Goal: Task Accomplishment & Management: Manage account settings

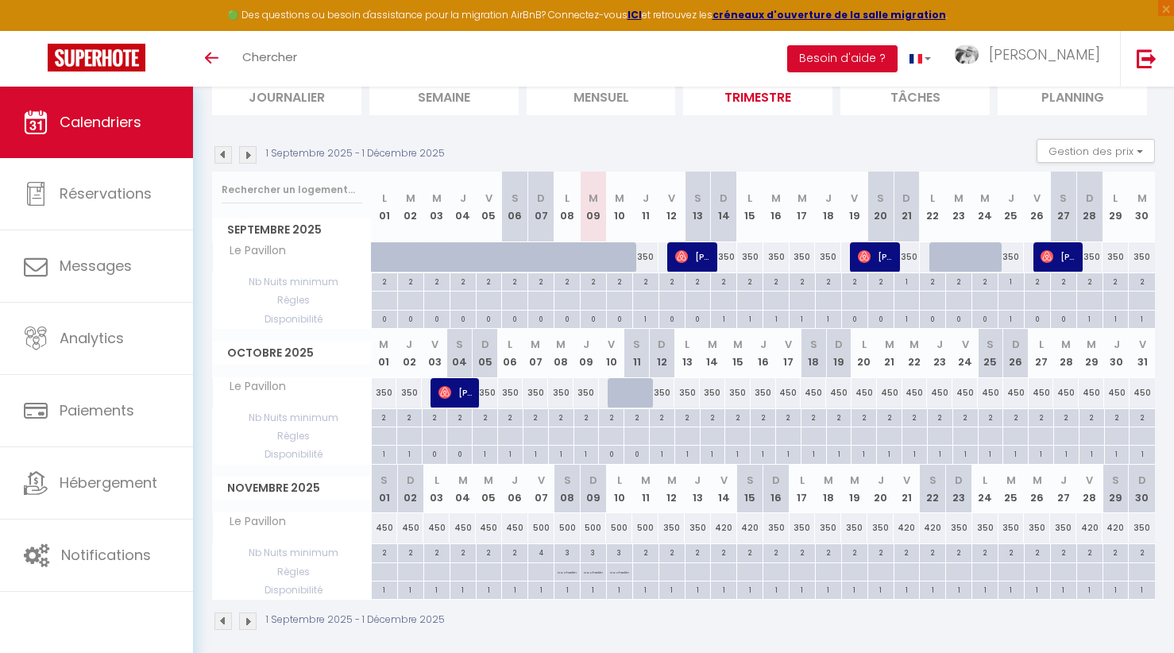
scroll to position [132, 0]
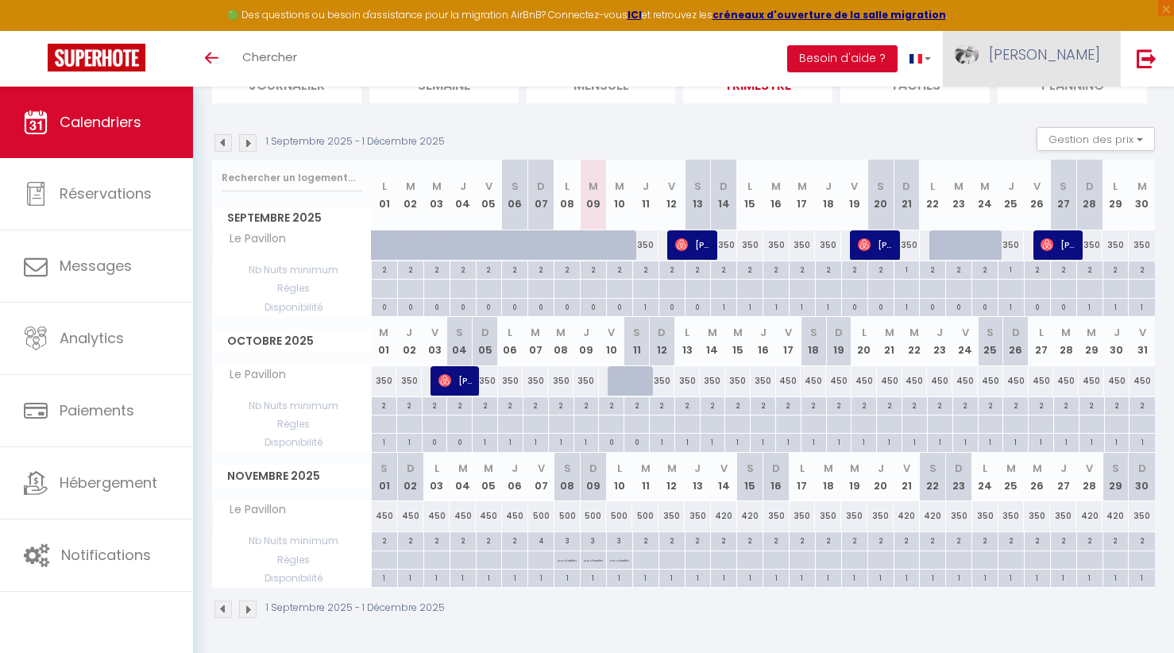
click at [1083, 52] on span "[PERSON_NAME]" at bounding box center [1044, 54] width 111 height 20
click at [1056, 102] on link "Paramètres" at bounding box center [1057, 110] width 118 height 27
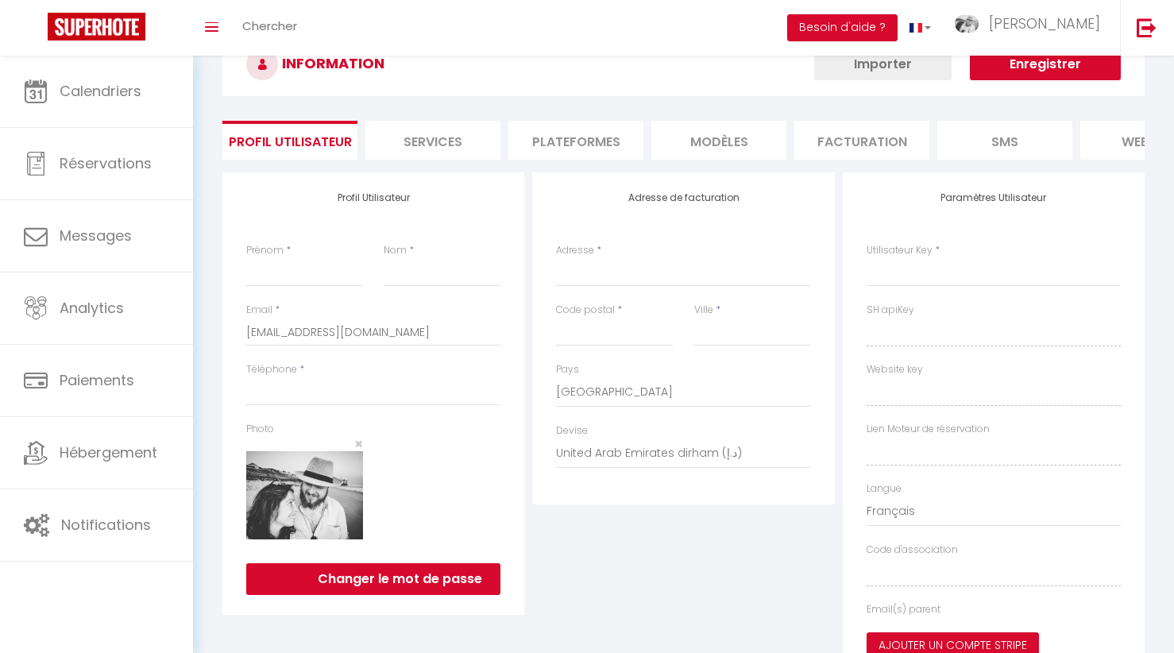
type input "[PERSON_NAME]"
type input "Agard"
type input "0784224845"
type input "1 LD Le Pavillon"
type input "16490"
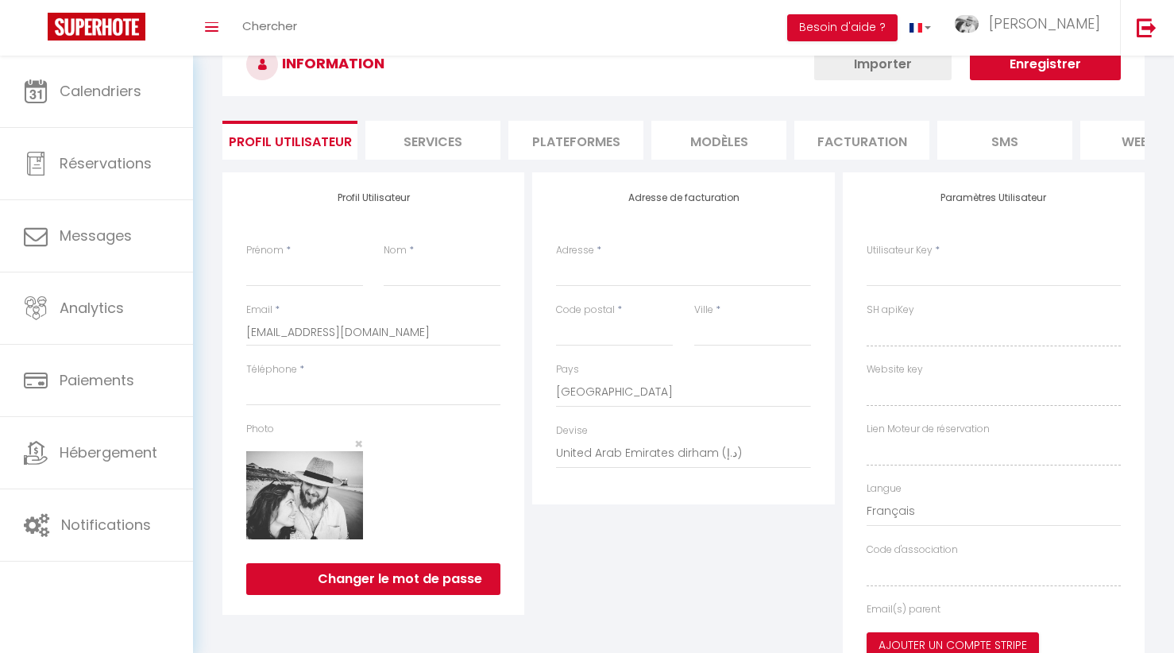
type input "Alloue"
select select "28"
type input "uvB9MyU5CkjtkY8cSIPSMmmWO"
type input "RgrInC9DwiyEFcvOQZx5Ac7u8"
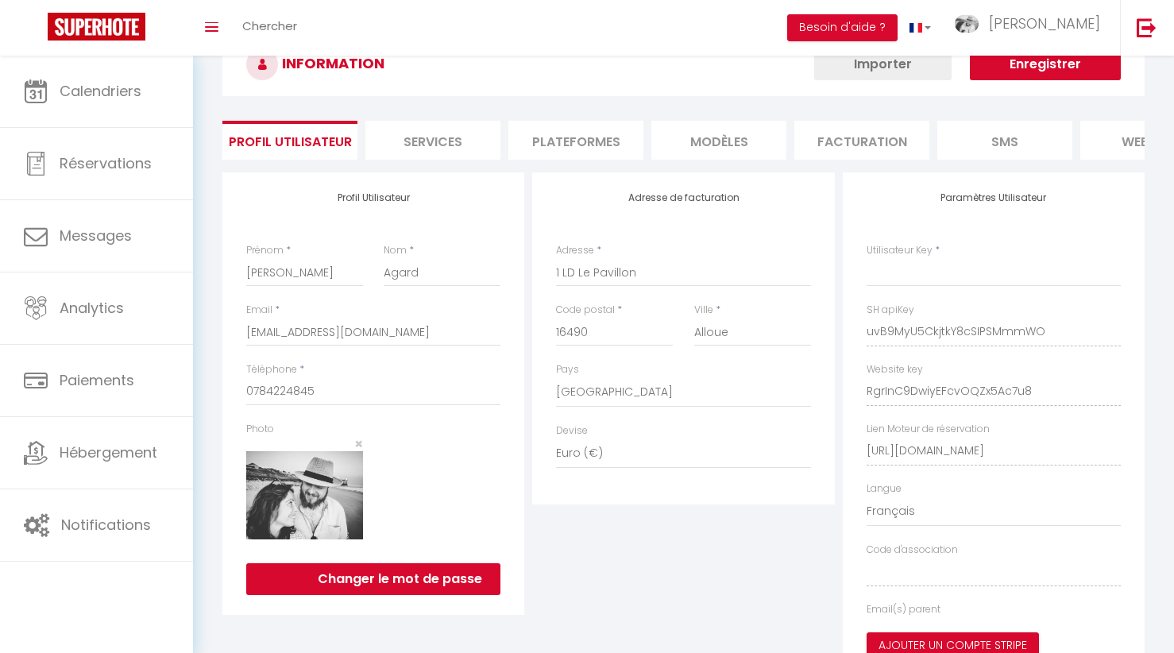
type input "uvB9MyU5CkjtkY8cSIPSMmmWO"
type input "RgrInC9DwiyEFcvOQZx5Ac7u8"
type input "[URL][DOMAIN_NAME]"
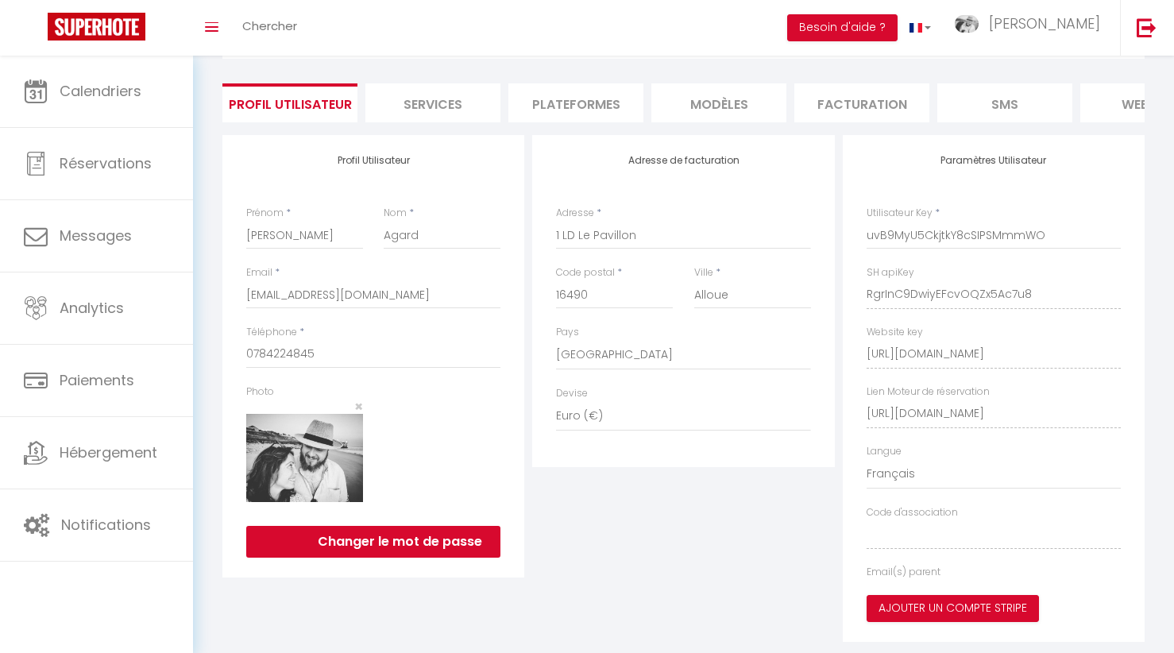
select select "fr"
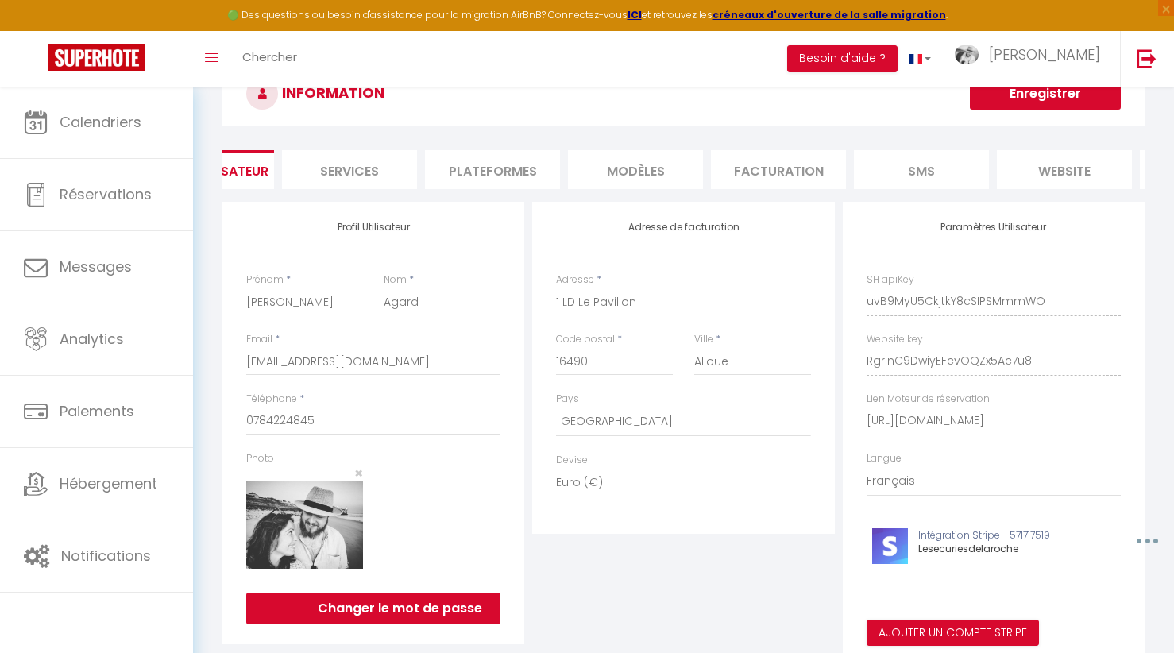
scroll to position [0, 0]
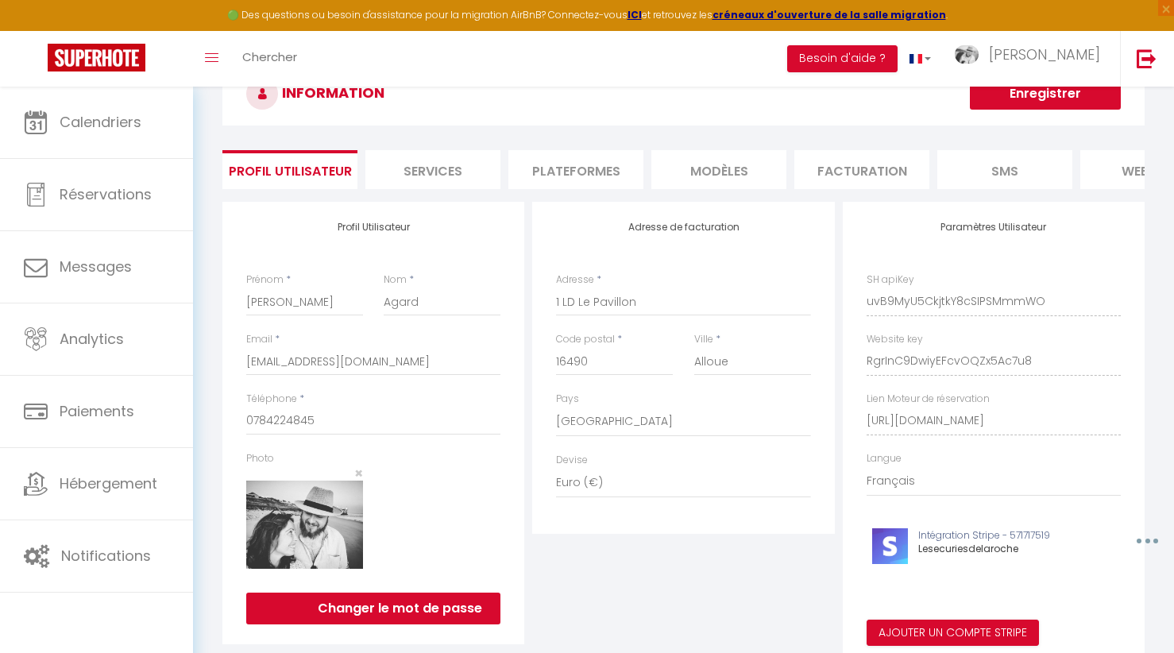
click at [846, 143] on div "INFORMATION Enregistrer Profil Utilisateur Services Plateformes MODÈLES Factura…" at bounding box center [683, 366] width 922 height 608
click at [846, 152] on li "Facturation" at bounding box center [861, 169] width 135 height 39
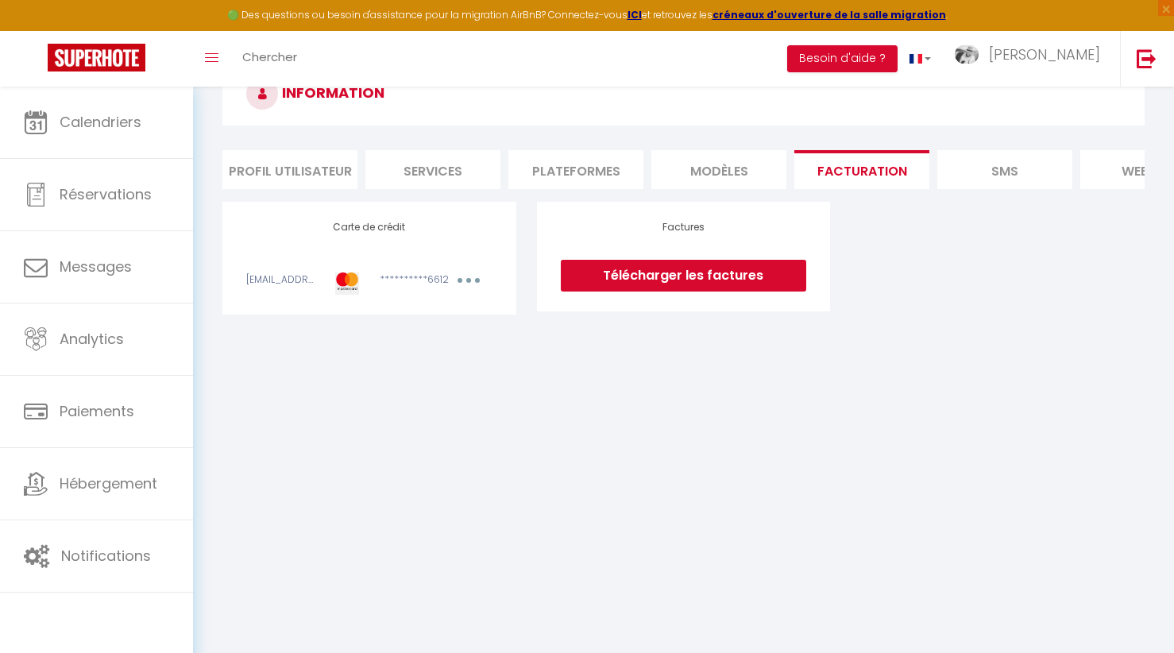
click at [467, 279] on icon "button" at bounding box center [468, 280] width 5 height 5
click at [442, 311] on link "Modifier" at bounding box center [447, 315] width 78 height 25
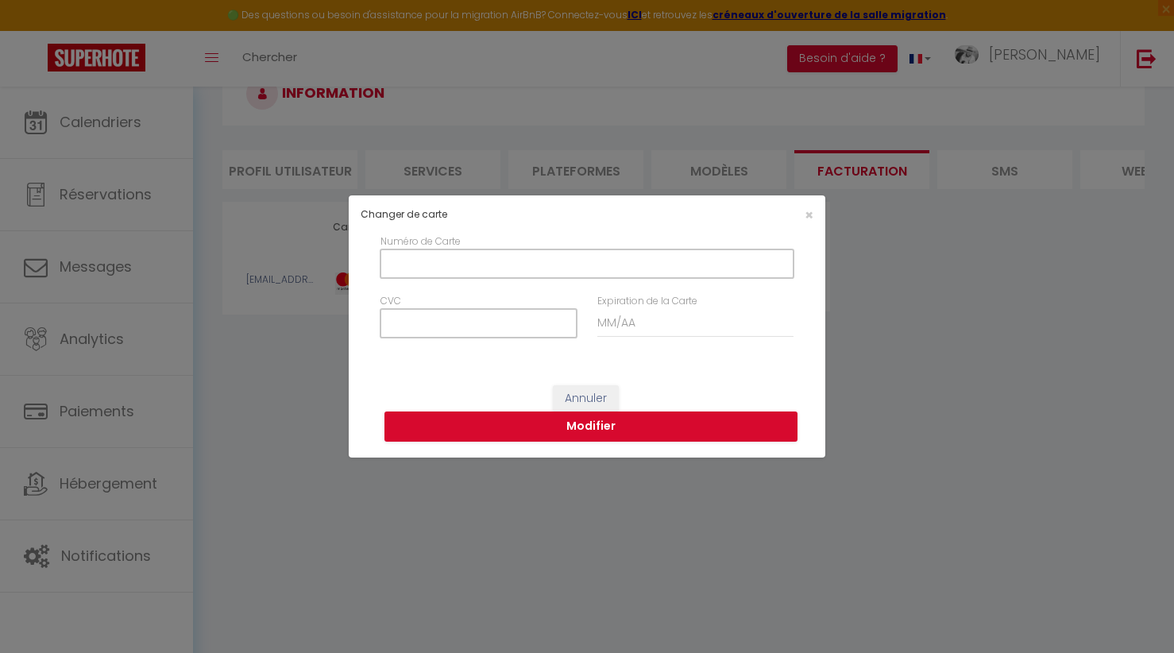
click at [435, 267] on input "Numéro de Carte" at bounding box center [586, 263] width 413 height 29
type input "[CREDIT_CARD_NUMBER]"
type input "210"
type input "01/2026"
click at [511, 425] on button "Modifier" at bounding box center [590, 426] width 413 height 30
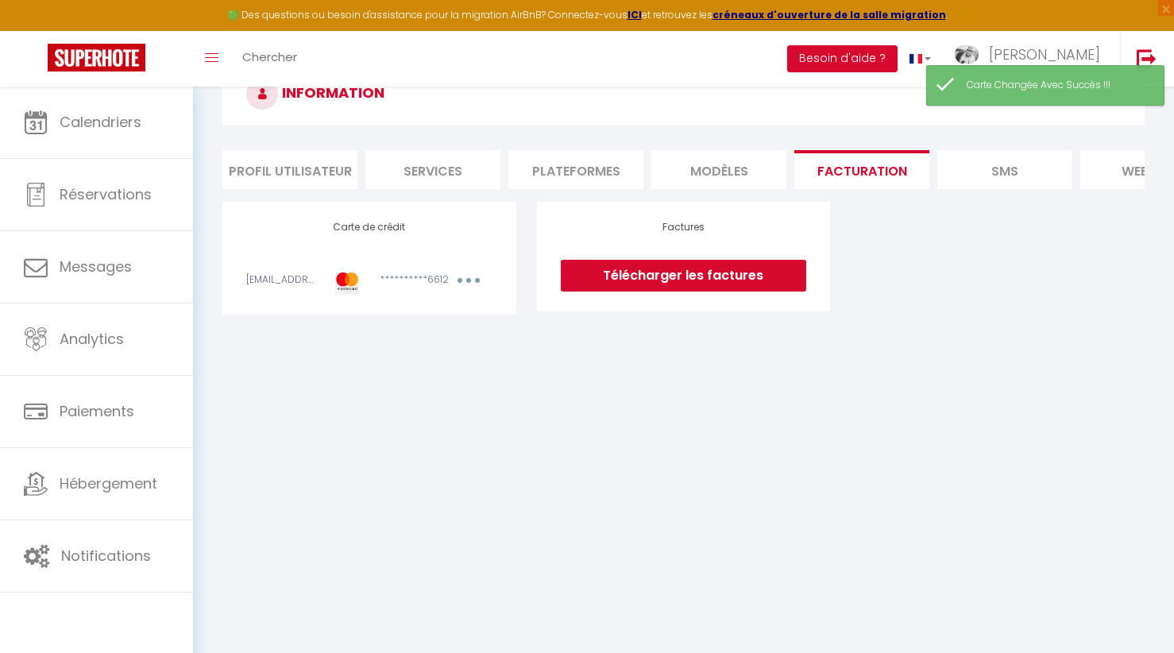
click at [608, 281] on link "Télécharger les factures" at bounding box center [683, 276] width 245 height 32
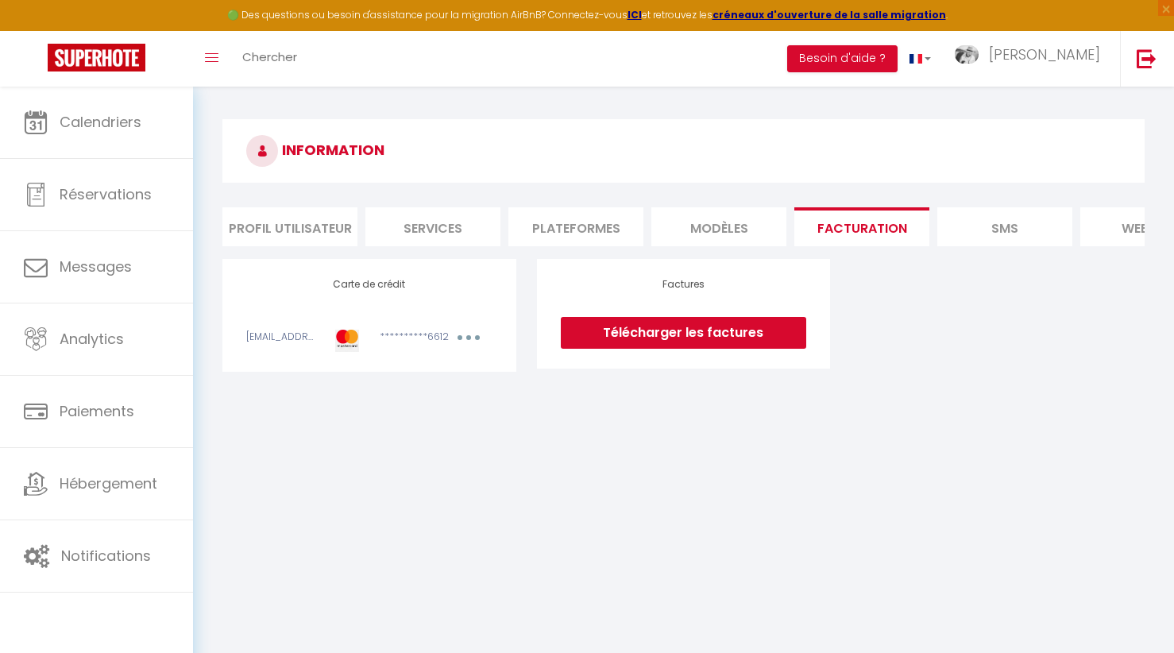
click at [456, 224] on li "Services" at bounding box center [432, 226] width 135 height 39
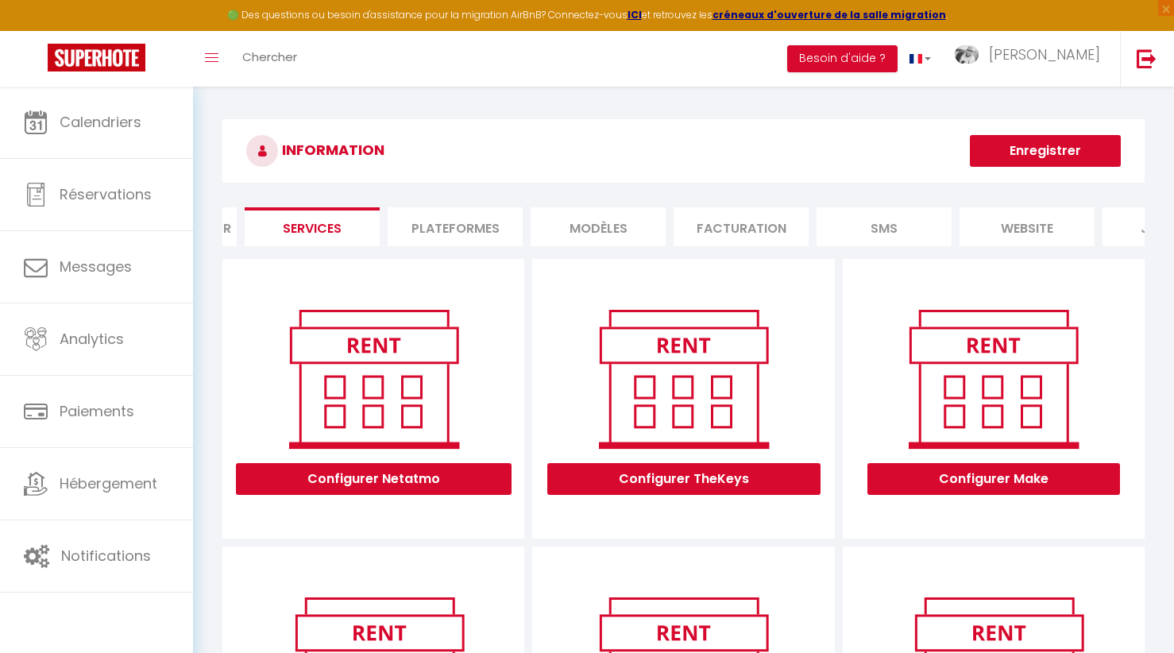
scroll to position [0, 222]
click at [950, 213] on li "website" at bounding box center [926, 226] width 135 height 39
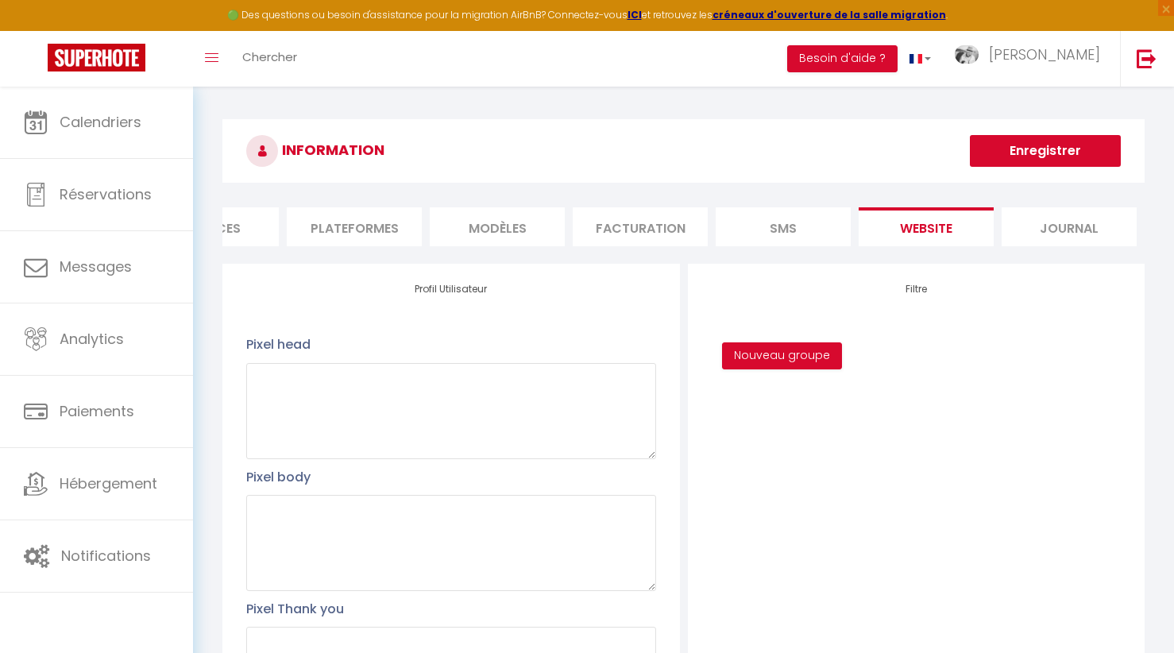
click at [371, 226] on li "Plateformes" at bounding box center [354, 226] width 135 height 39
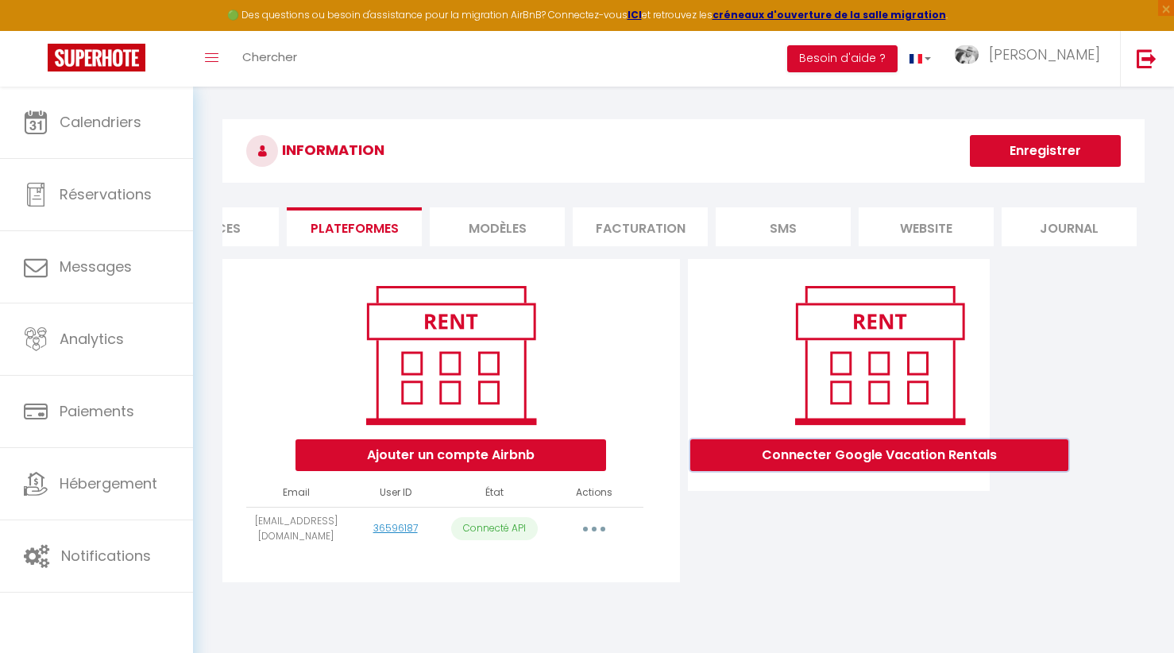
click at [895, 454] on button "Connecter Google Vacation Rentals" at bounding box center [879, 455] width 378 height 32
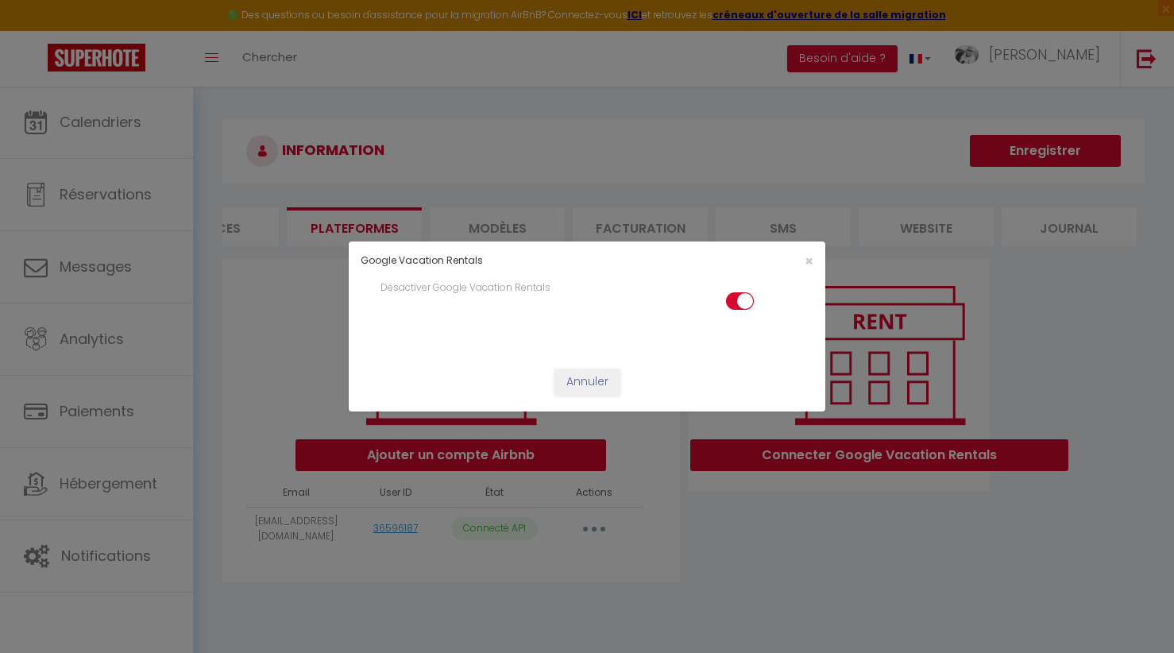
click at [732, 301] on input "checkbox" at bounding box center [740, 304] width 28 height 24
click at [751, 297] on input "checkbox" at bounding box center [740, 304] width 28 height 24
click at [801, 256] on div "×" at bounding box center [745, 260] width 158 height 15
click at [805, 256] on span "×" at bounding box center [809, 261] width 9 height 20
checkbox input "true"
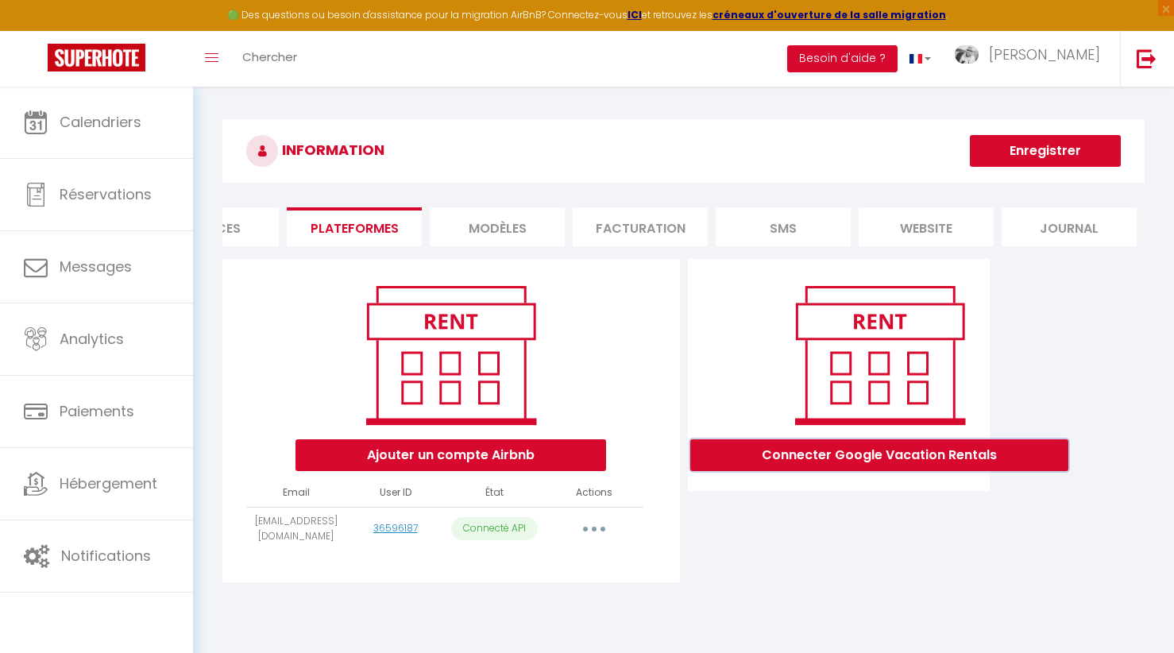
click at [871, 462] on button "Connecter Google Vacation Rentals" at bounding box center [879, 455] width 378 height 32
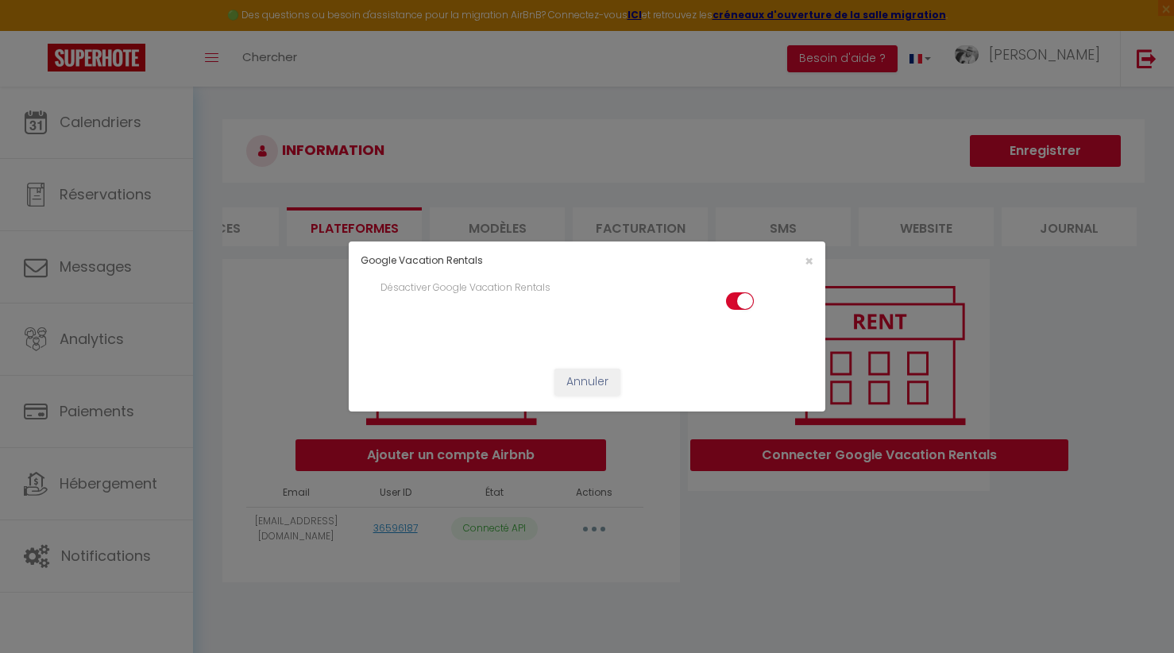
click at [871, 462] on div "Google Vacation Rentals × Désactiver Google Vacation Rentals Annuler" at bounding box center [587, 326] width 1174 height 653
click at [810, 265] on span "×" at bounding box center [809, 261] width 9 height 20
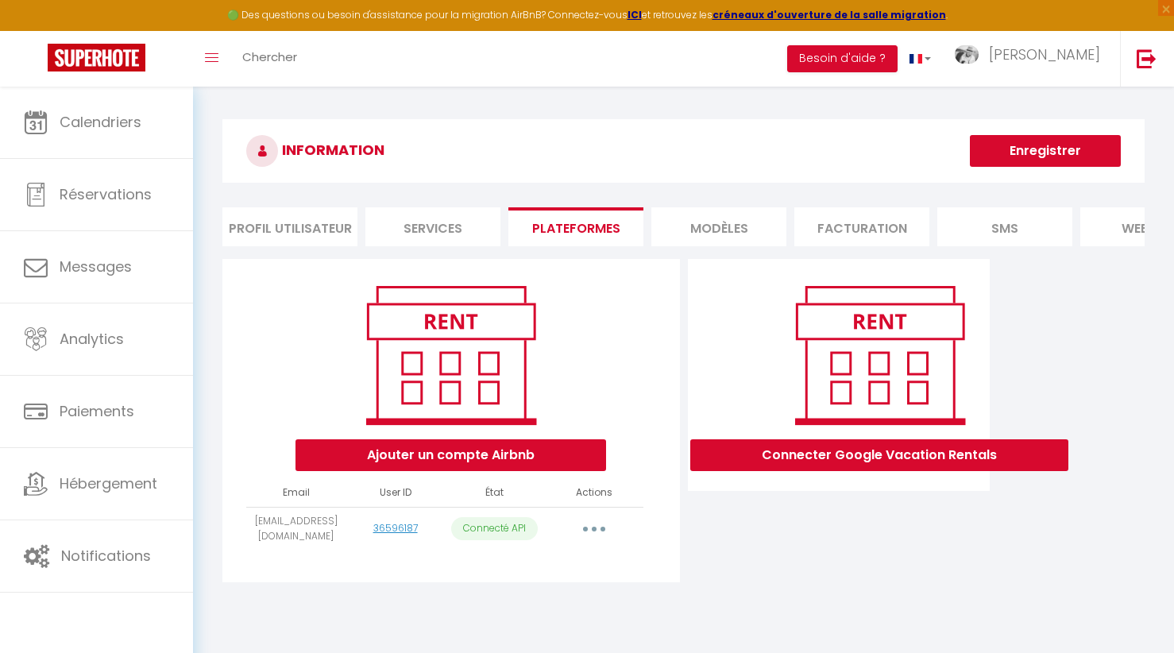
click at [423, 231] on li "Services" at bounding box center [432, 226] width 135 height 39
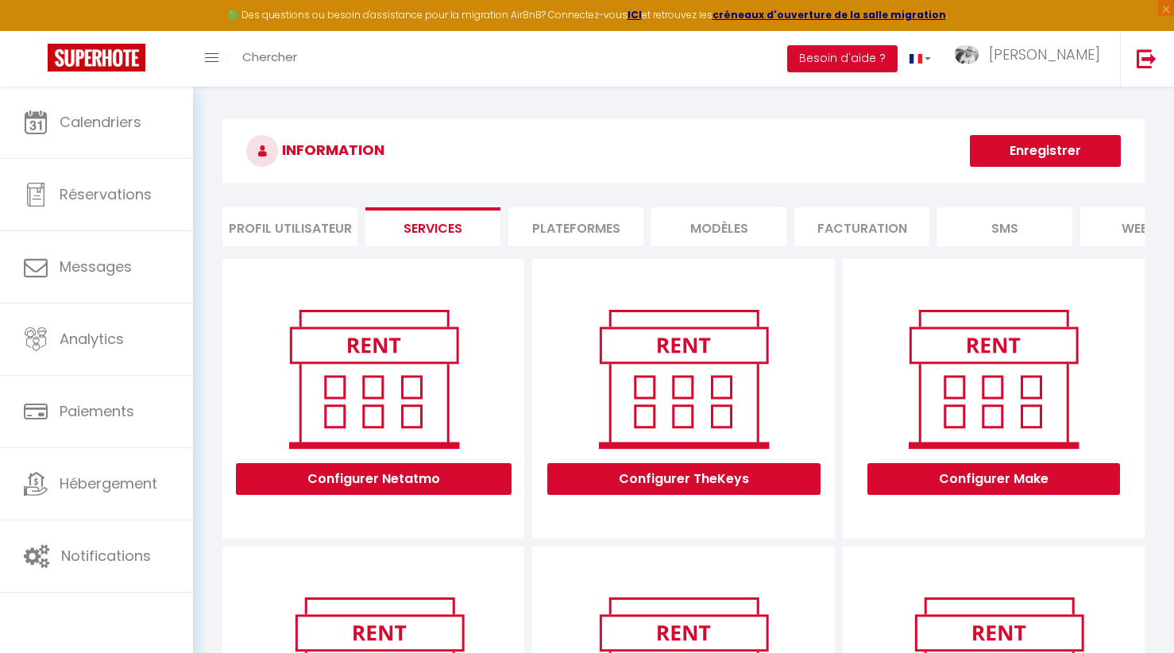
click at [292, 230] on li "Profil Utilisateur" at bounding box center [289, 226] width 135 height 39
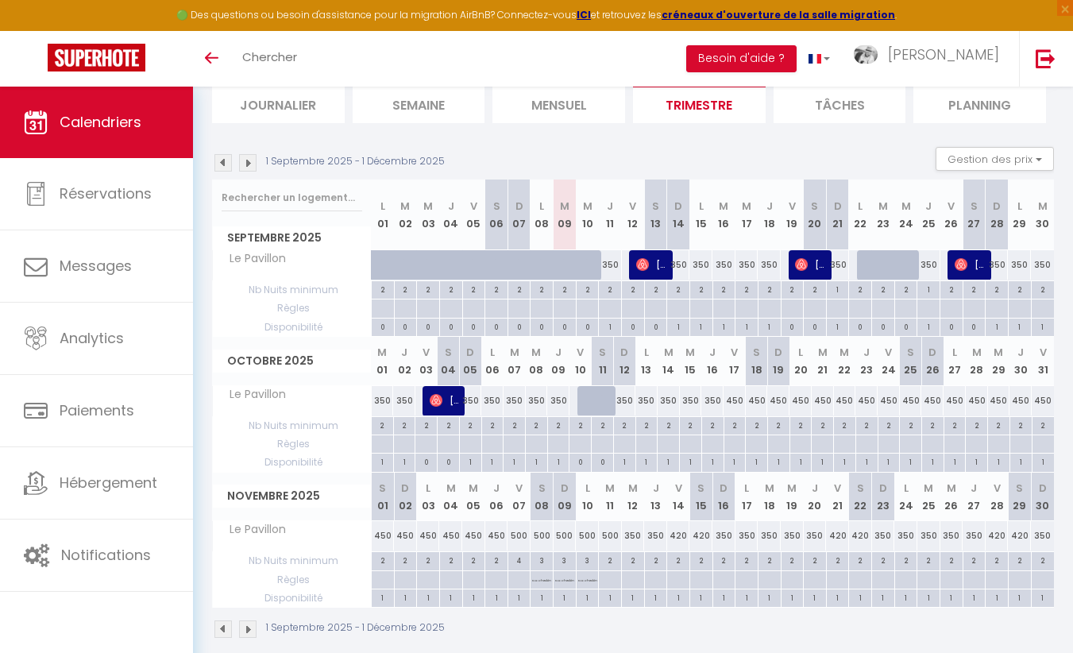
scroll to position [111, 0]
click at [246, 624] on img at bounding box center [247, 629] width 17 height 17
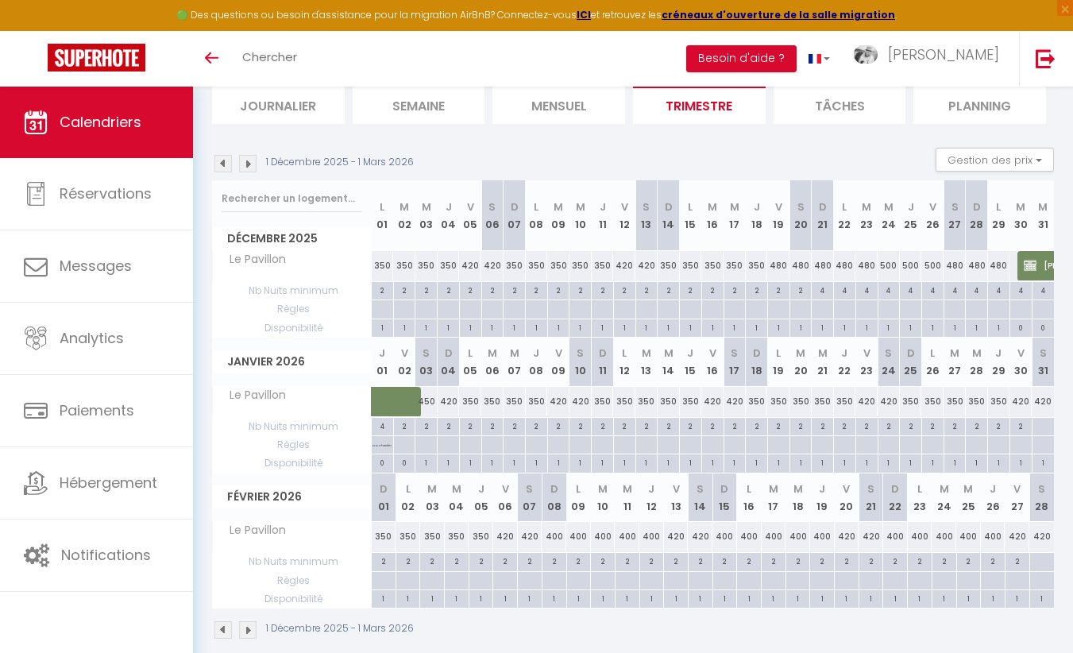
click at [244, 162] on img at bounding box center [247, 163] width 17 height 17
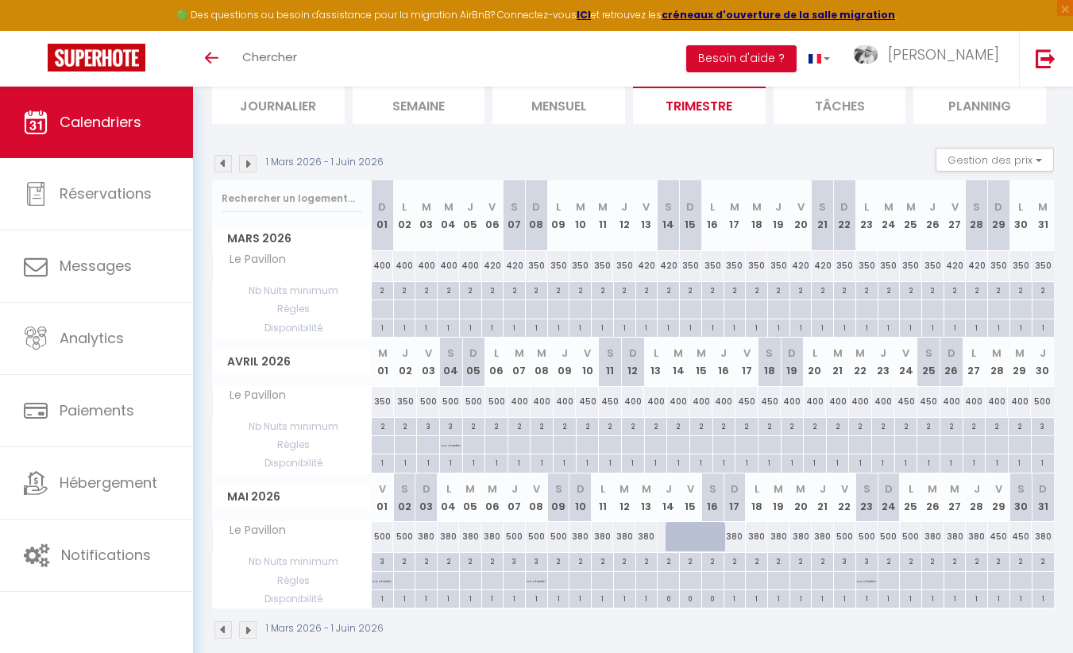
click at [218, 159] on img at bounding box center [222, 163] width 17 height 17
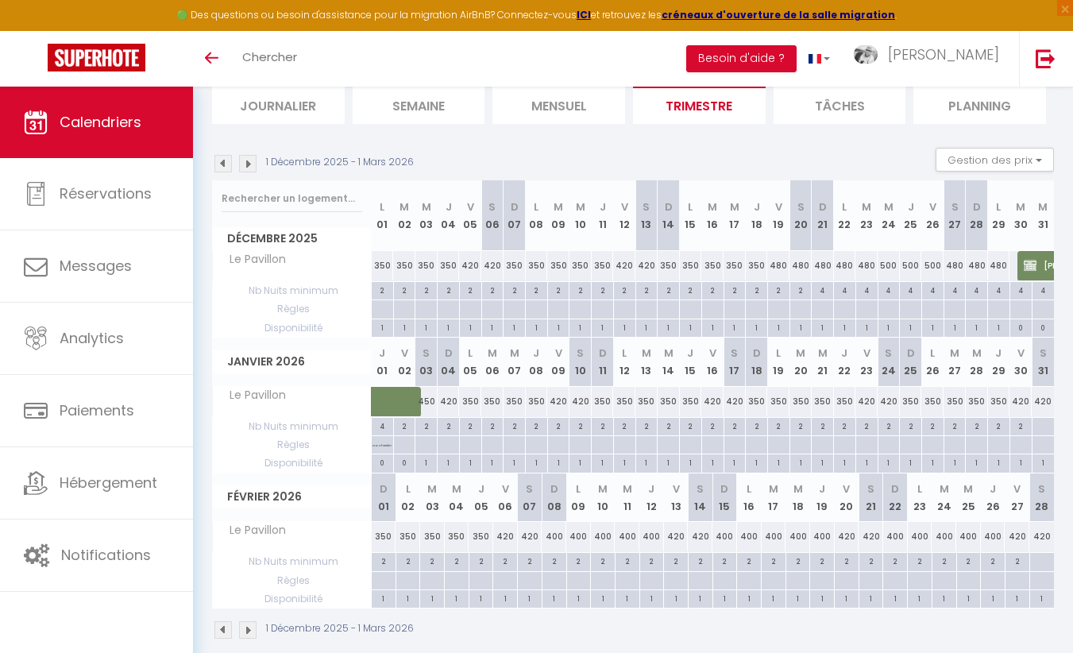
click at [251, 163] on img at bounding box center [247, 163] width 17 height 17
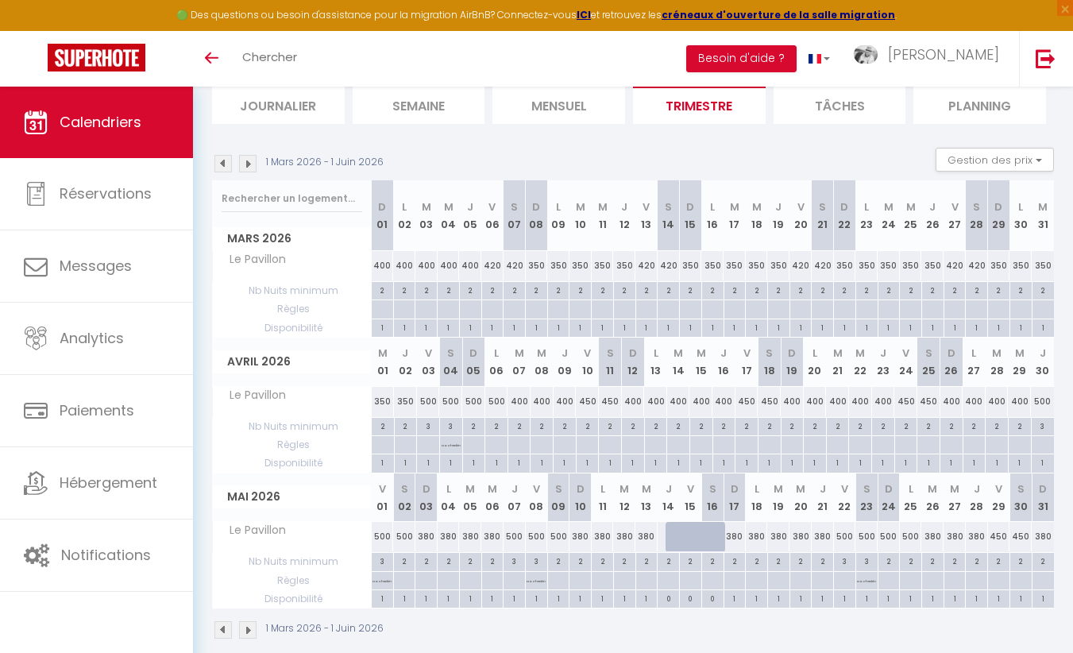
click at [217, 636] on img at bounding box center [222, 629] width 17 height 17
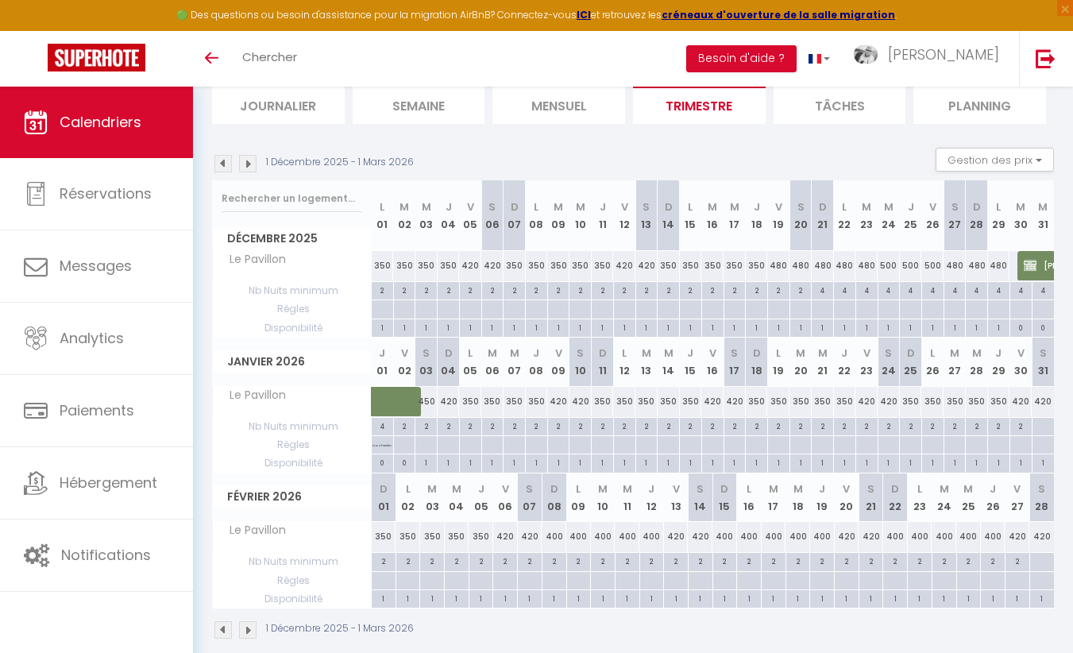
click at [218, 630] on img at bounding box center [222, 629] width 17 height 17
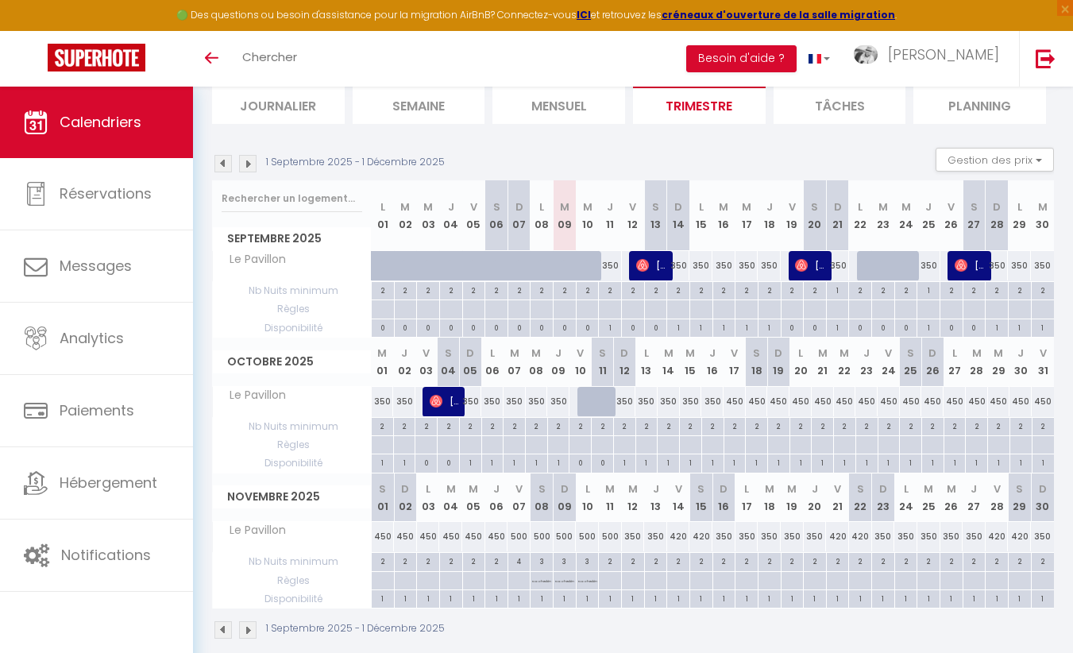
scroll to position [132, 0]
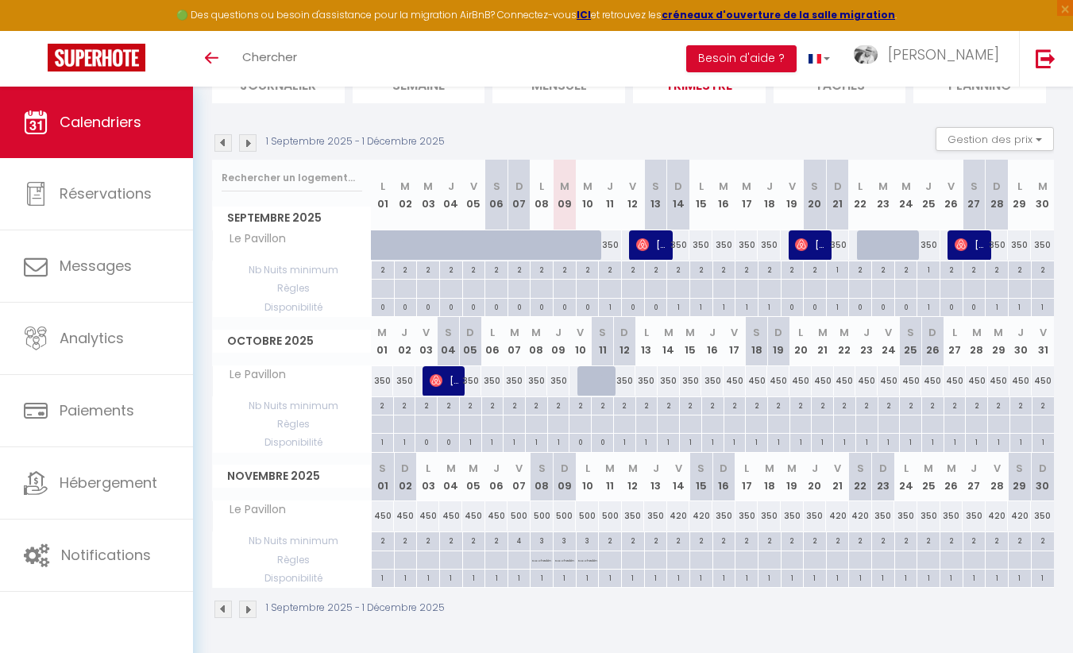
click at [1020, 380] on div "450" at bounding box center [1021, 380] width 22 height 29
type input "450"
type input "Jeu 30 Octobre 2025"
type input "Ven 31 Octobre 2025"
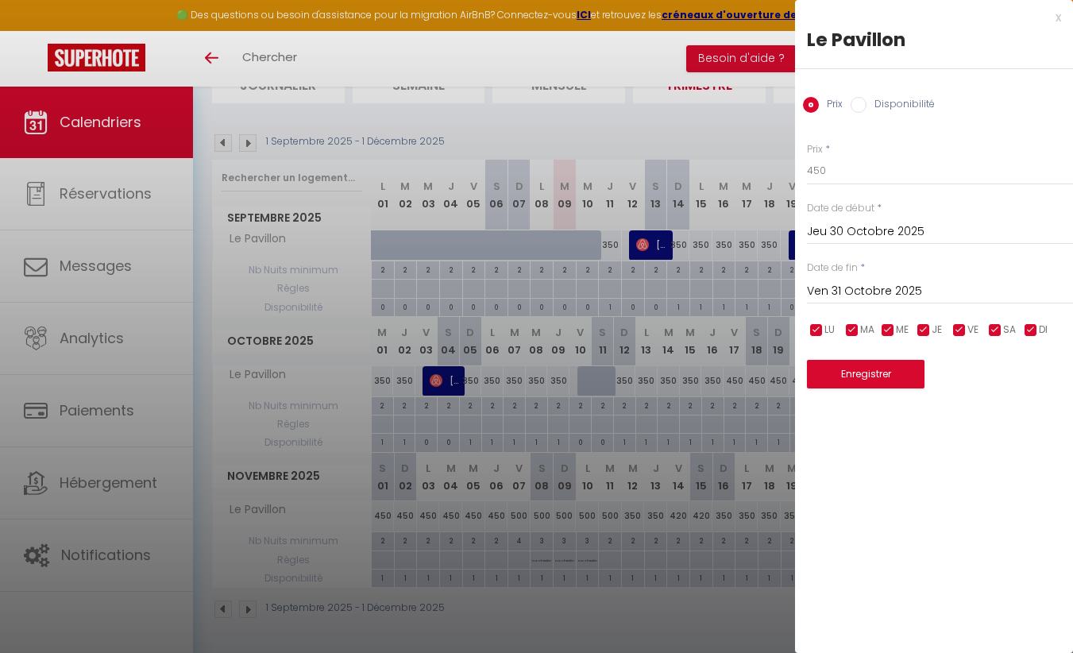
click at [844, 286] on input "Ven 31 Octobre 2025" at bounding box center [940, 291] width 266 height 21
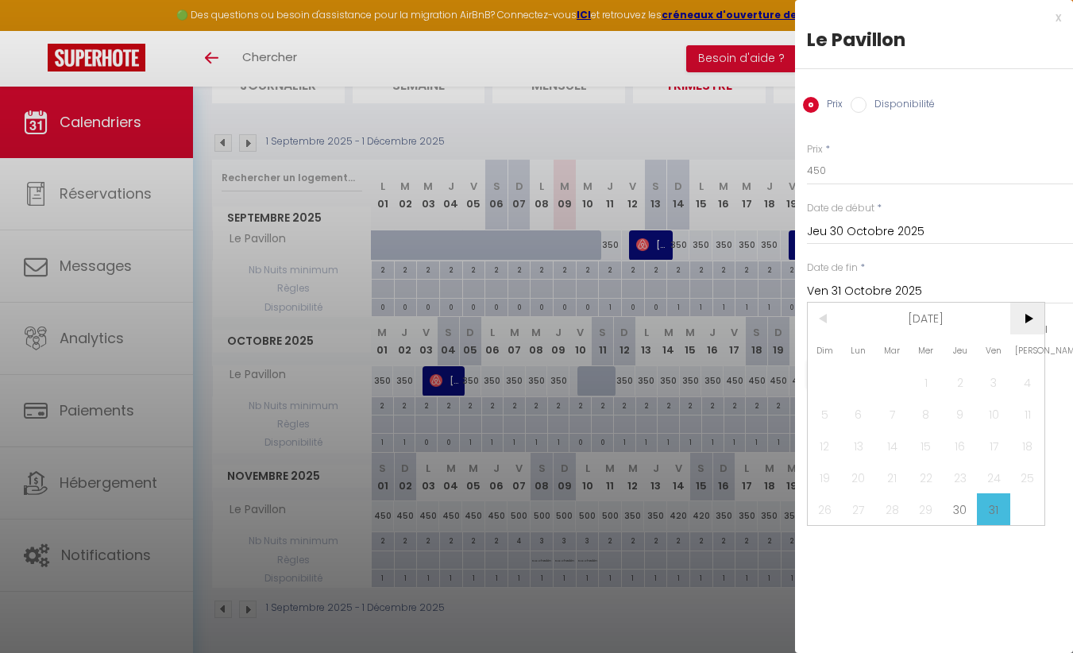
click at [1016, 310] on span ">" at bounding box center [1027, 319] width 34 height 32
click at [983, 151] on div "Prix * 450" at bounding box center [940, 164] width 266 height 44
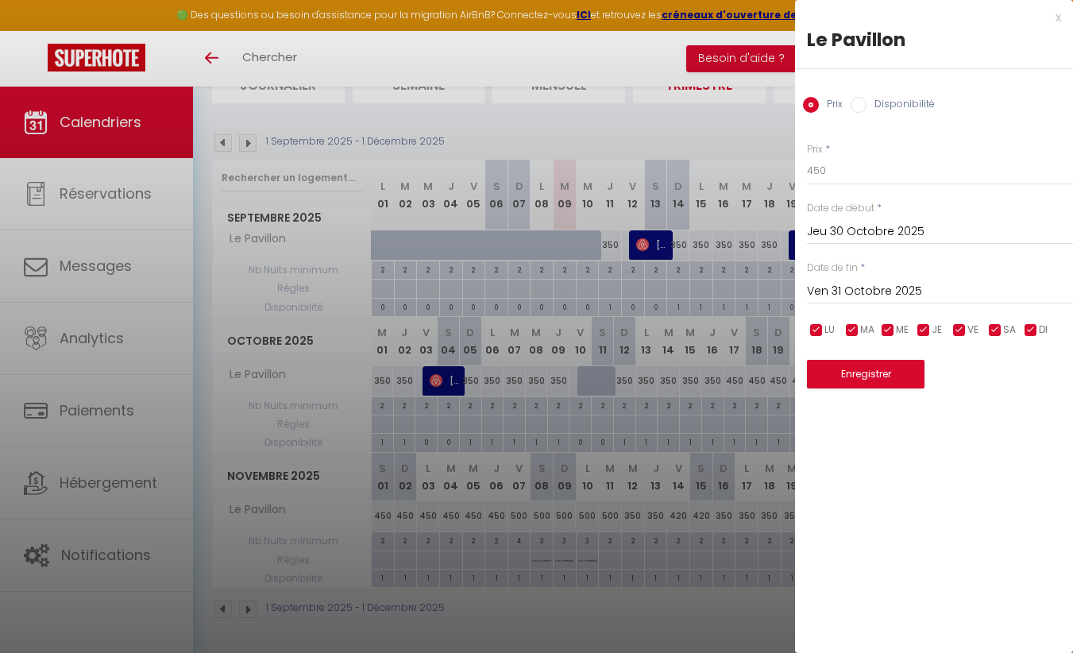
click at [1023, 16] on div "x" at bounding box center [928, 17] width 266 height 19
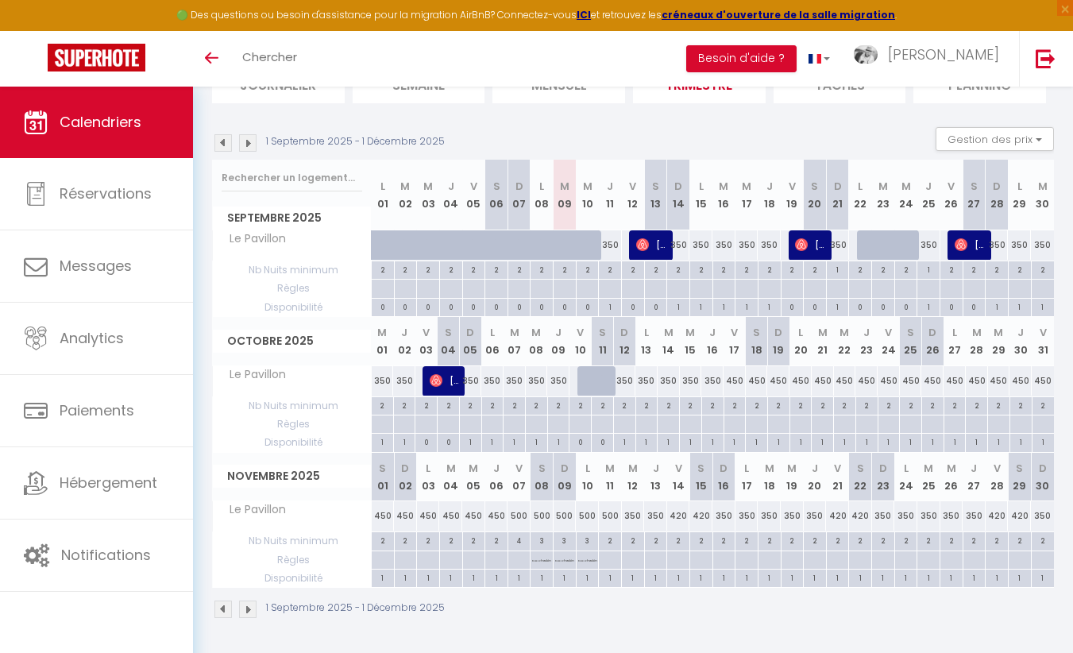
click at [730, 378] on div "450" at bounding box center [735, 380] width 22 height 29
type input "450"
type input "Ven 17 Octobre 2025"
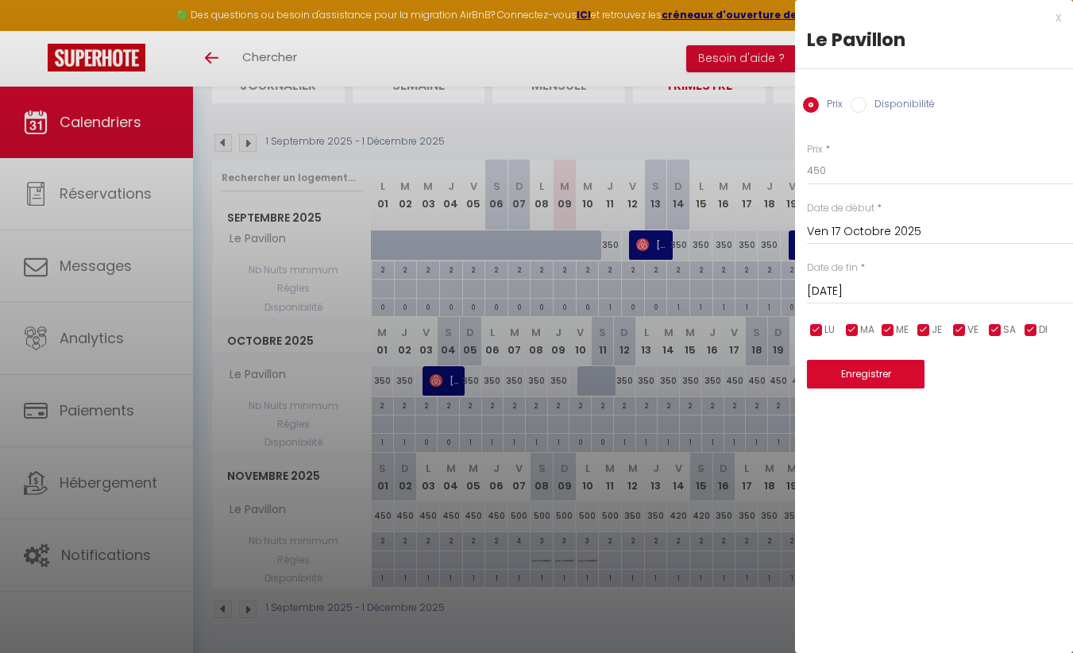
click at [834, 279] on div "Sam 18 Octobre 2025 < Oct 2025 > Dim Lun Mar Mer Jeu Ven Sam 1 2 3 4 5 6 7 8 9 …" at bounding box center [940, 290] width 266 height 29
click at [835, 295] on input "Sam 18 Octobre 2025" at bounding box center [940, 291] width 266 height 21
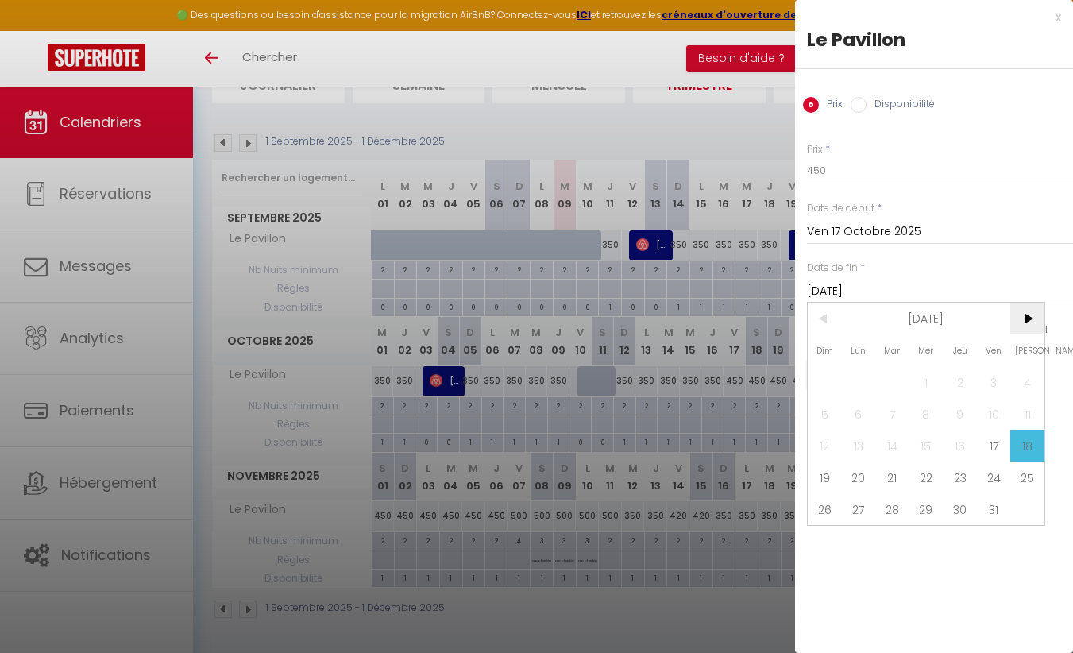
click at [1020, 316] on span ">" at bounding box center [1027, 319] width 34 height 32
click at [962, 417] on span "6" at bounding box center [960, 414] width 34 height 32
type input "Jeu 06 Novembre 2025"
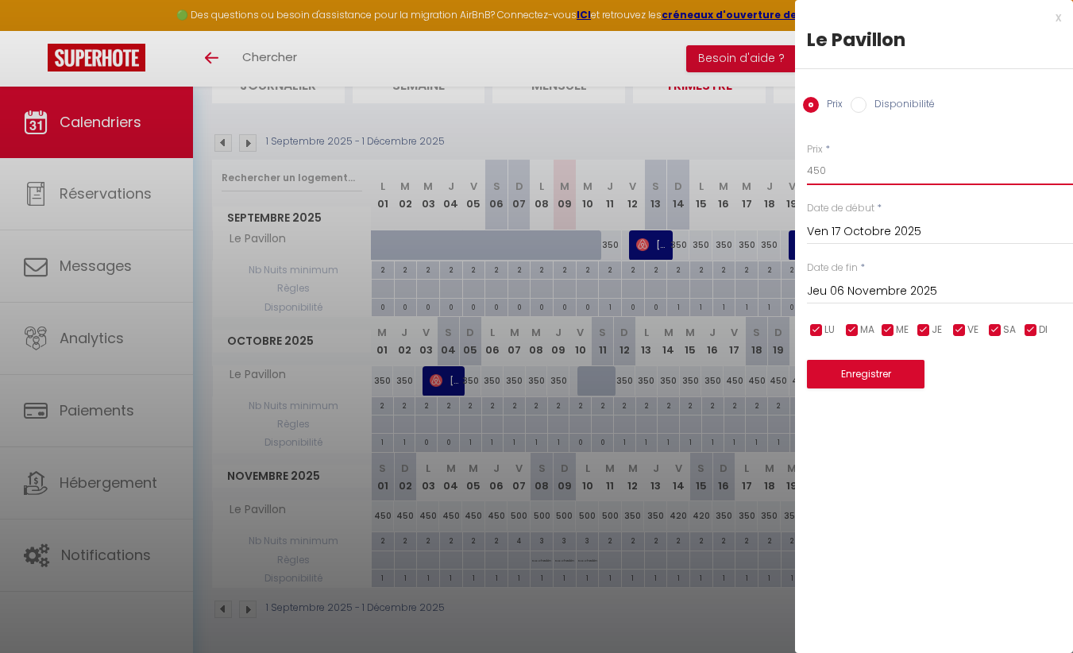
click at [813, 172] on input "450" at bounding box center [940, 170] width 266 height 29
type input "420"
click at [962, 331] on input "checkbox" at bounding box center [960, 331] width 16 height 16
checkbox input "false"
click at [989, 331] on input "checkbox" at bounding box center [995, 331] width 16 height 16
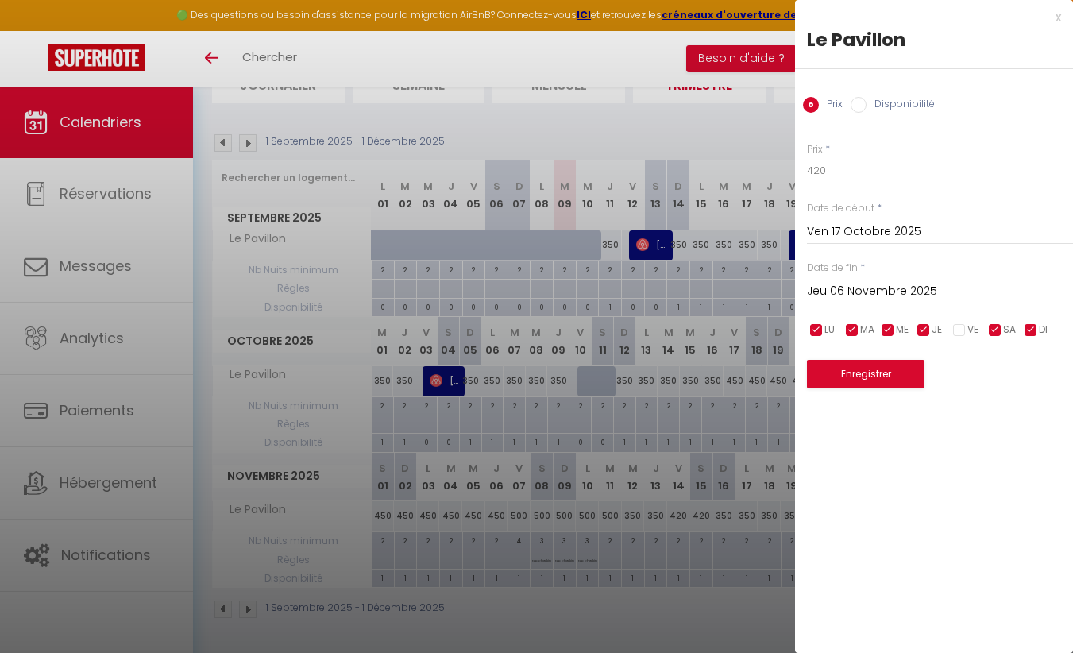
checkbox input "false"
click at [894, 377] on button "Enregistrer" at bounding box center [866, 374] width 118 height 29
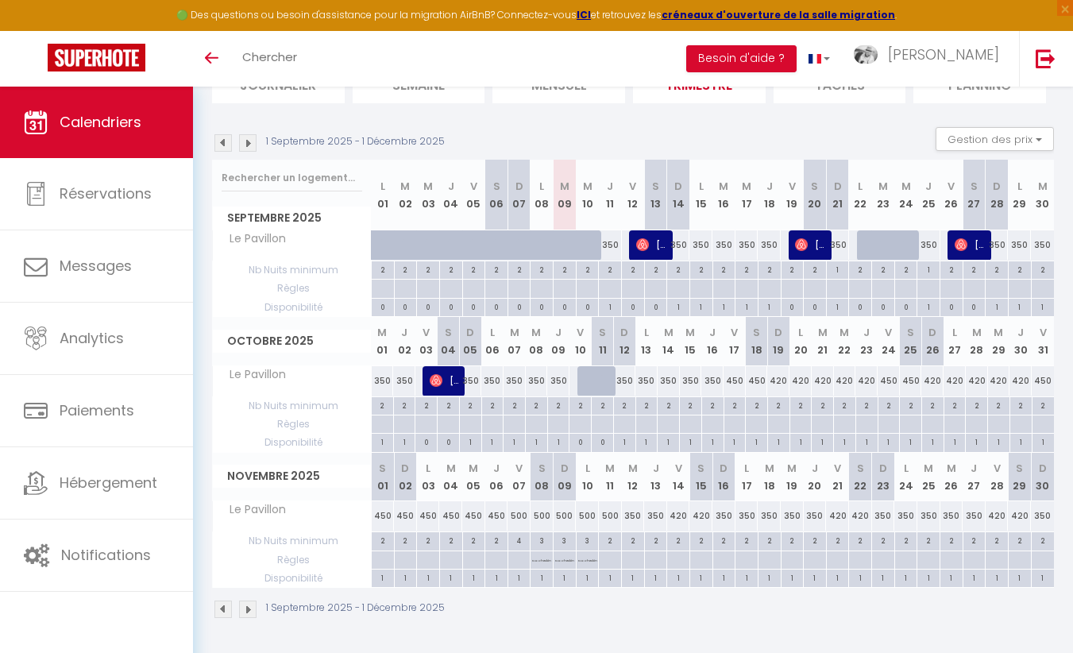
click at [406, 517] on div "450" at bounding box center [405, 515] width 23 height 29
type input "450"
type input "Dim 02 Novembre 2025"
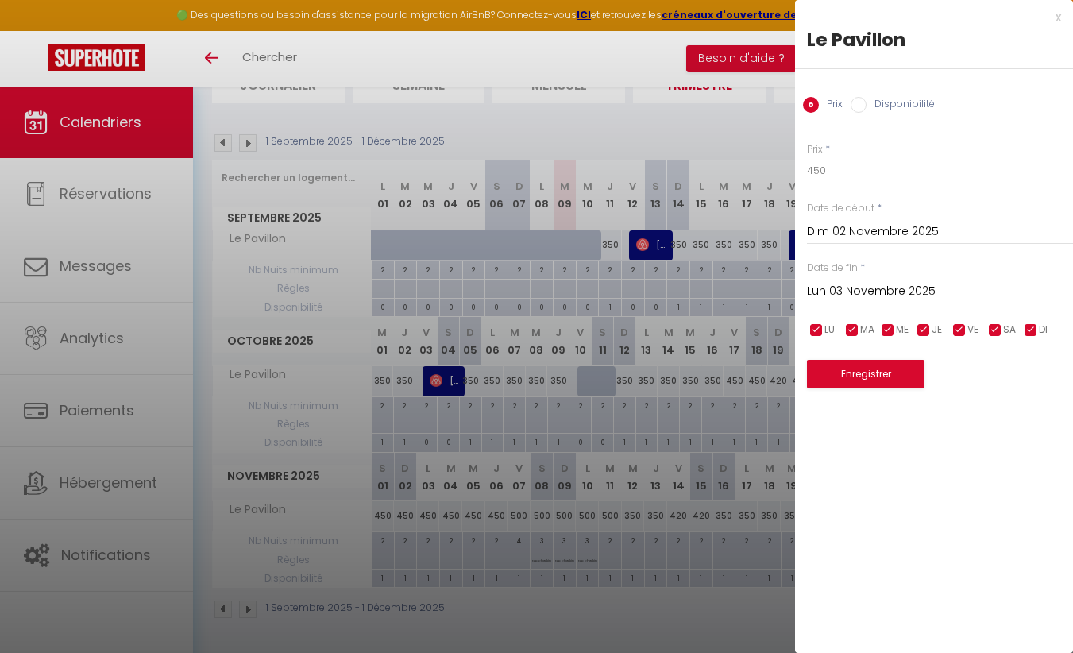
click at [895, 283] on input "Lun 03 Novembre 2025" at bounding box center [940, 291] width 266 height 21
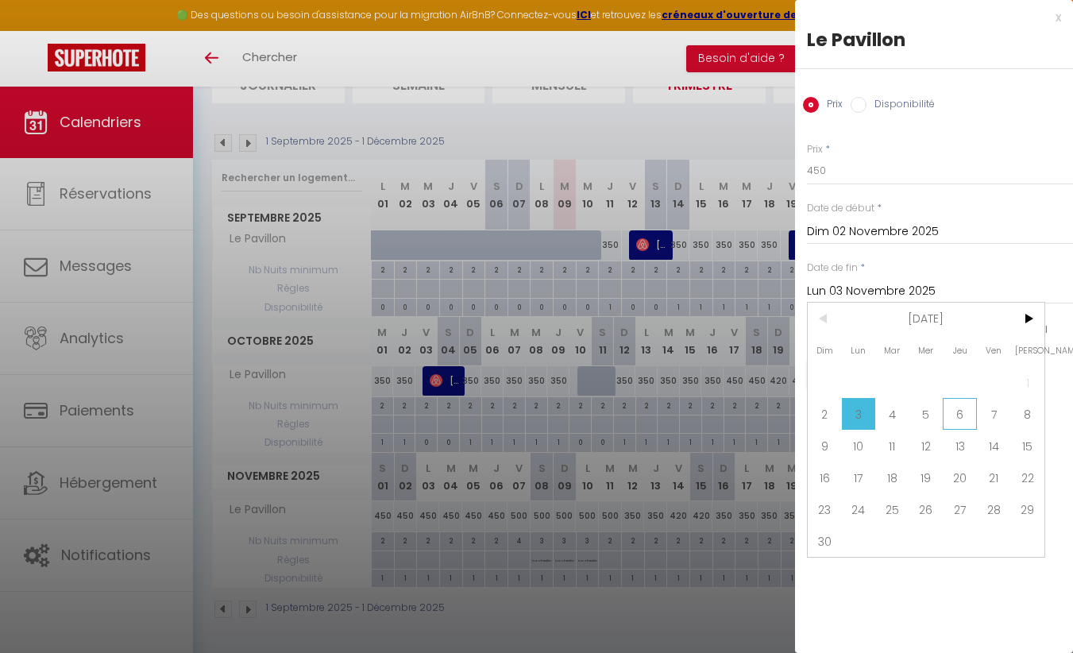
click at [961, 411] on span "6" at bounding box center [960, 414] width 34 height 32
type input "Jeu 06 Novembre 2025"
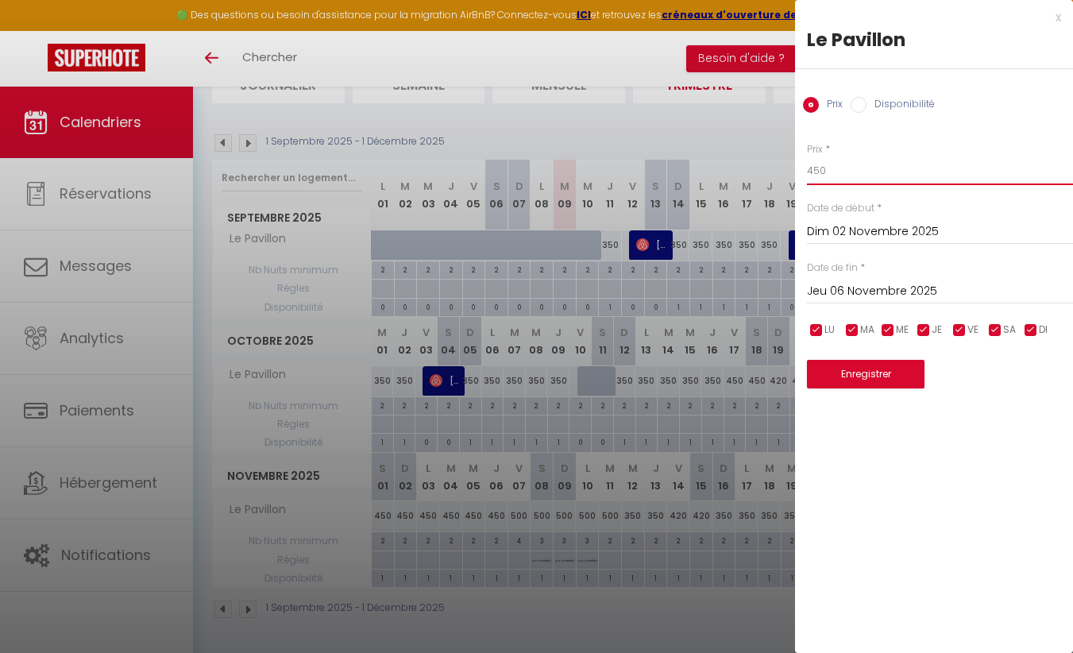
click at [820, 169] on input "450" at bounding box center [940, 170] width 266 height 29
type input "420"
click at [844, 377] on button "Enregistrer" at bounding box center [866, 374] width 118 height 29
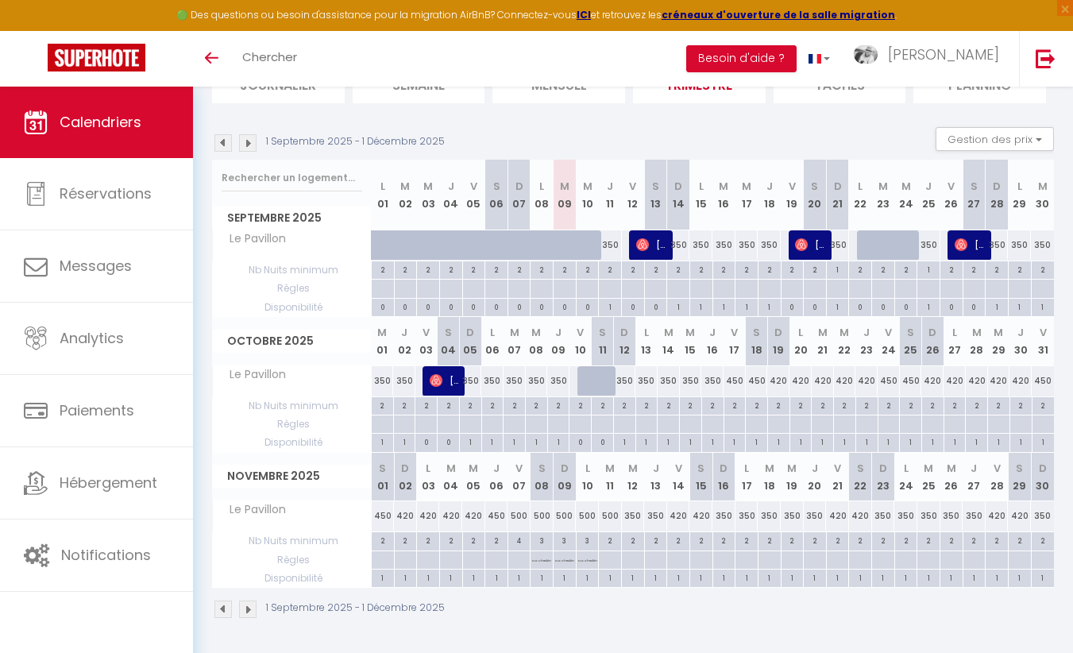
click at [245, 605] on img at bounding box center [247, 609] width 17 height 17
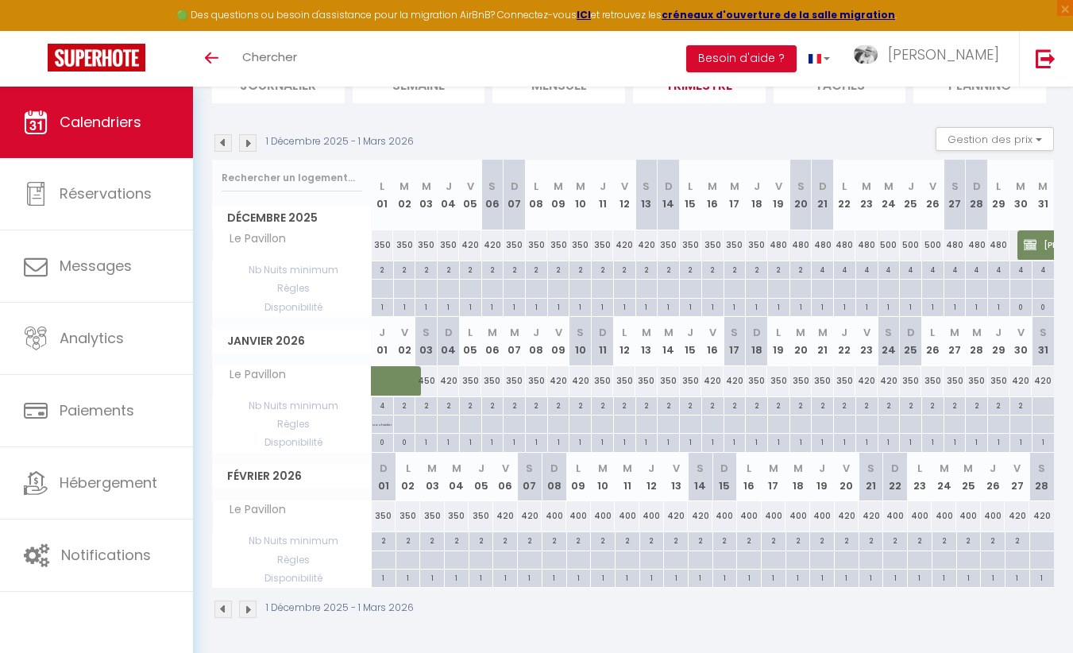
click at [245, 605] on img at bounding box center [247, 609] width 17 height 17
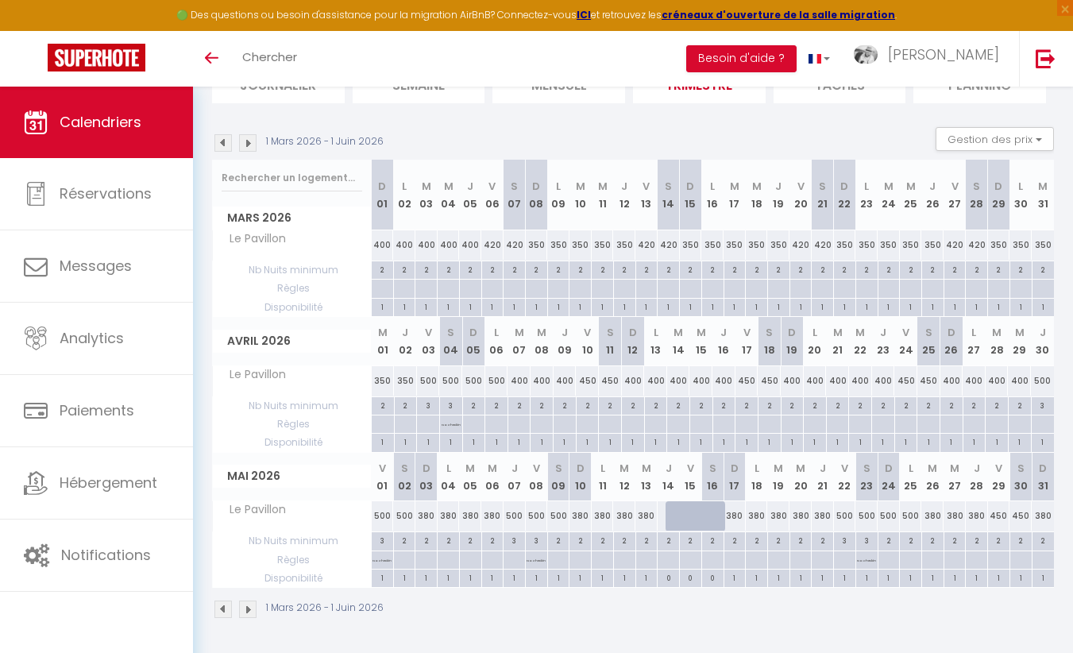
click at [248, 609] on img at bounding box center [247, 609] width 17 height 17
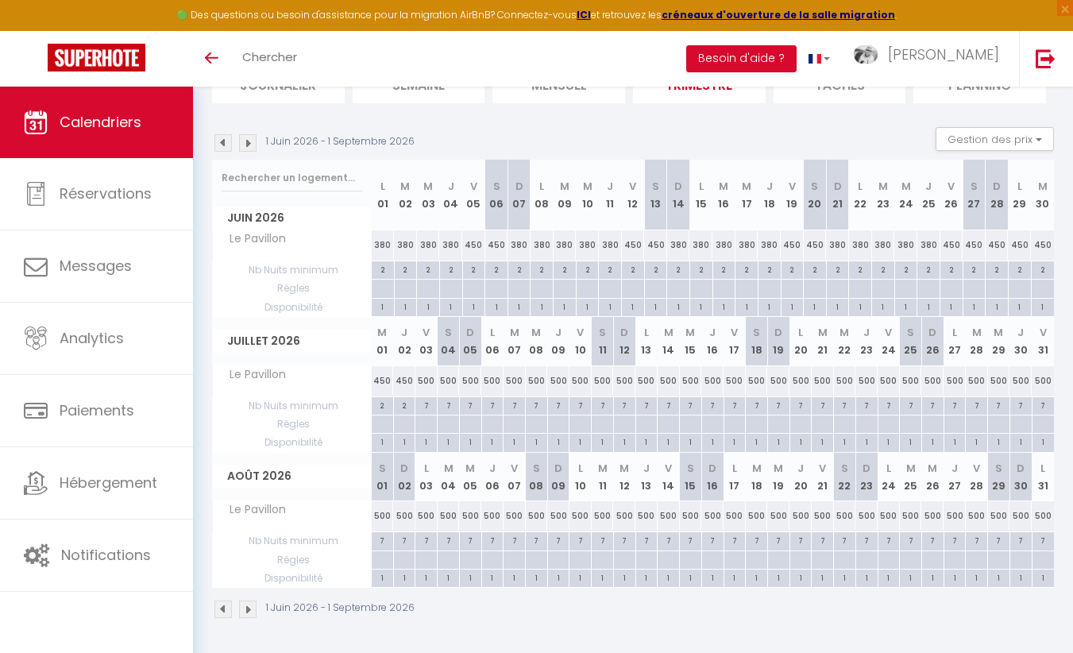
click at [995, 249] on div "450" at bounding box center [997, 244] width 23 height 29
type input "450"
type input "Dim 28 Juin 2026"
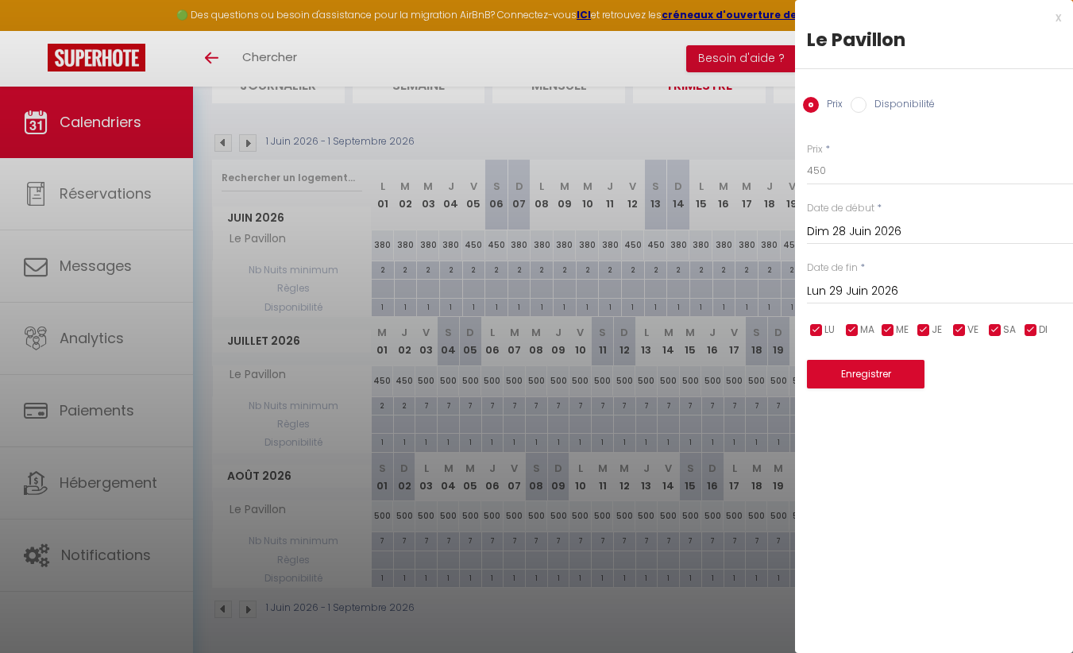
click at [829, 298] on input "Lun 29 Juin 2026" at bounding box center [940, 291] width 266 height 21
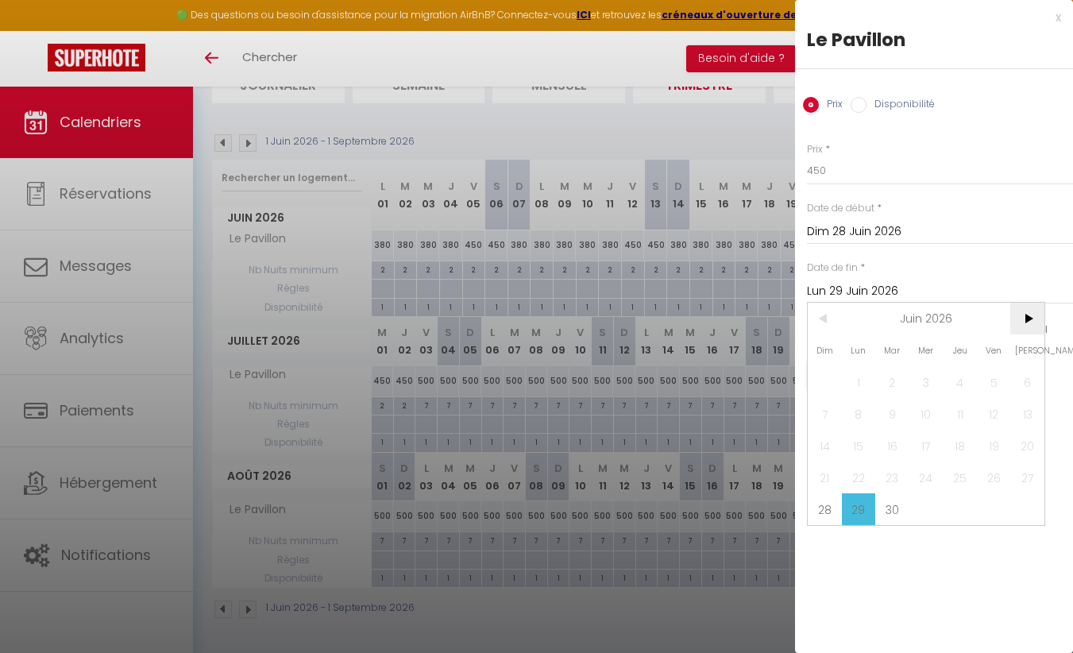
click at [1032, 315] on span ">" at bounding box center [1027, 319] width 34 height 32
click at [958, 380] on span "2" at bounding box center [960, 382] width 34 height 32
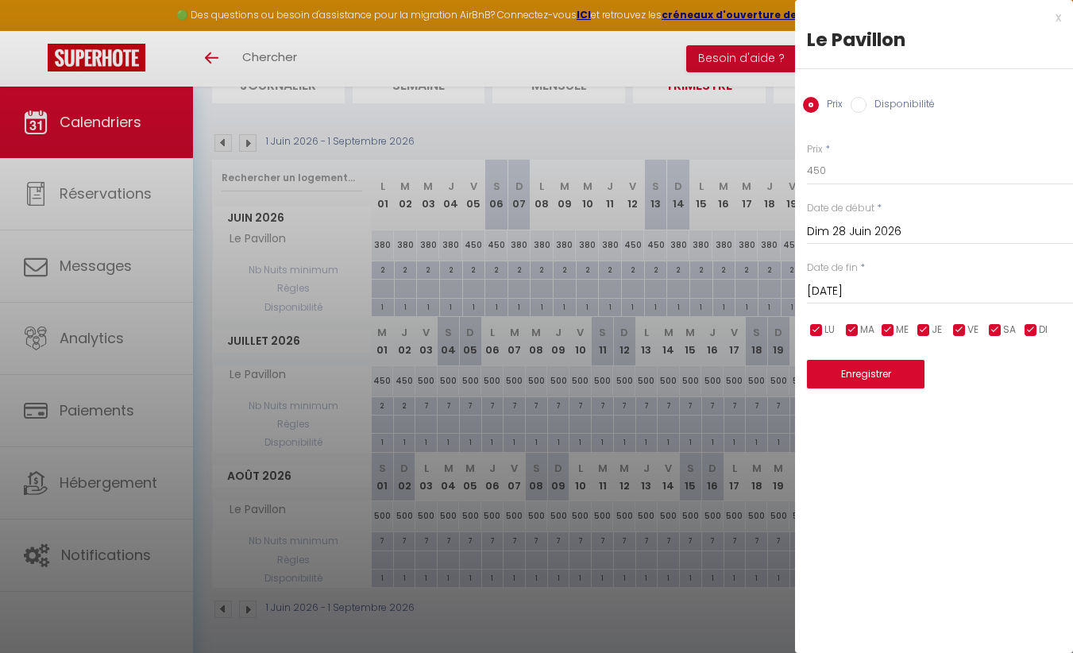
click at [848, 291] on input "Jeu 02 Juillet 2026" at bounding box center [940, 291] width 266 height 21
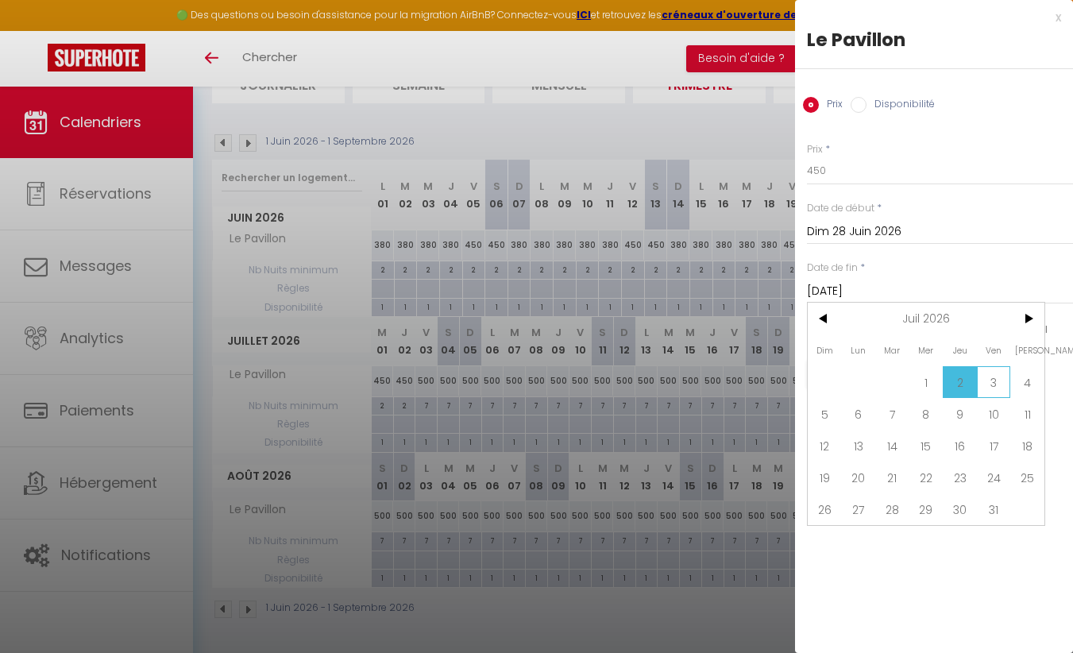
click at [998, 376] on span "3" at bounding box center [994, 382] width 34 height 32
type input "Ven 03 Juillet 2026"
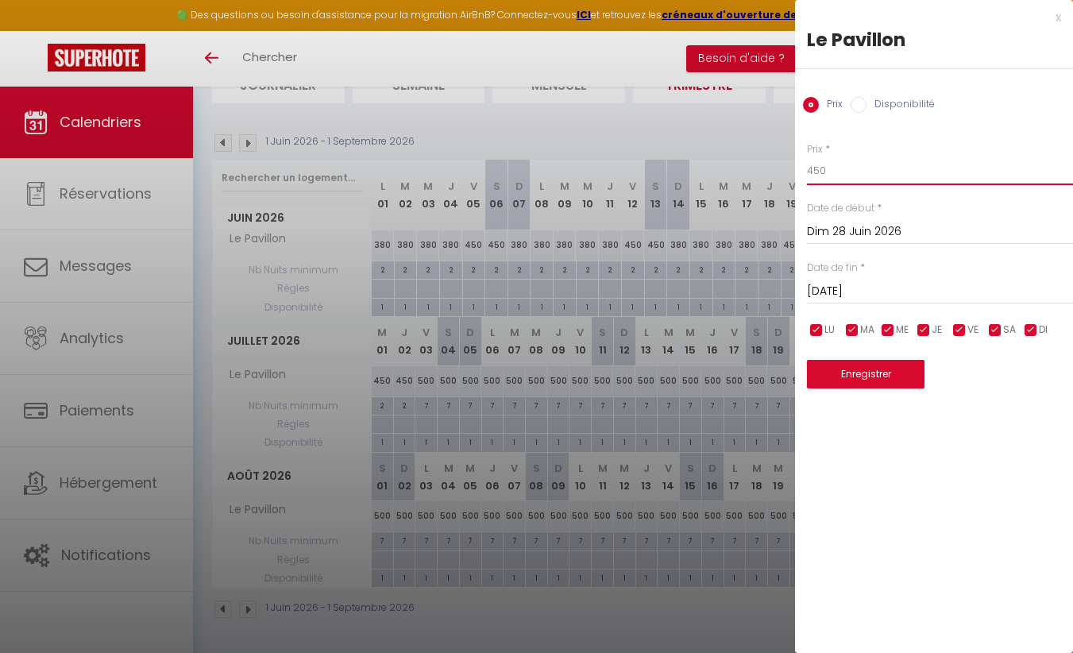
click at [819, 175] on input "450" at bounding box center [940, 170] width 266 height 29
type input "380"
click at [878, 369] on button "Enregistrer" at bounding box center [866, 374] width 118 height 29
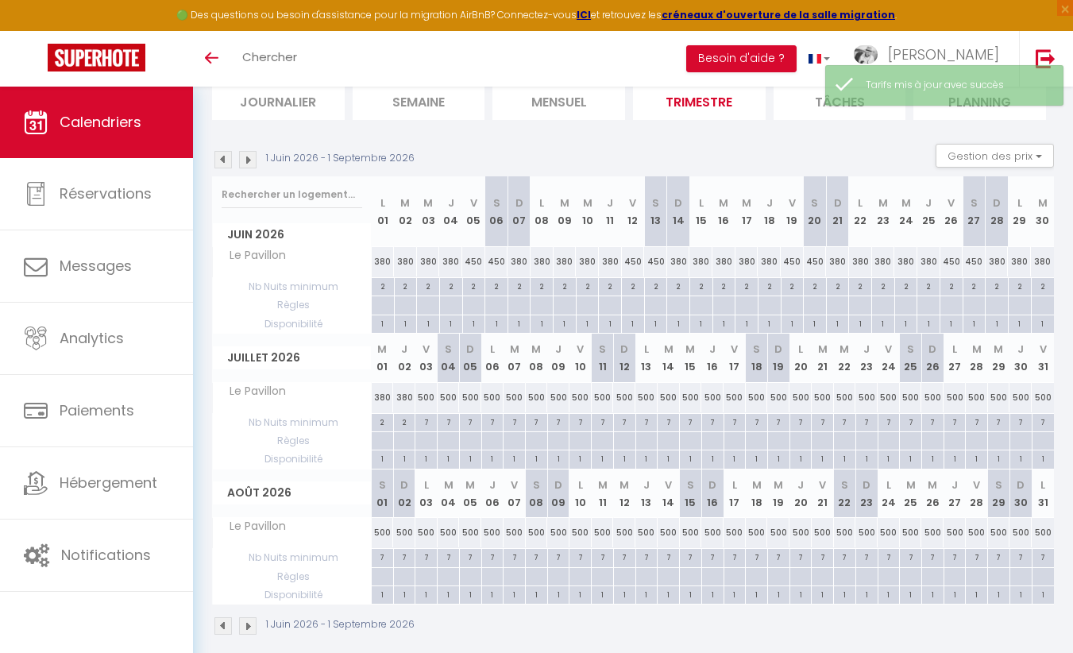
scroll to position [102, 0]
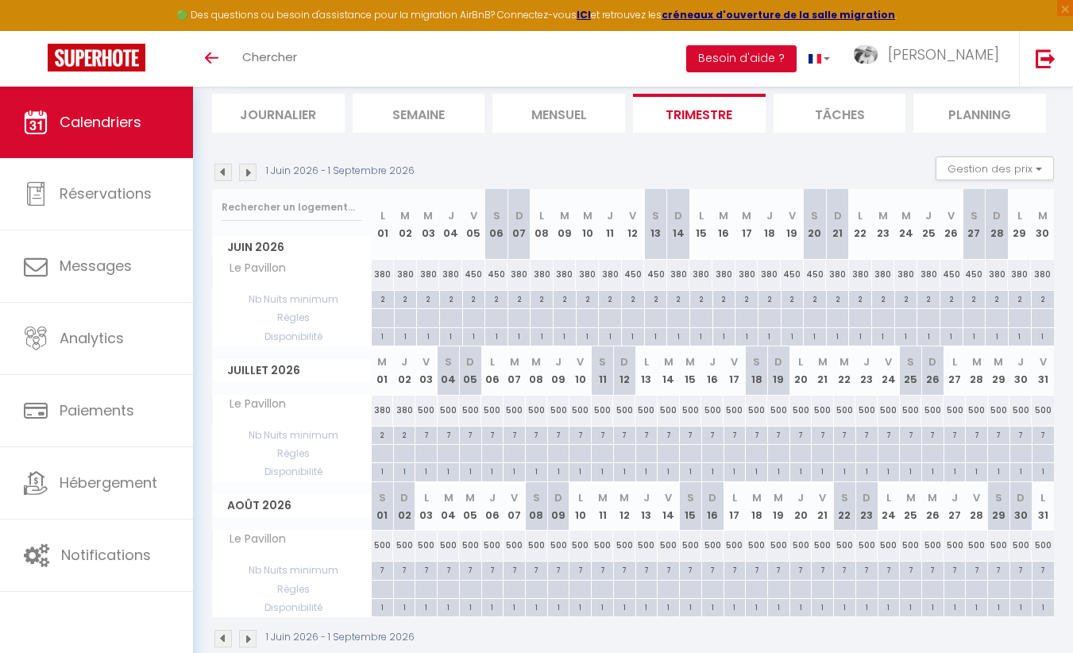
click at [219, 170] on img at bounding box center [222, 172] width 17 height 17
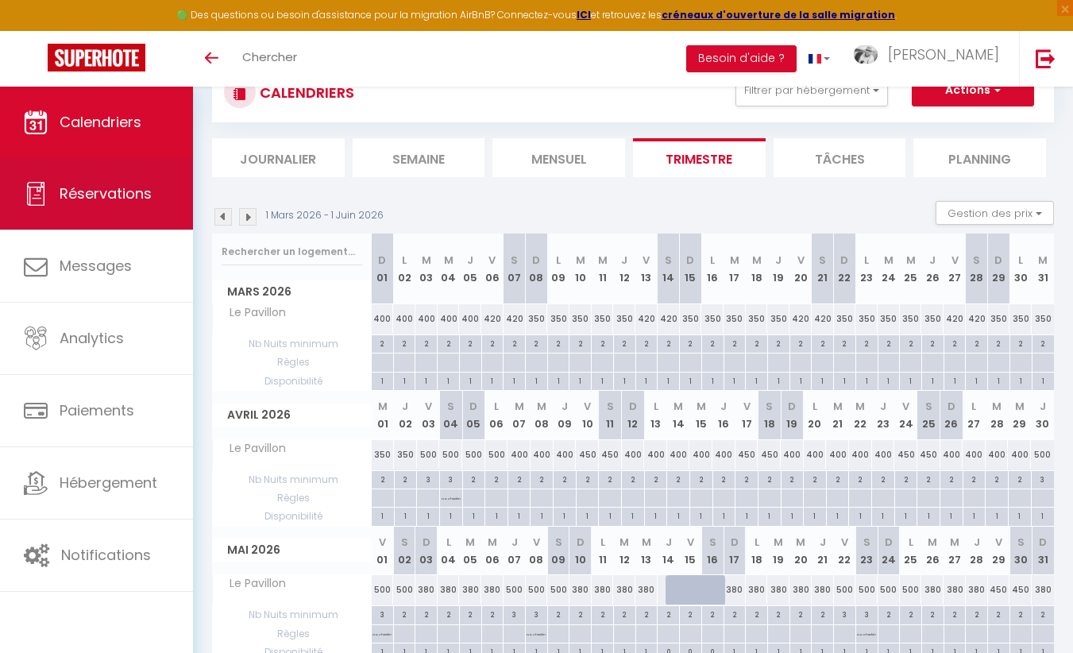
scroll to position [0, 0]
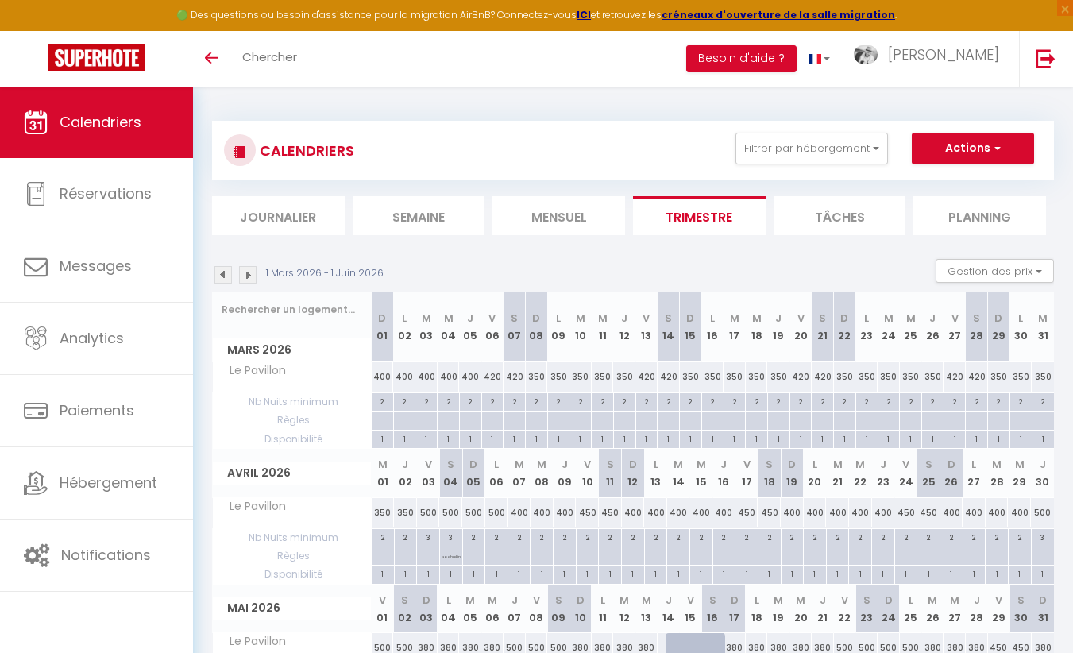
click at [218, 275] on img at bounding box center [222, 274] width 17 height 17
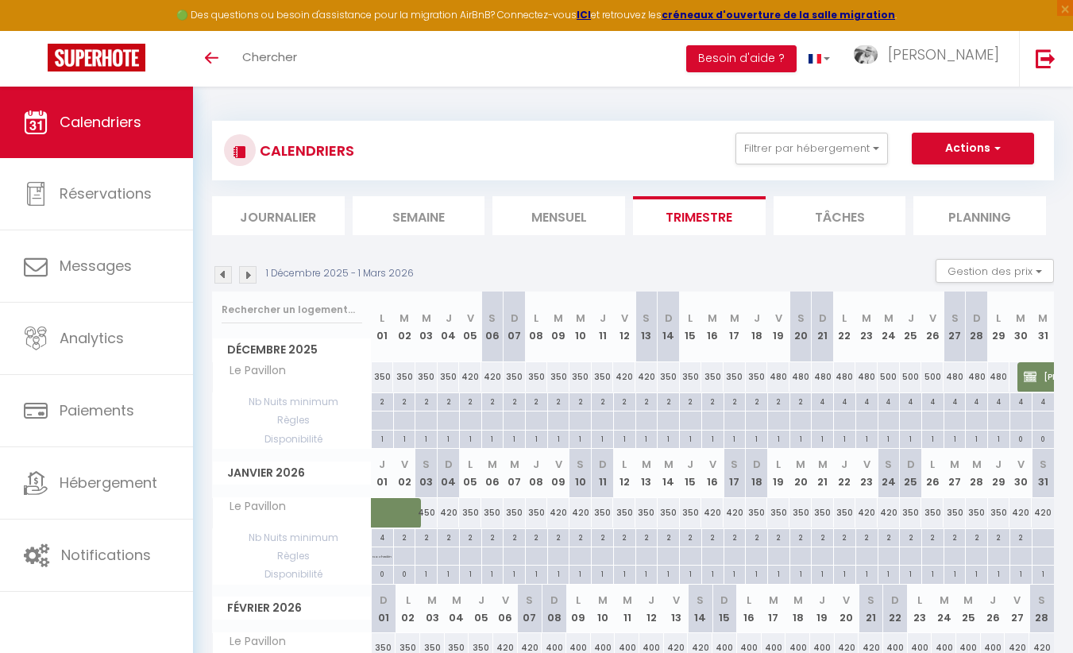
click at [218, 275] on img at bounding box center [222, 274] width 17 height 17
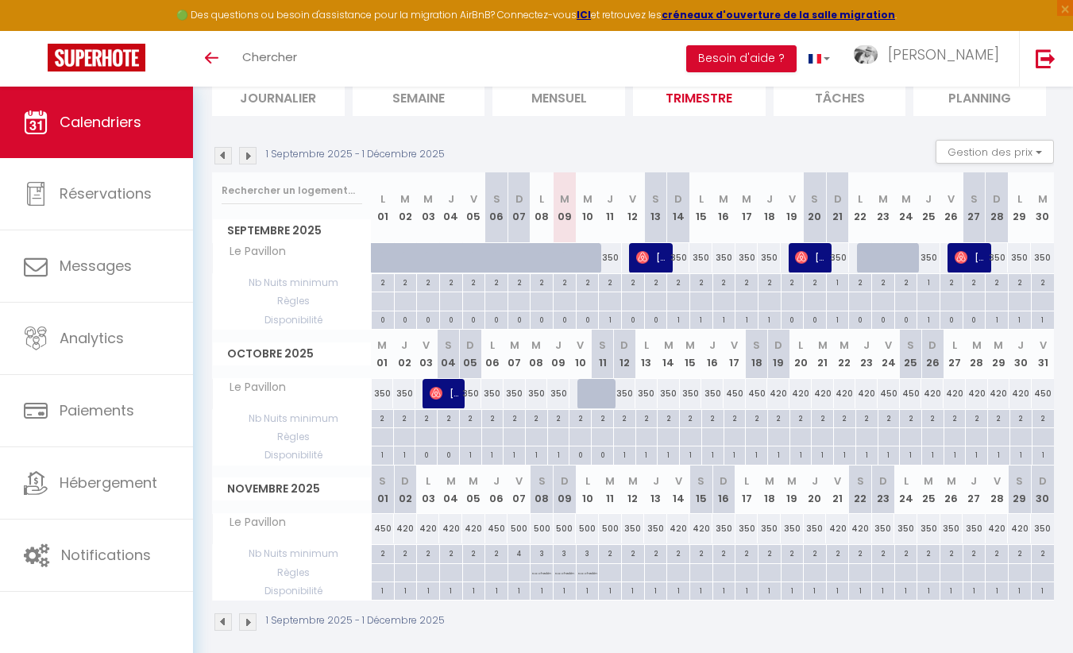
scroll to position [132, 0]
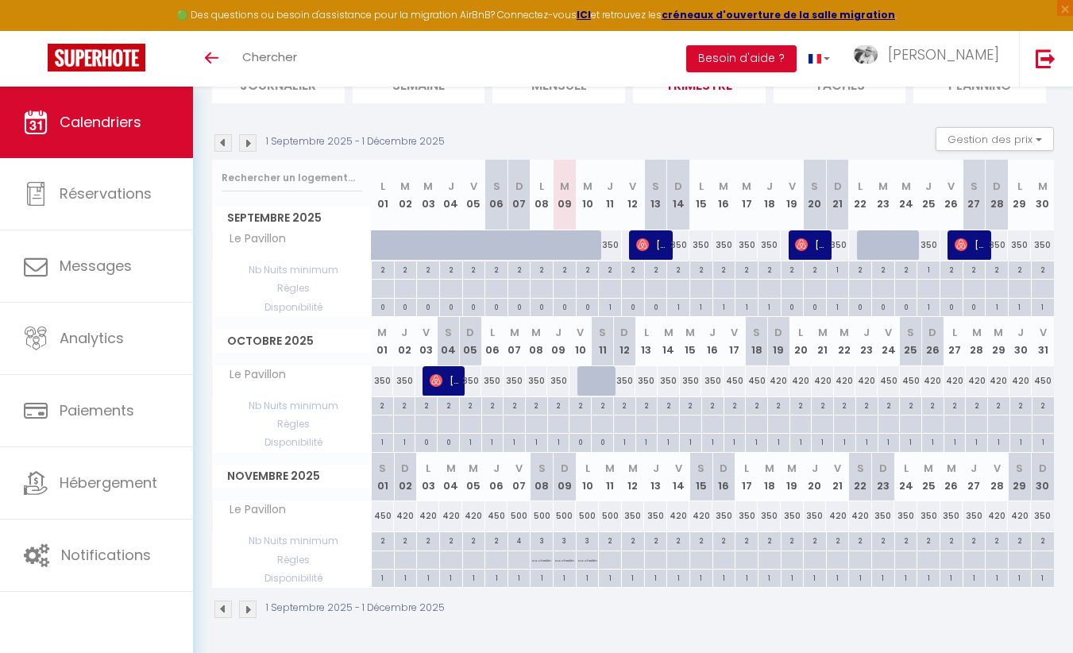
click at [245, 615] on img at bounding box center [247, 609] width 17 height 17
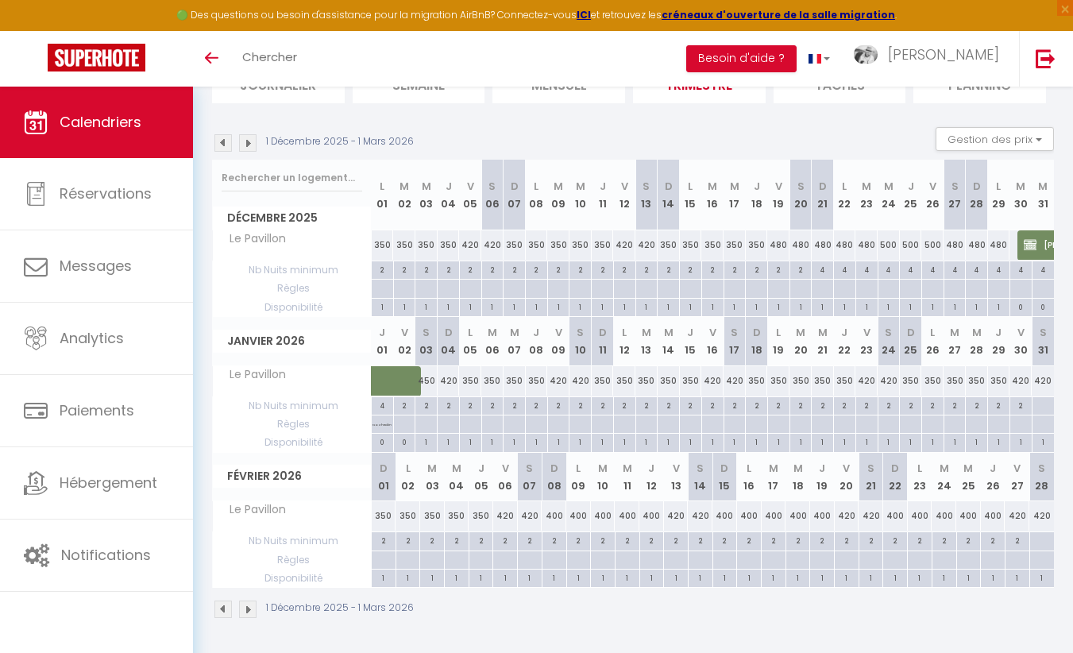
click at [218, 605] on img at bounding box center [222, 609] width 17 height 17
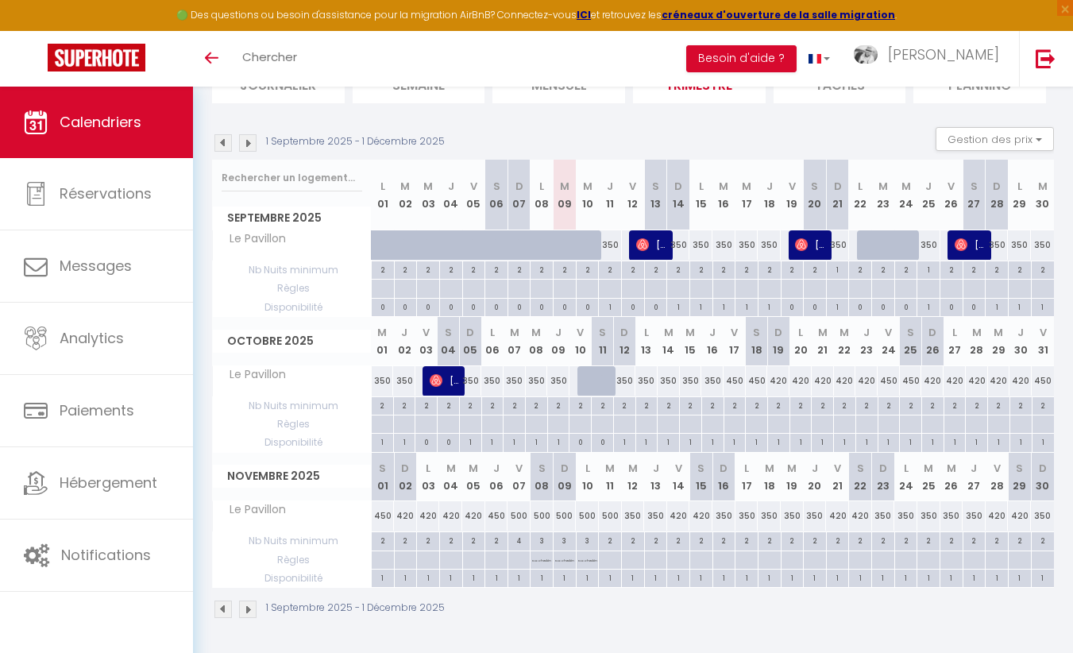
click at [249, 601] on img at bounding box center [247, 609] width 17 height 17
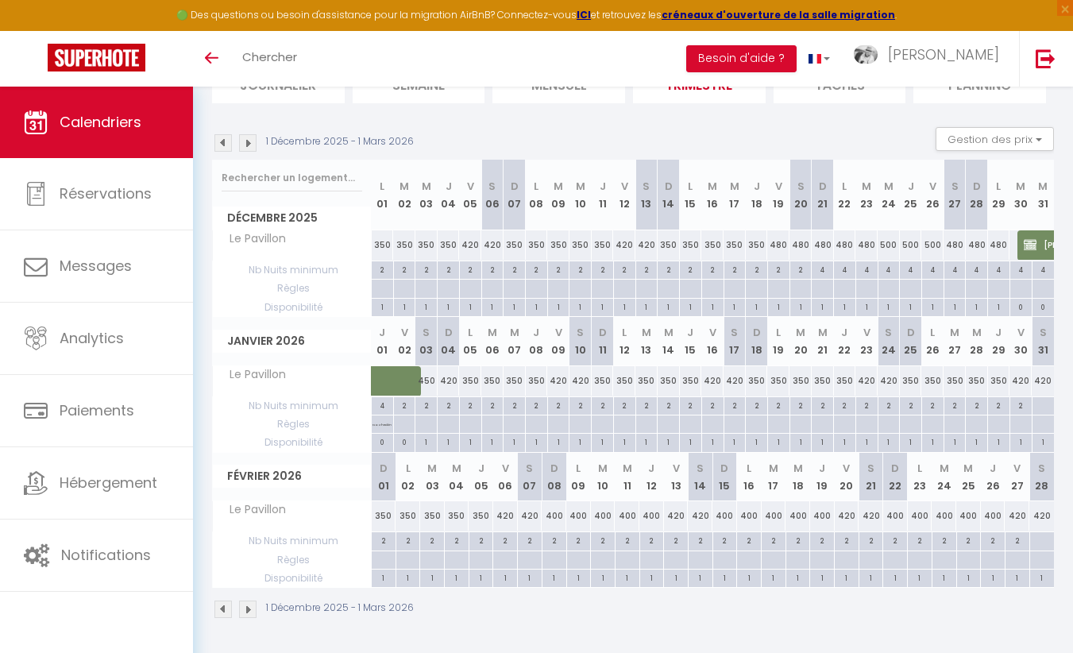
click at [223, 604] on img at bounding box center [222, 609] width 17 height 17
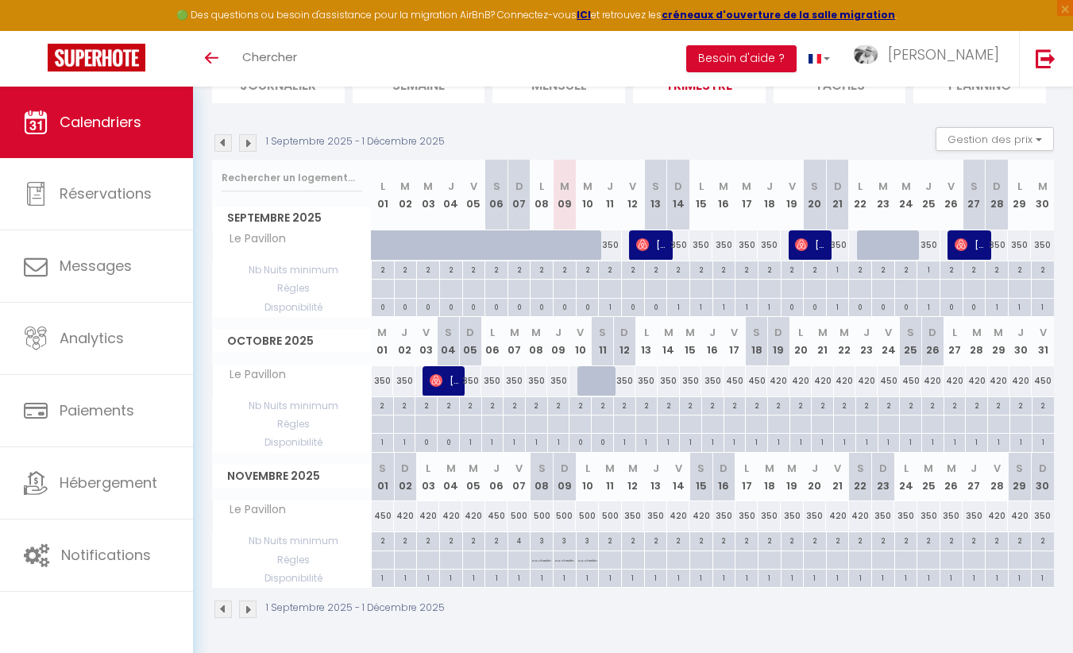
click at [242, 612] on img at bounding box center [247, 609] width 17 height 17
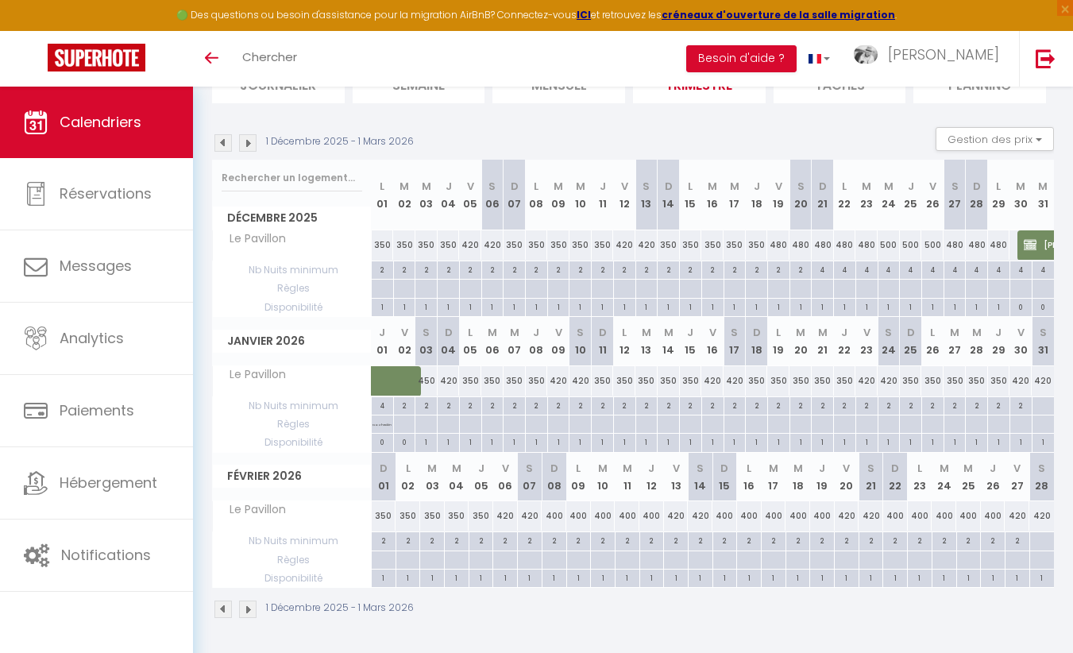
click at [250, 604] on img at bounding box center [247, 609] width 17 height 17
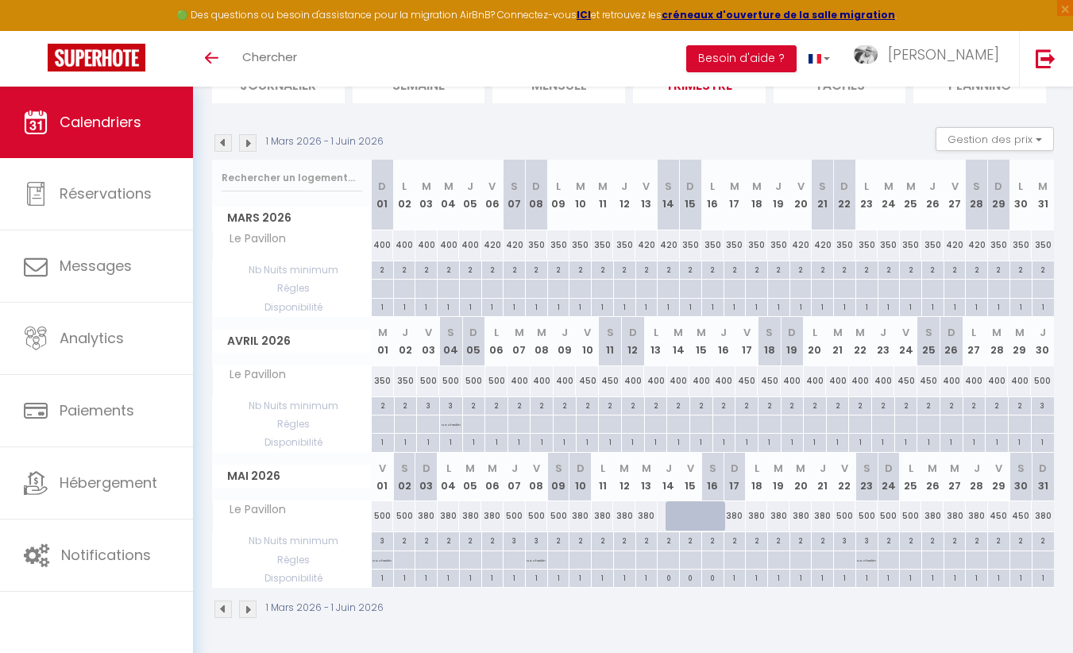
click at [249, 610] on img at bounding box center [247, 609] width 17 height 17
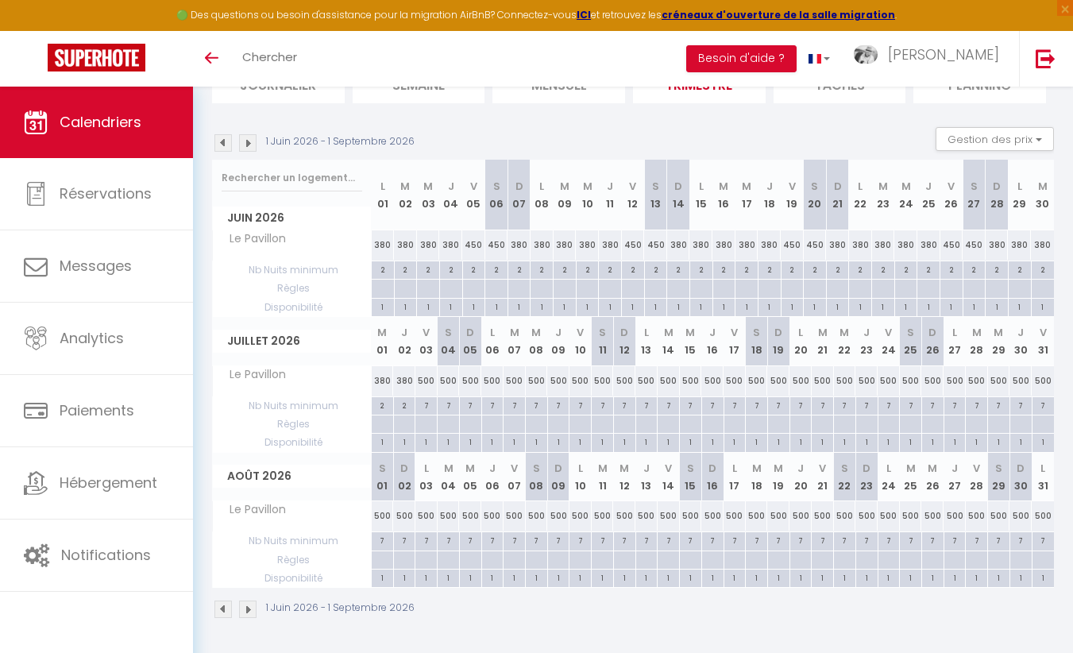
click at [226, 604] on img at bounding box center [222, 609] width 17 height 17
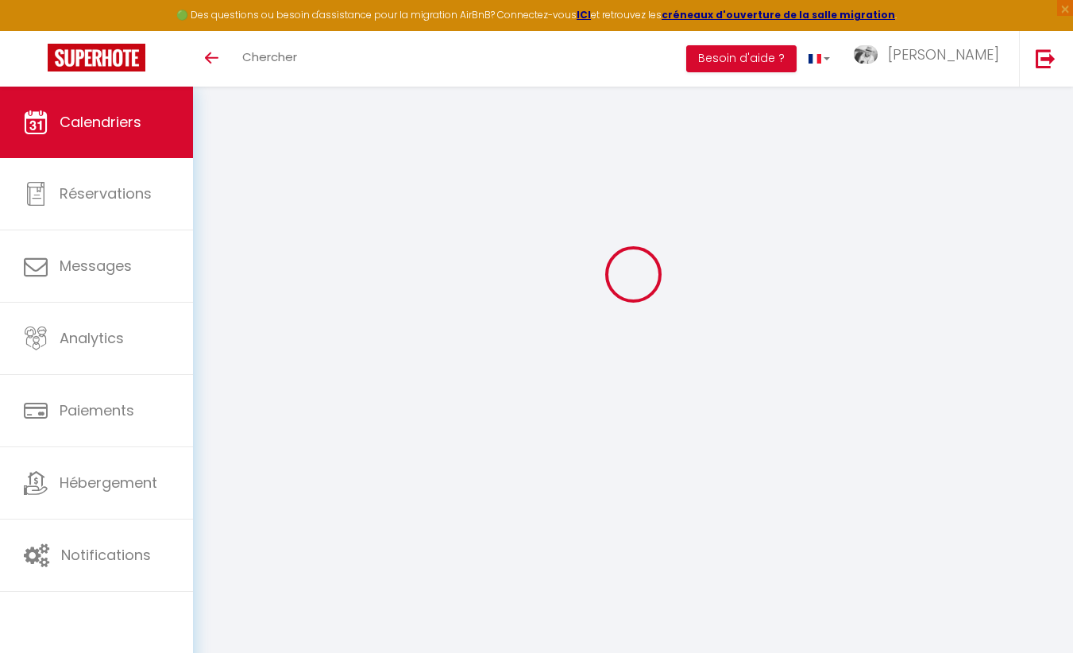
click at [226, 604] on body "🟢 Des questions ou besoin d'assistance pour la migration AirBnB? Connectez-vous…" at bounding box center [536, 326] width 1073 height 653
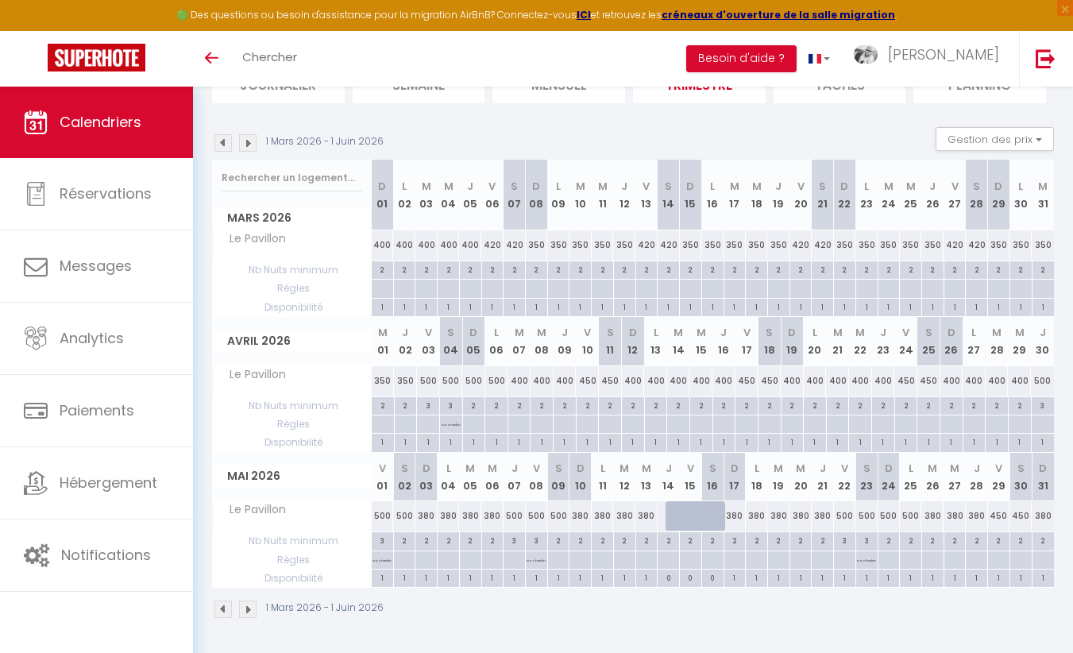
click at [226, 604] on img at bounding box center [222, 609] width 17 height 17
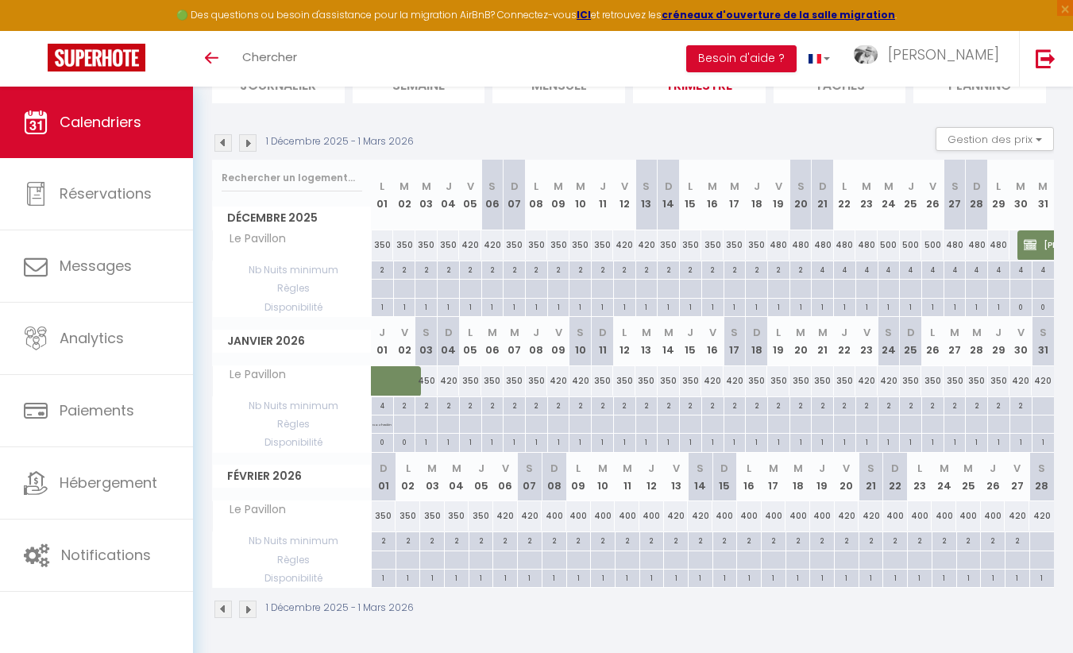
click at [226, 604] on img at bounding box center [222, 609] width 17 height 17
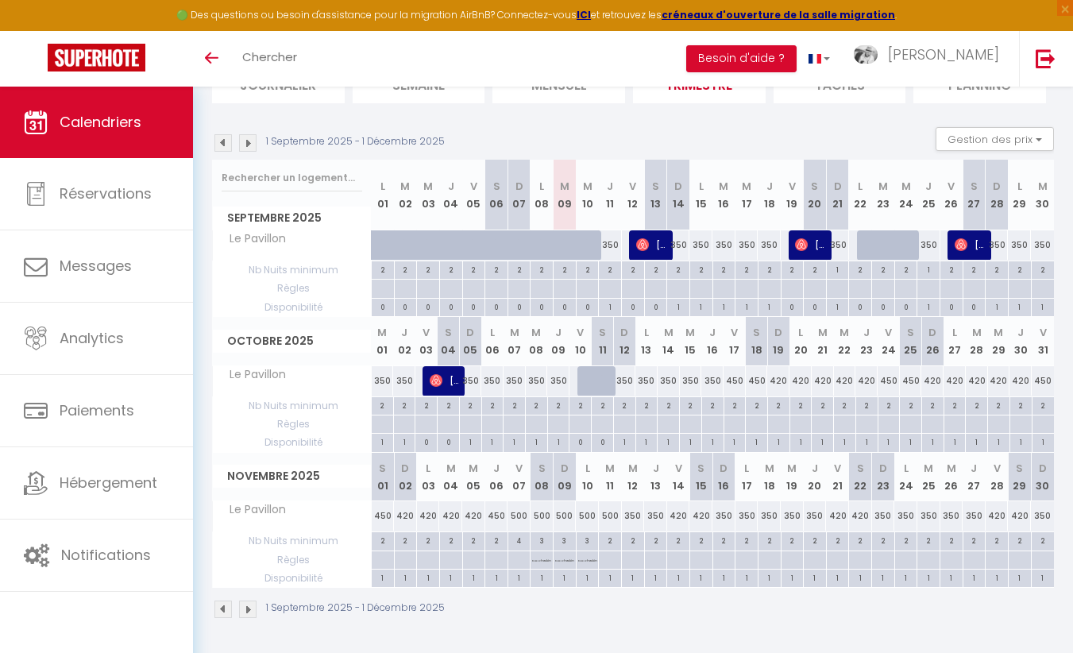
click at [249, 602] on img at bounding box center [247, 609] width 17 height 17
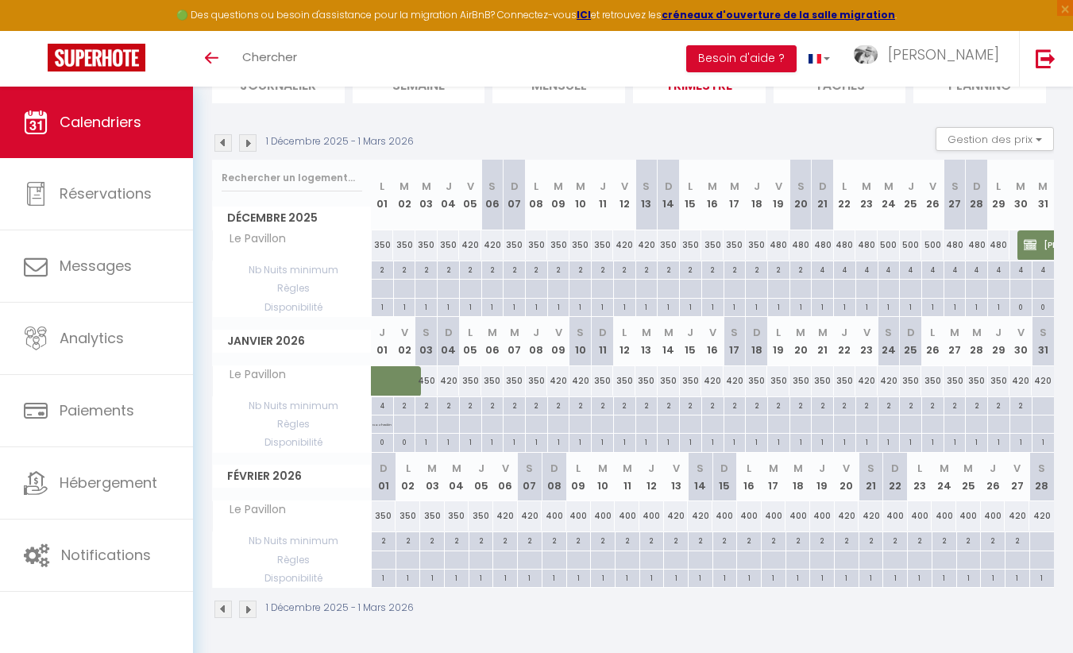
click at [249, 602] on img at bounding box center [247, 609] width 17 height 17
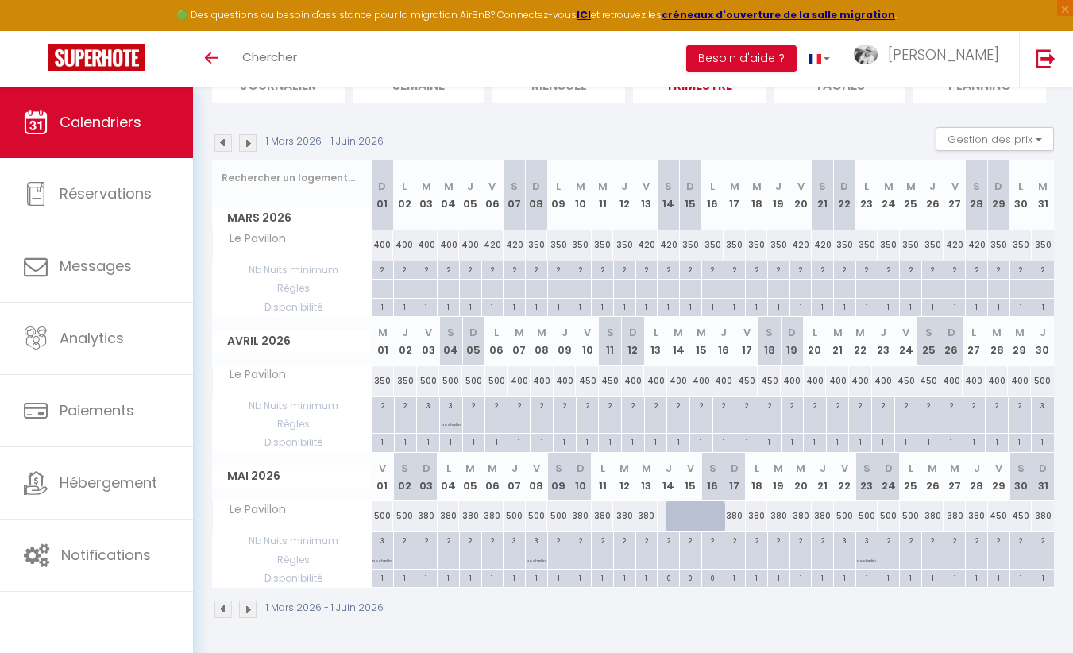
click at [249, 602] on img at bounding box center [247, 609] width 17 height 17
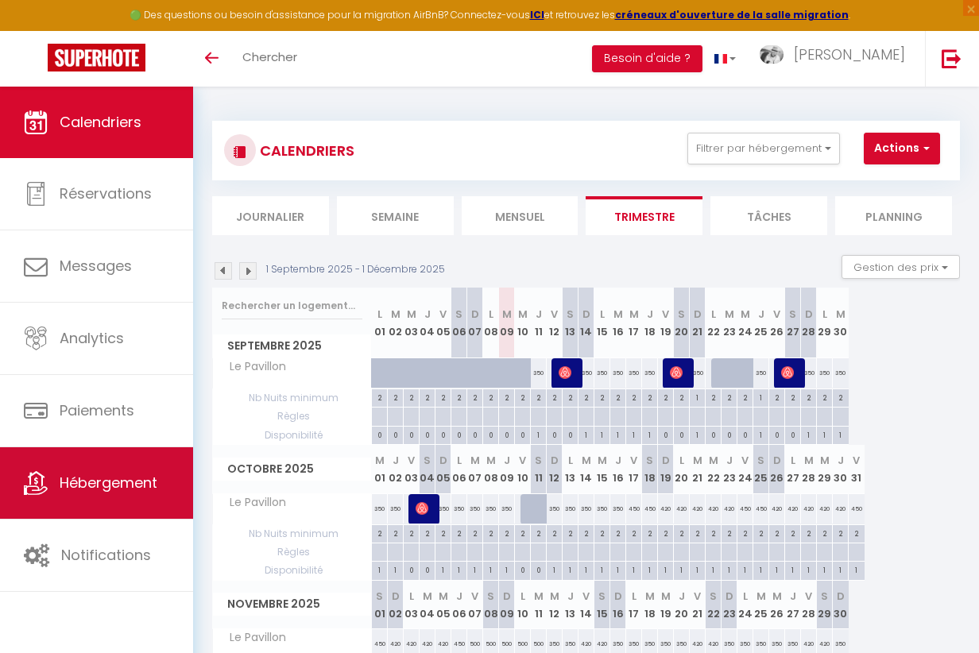
click at [115, 470] on link "Hébergement" at bounding box center [96, 482] width 193 height 71
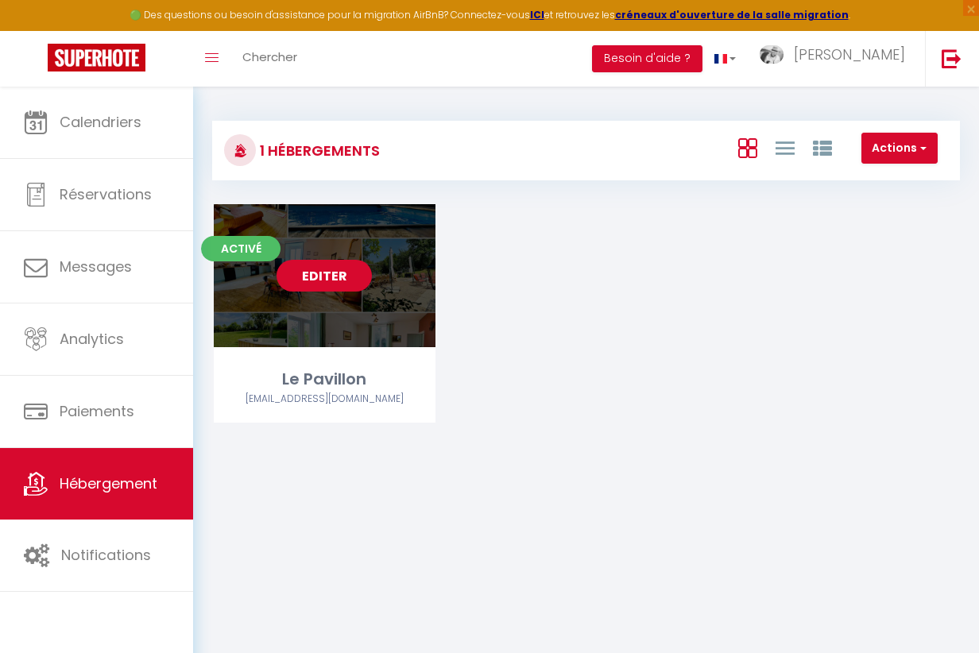
click at [327, 280] on link "Editer" at bounding box center [323, 276] width 95 height 32
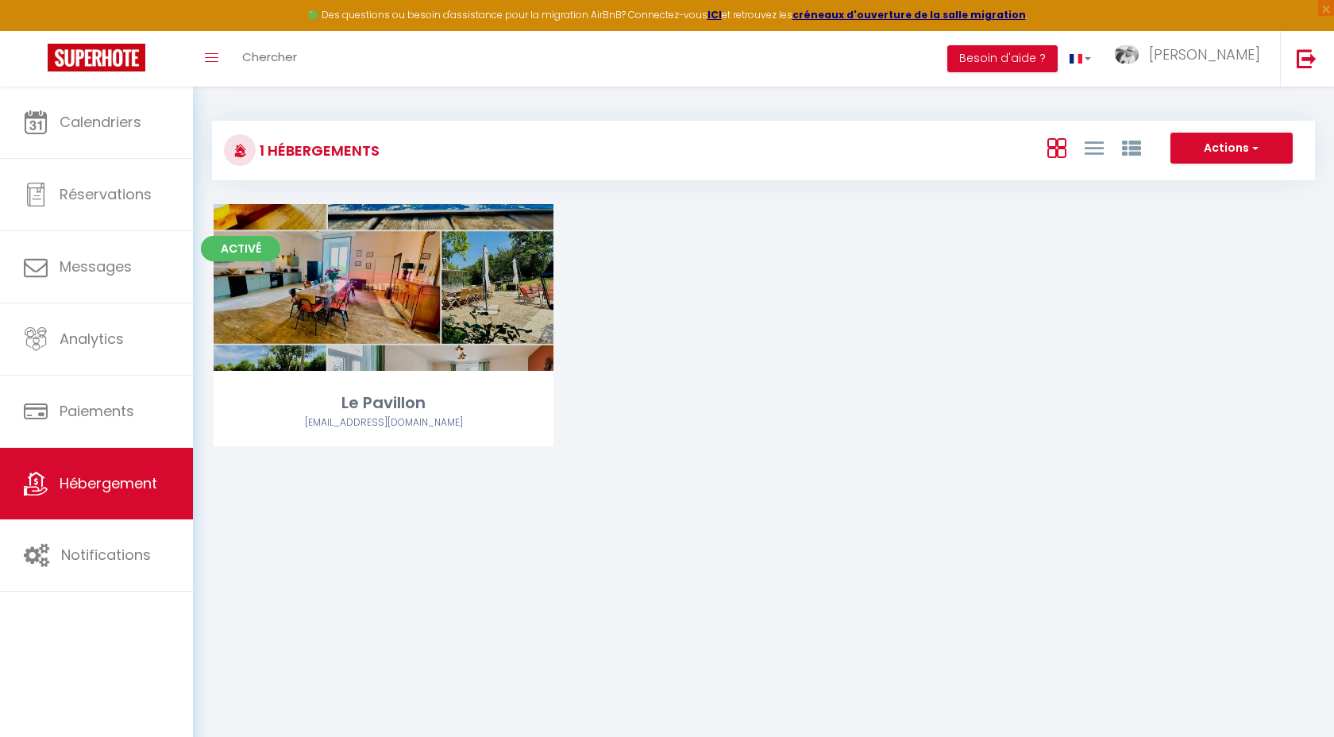
click at [413, 292] on link "Editer" at bounding box center [383, 288] width 95 height 32
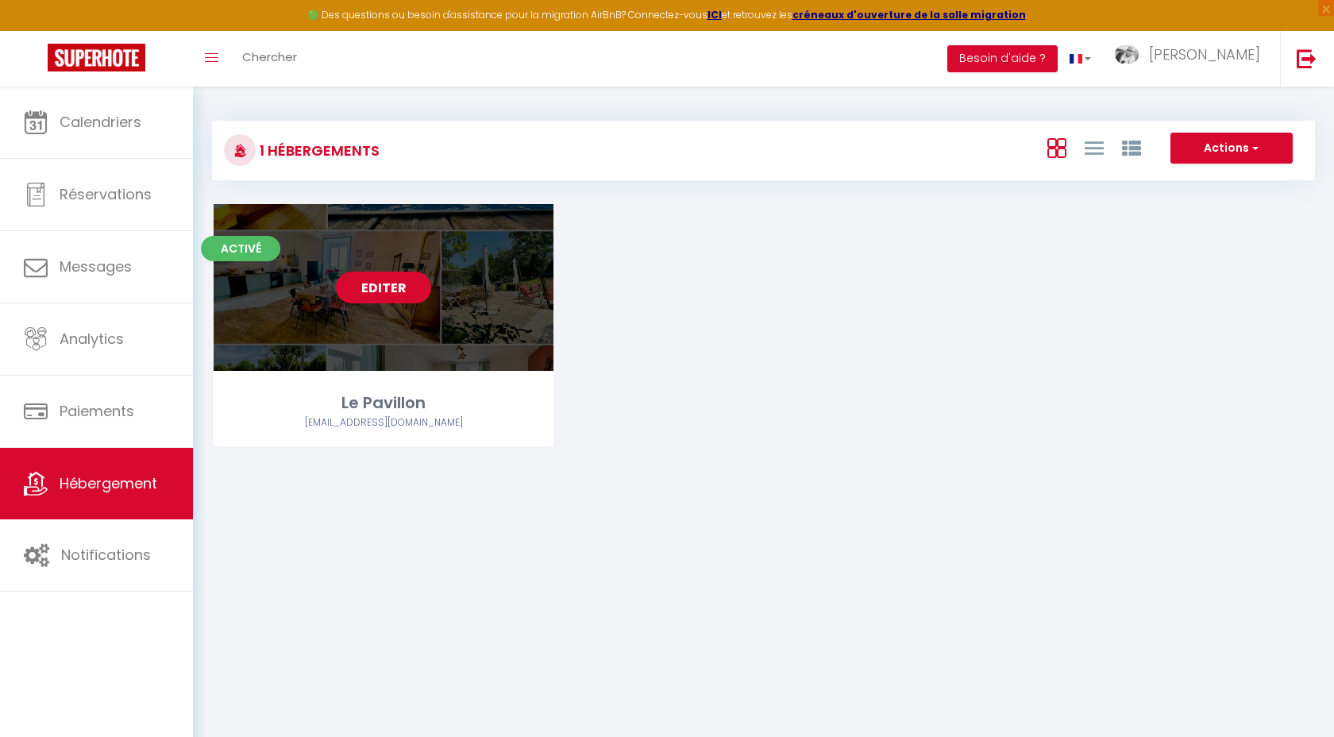
click at [382, 290] on link "Editer" at bounding box center [383, 288] width 95 height 32
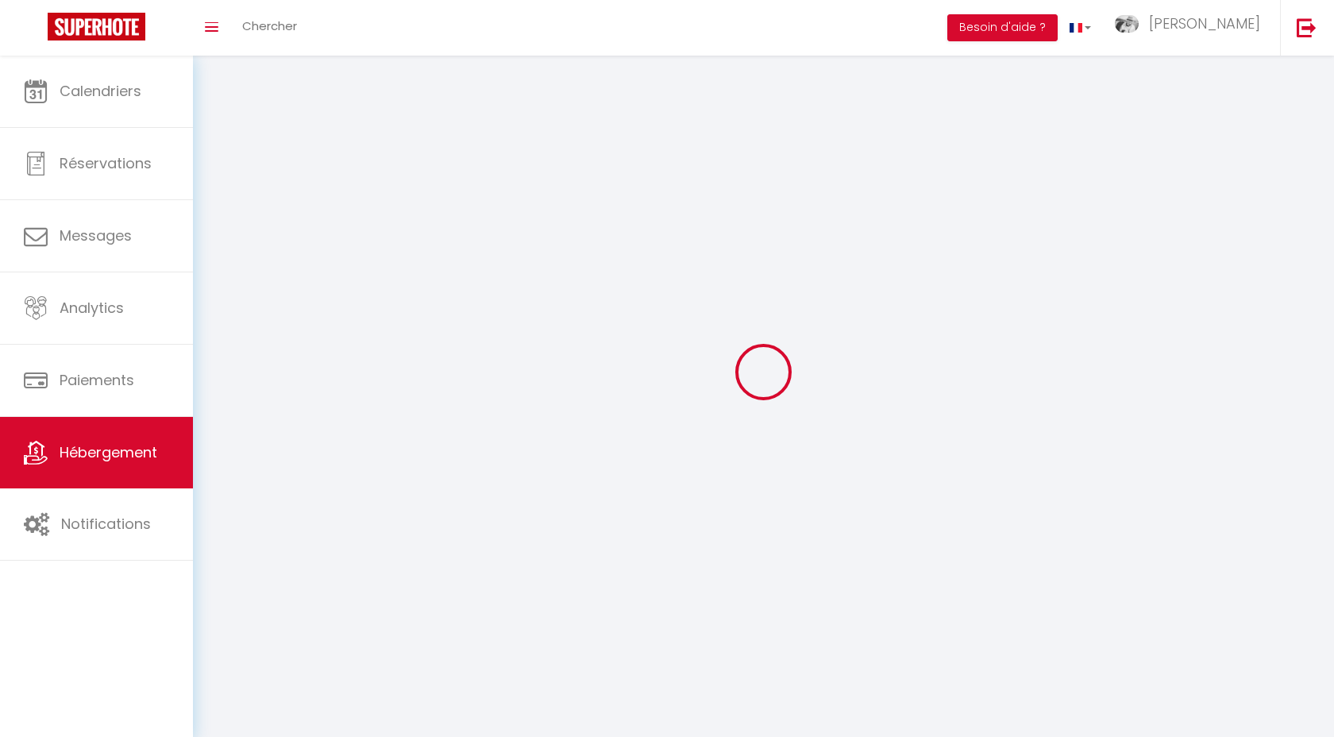
select select
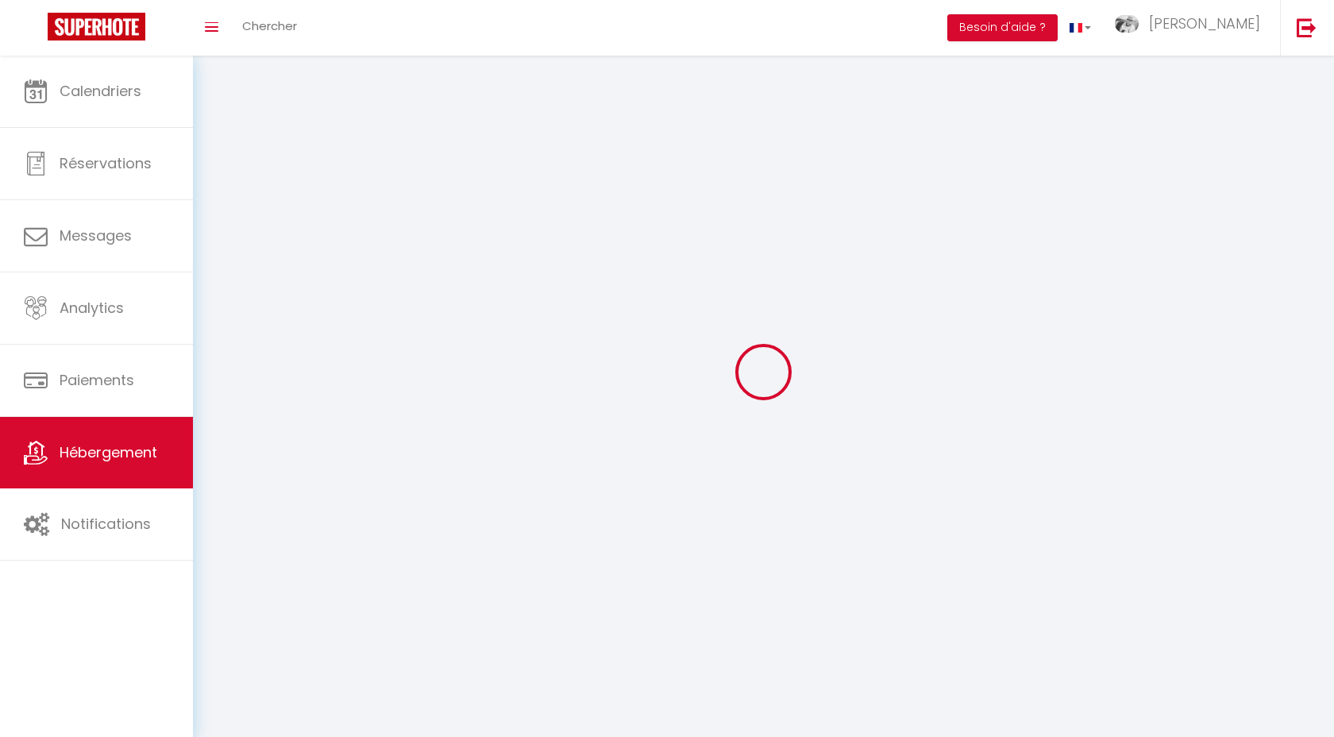
select select "1"
select select
checkbox input "false"
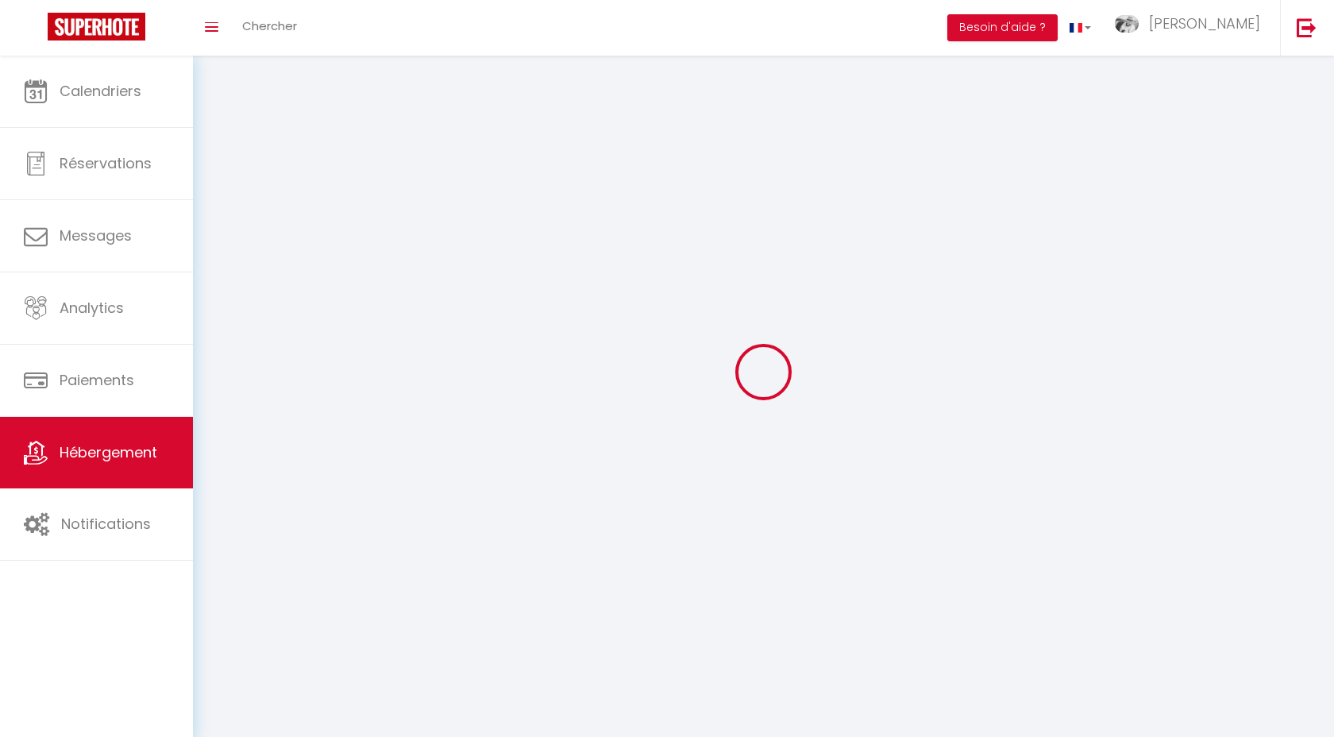
checkbox input "false"
select select "28"
select select
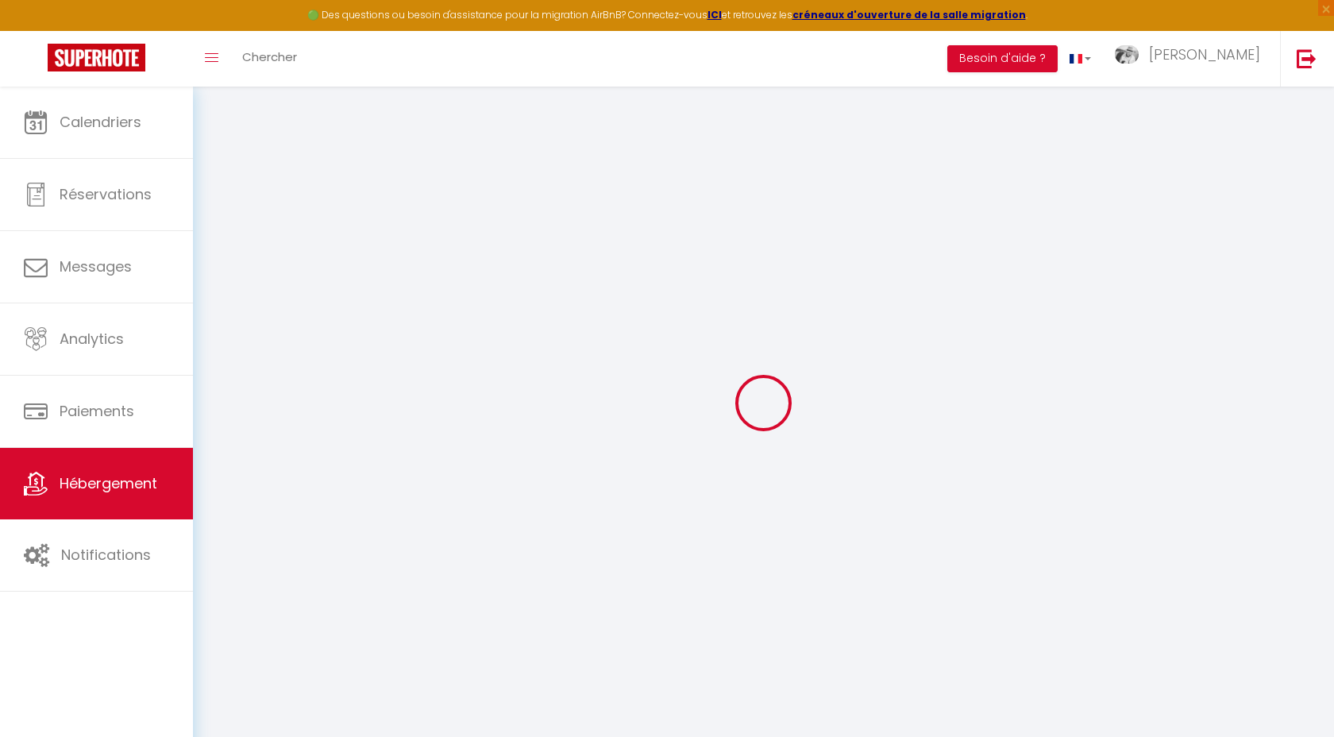
select select
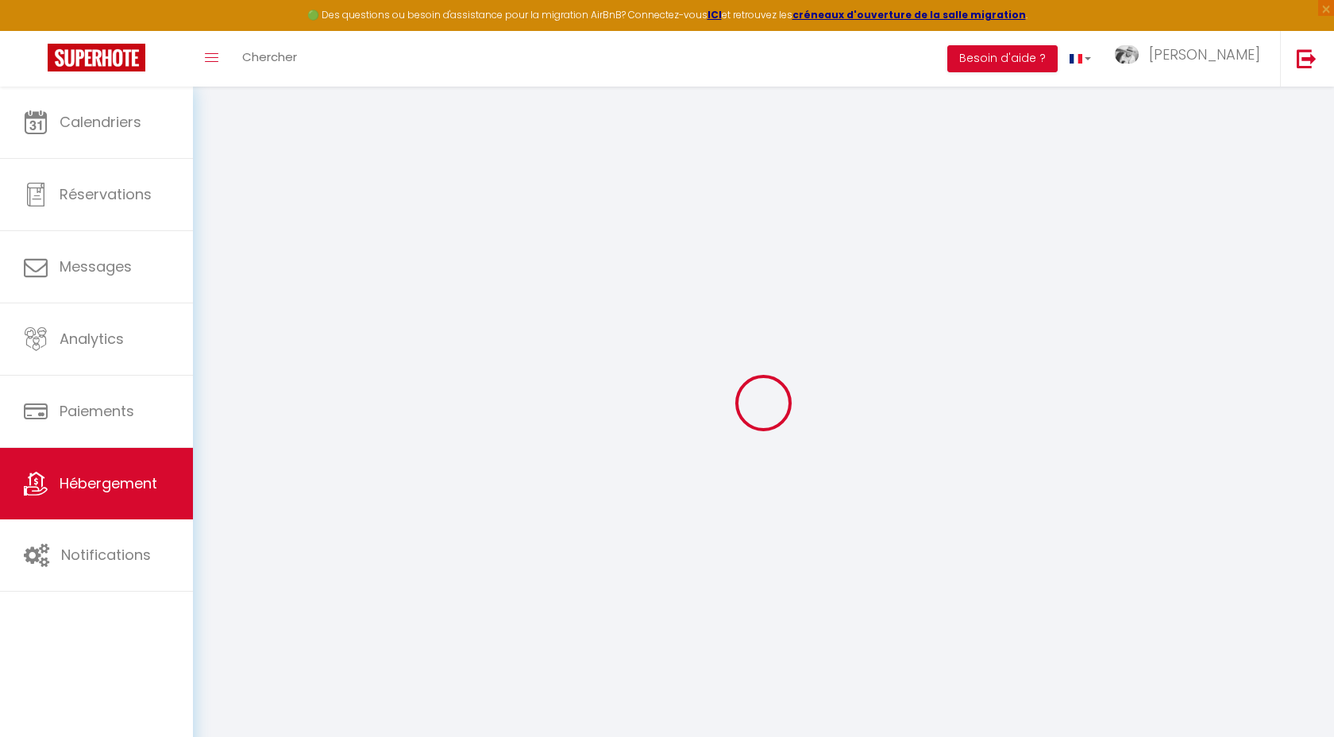
select select
checkbox input "false"
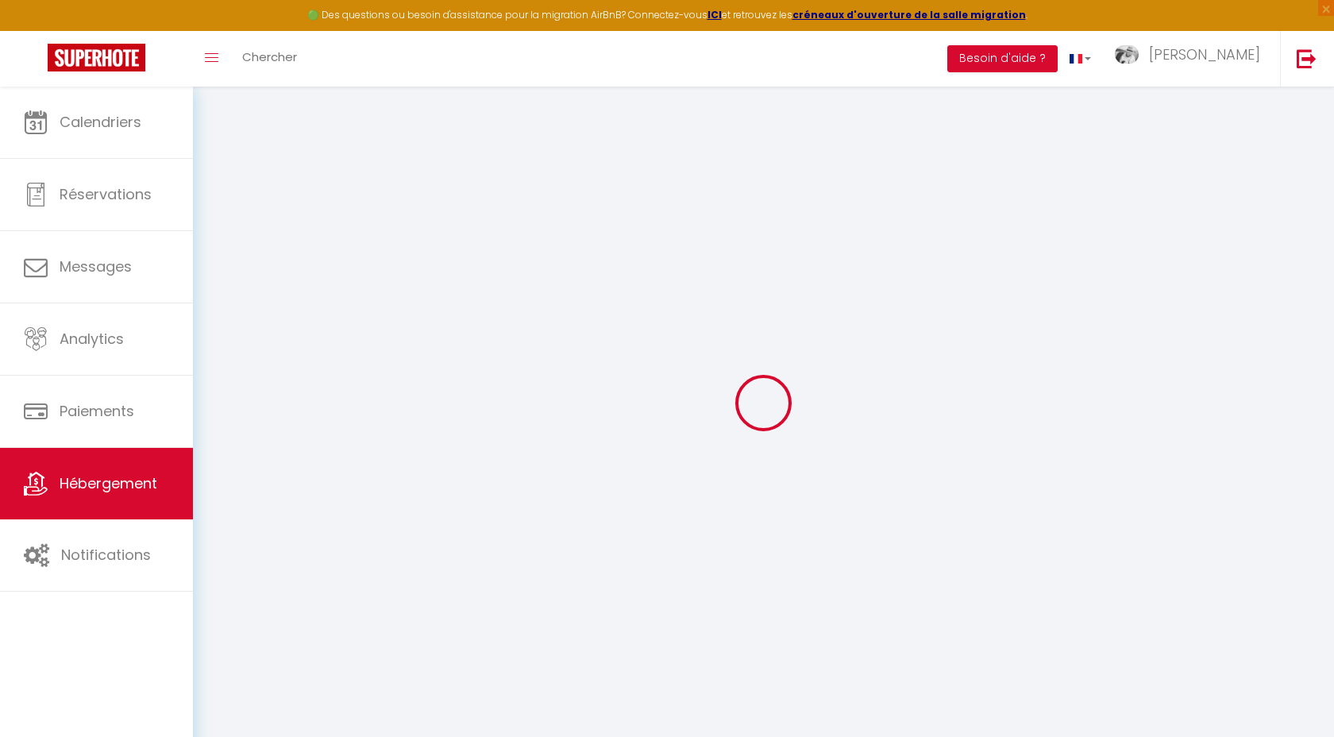
select select
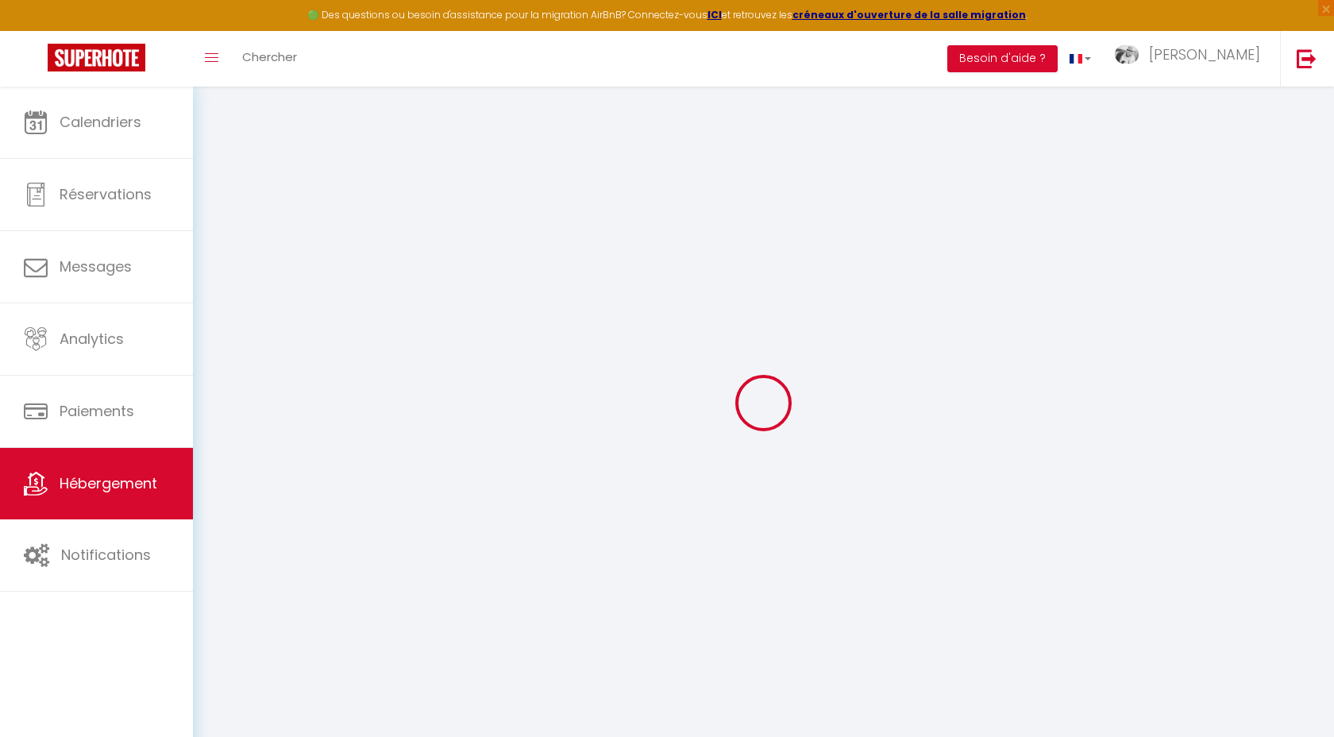
select select
checkbox input "false"
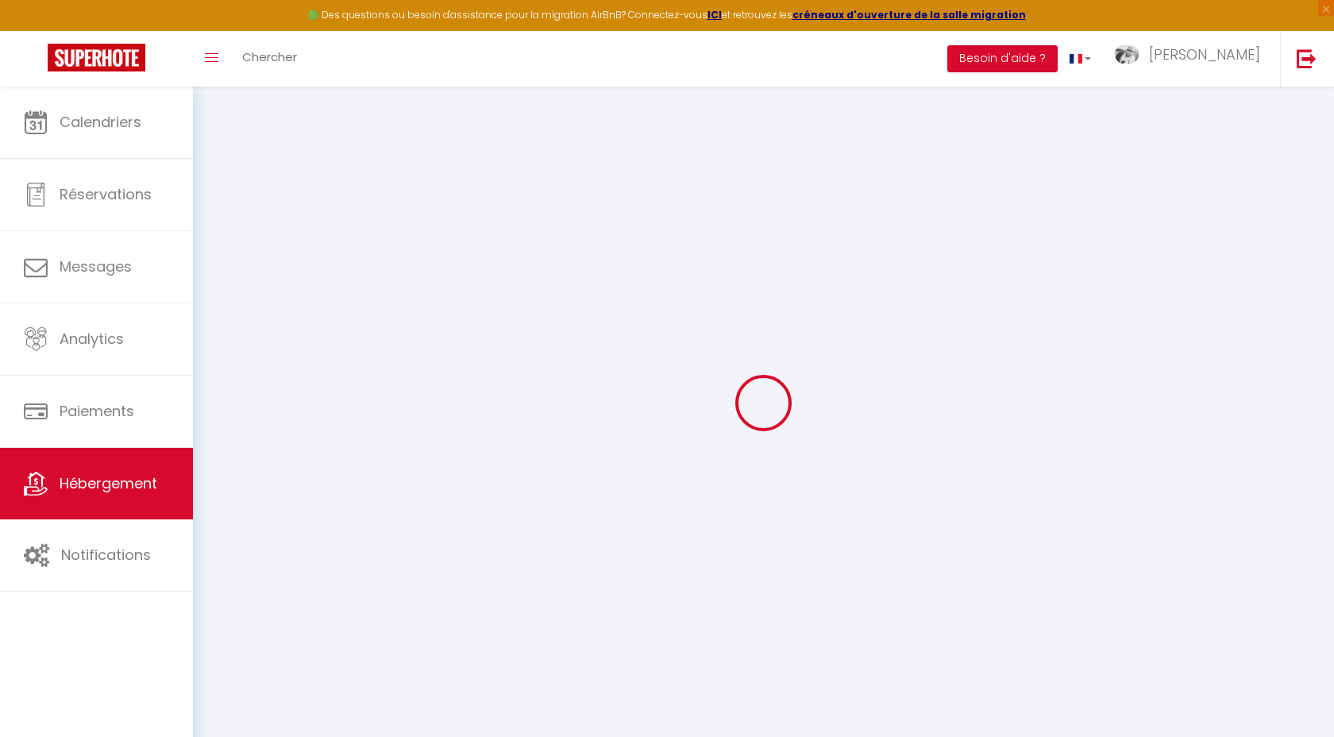
checkbox input "false"
select select
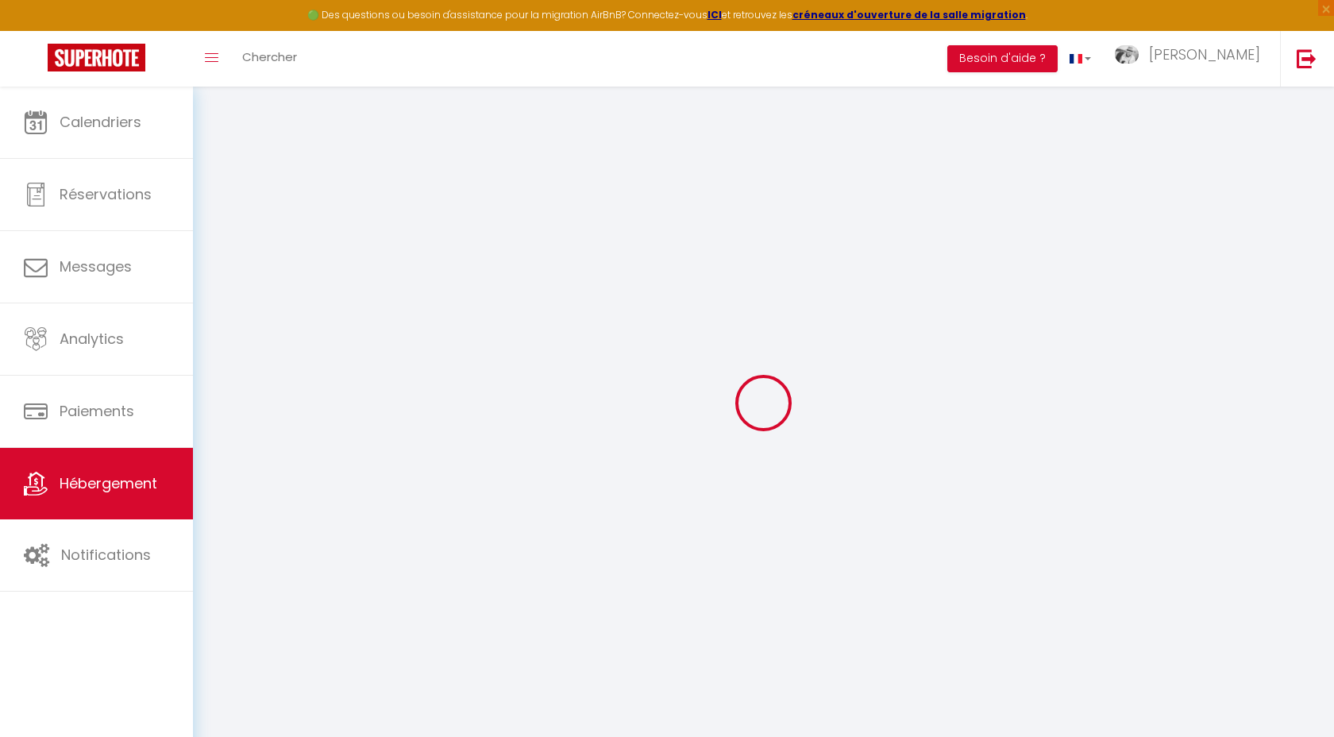
select select
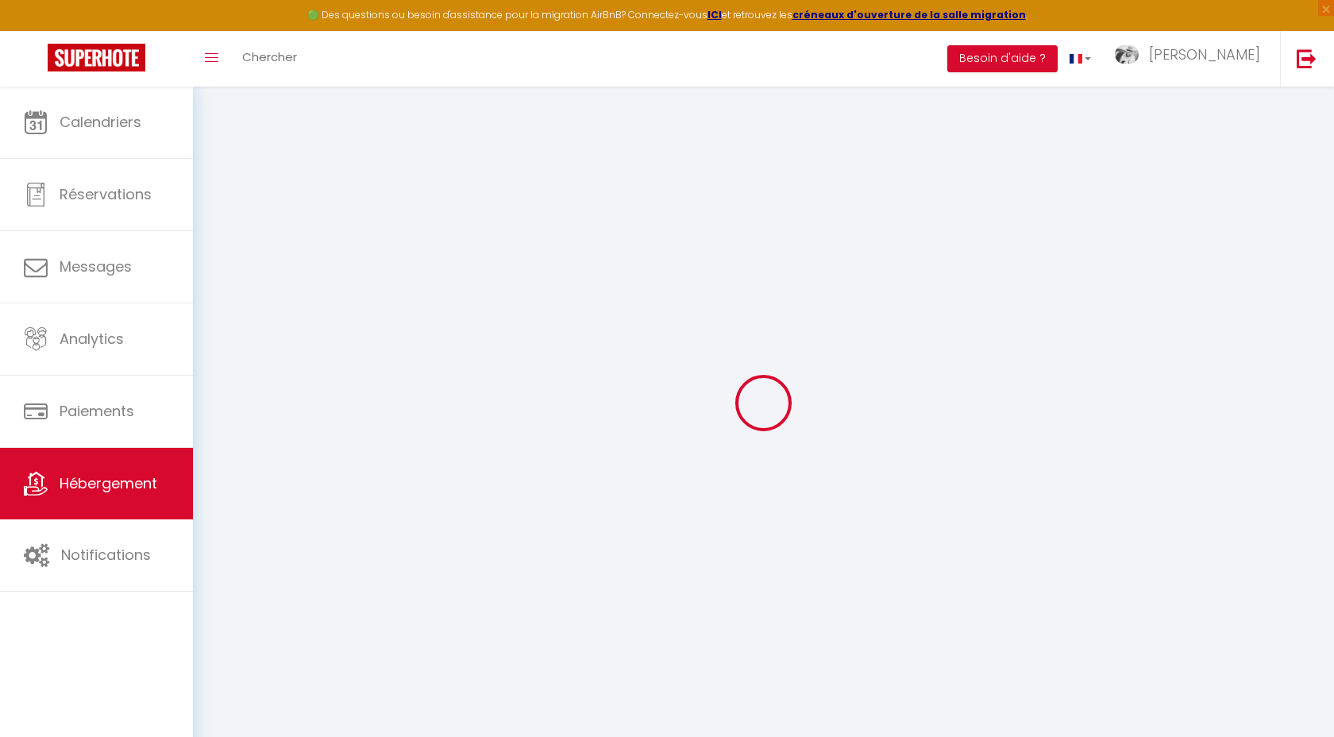
checkbox input "false"
select select
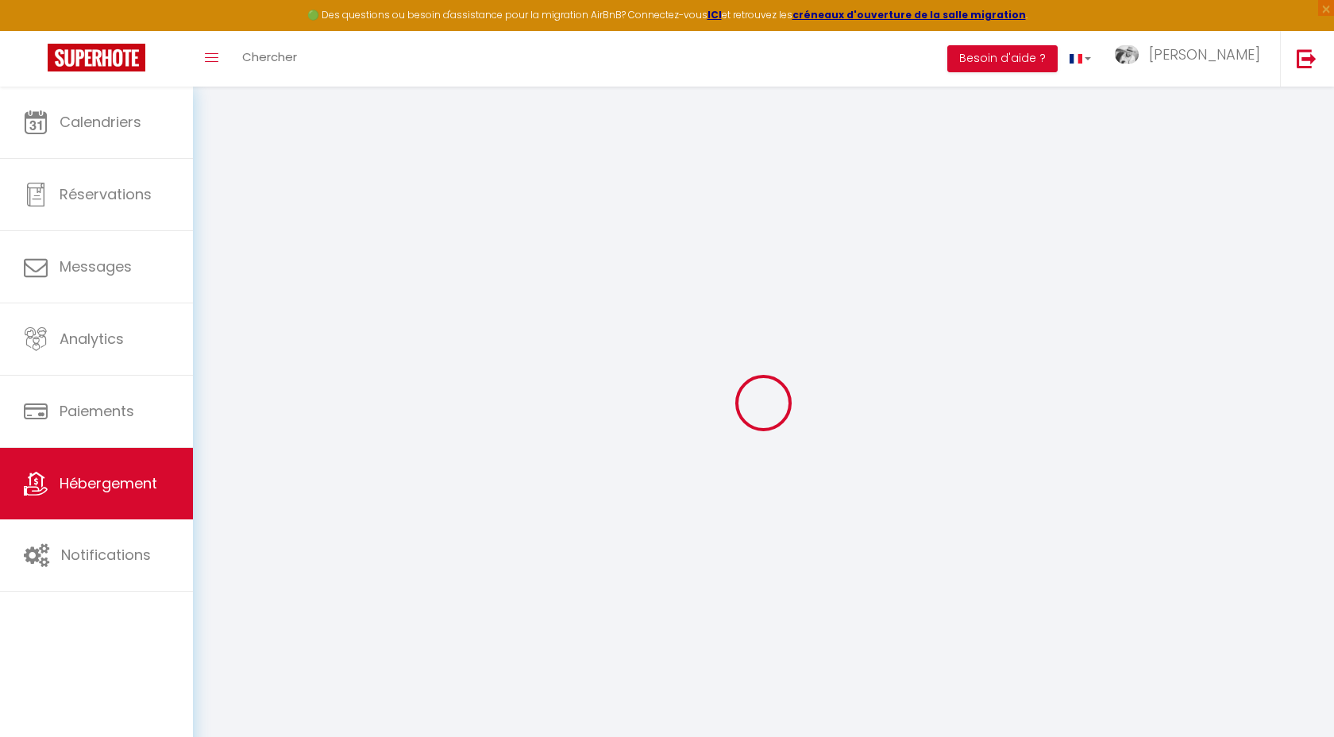
select select
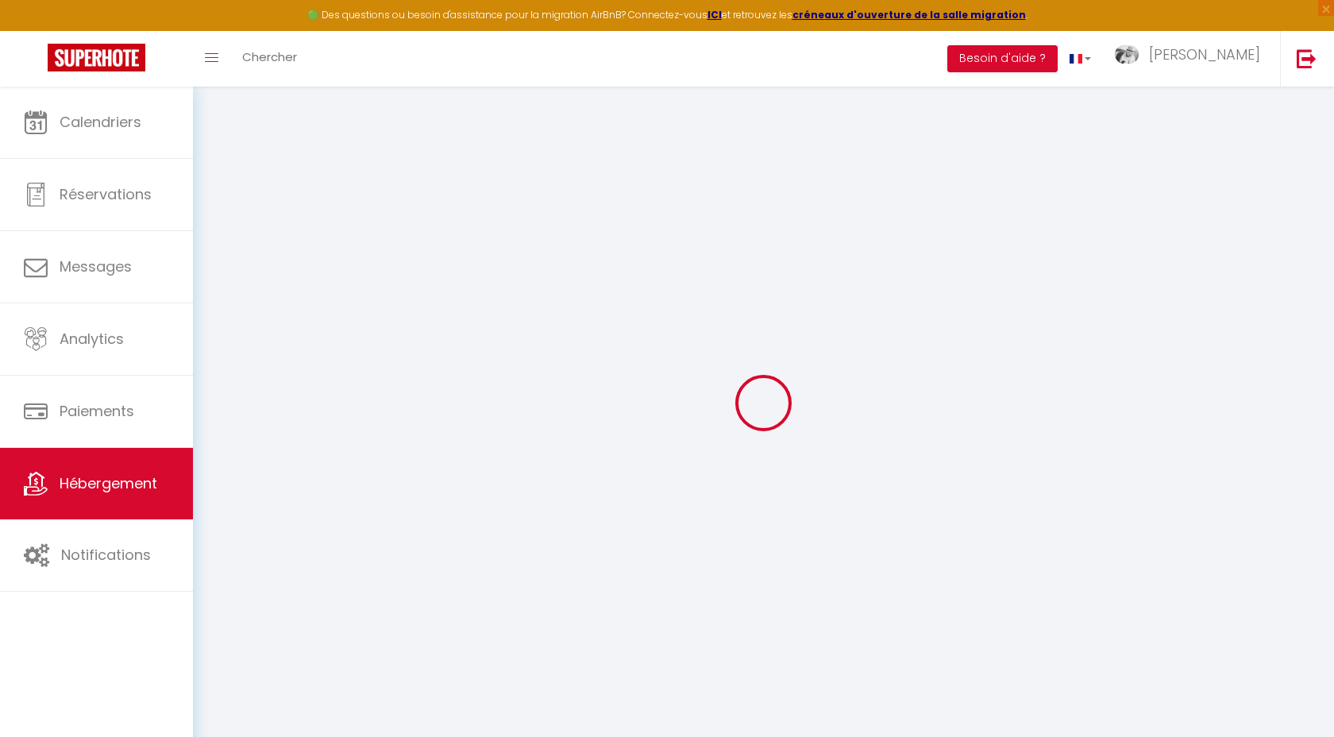
select select
checkbox input "false"
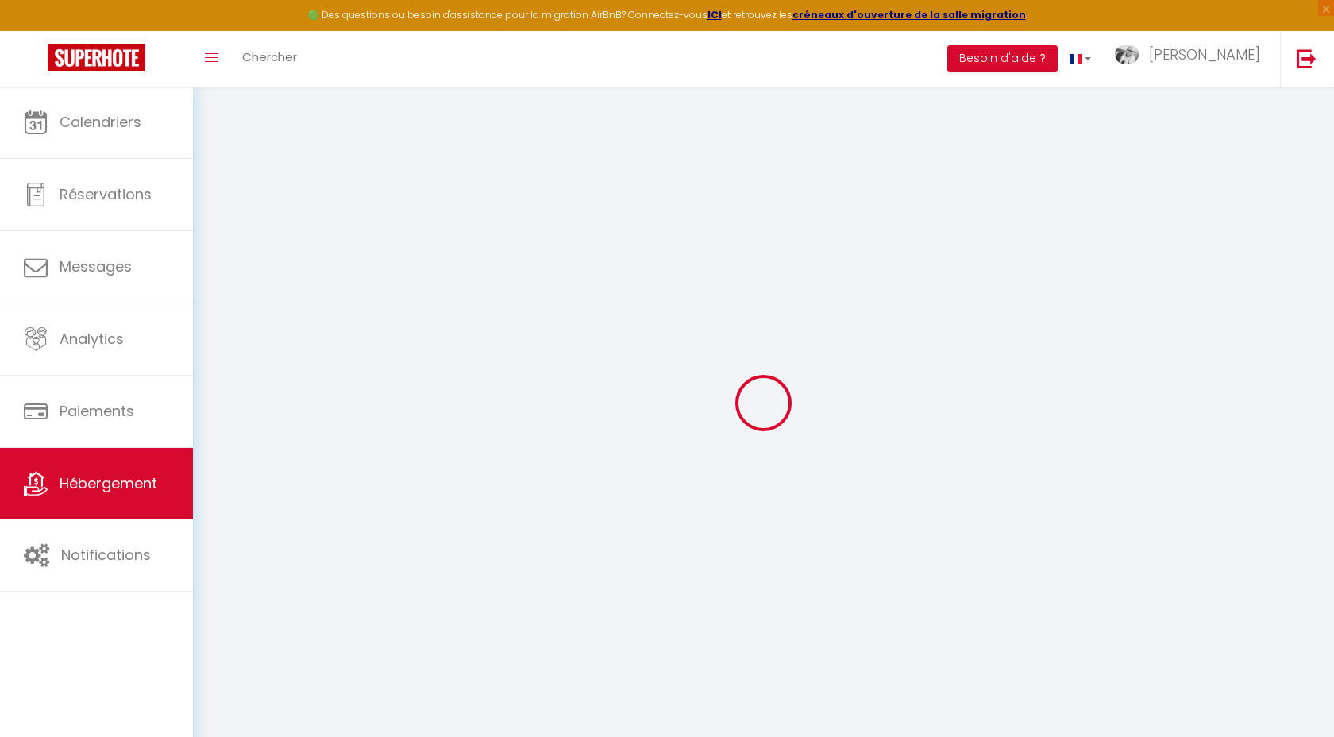
checkbox input "false"
select select
type input "Le Pavillon"
type input "[PERSON_NAME]"
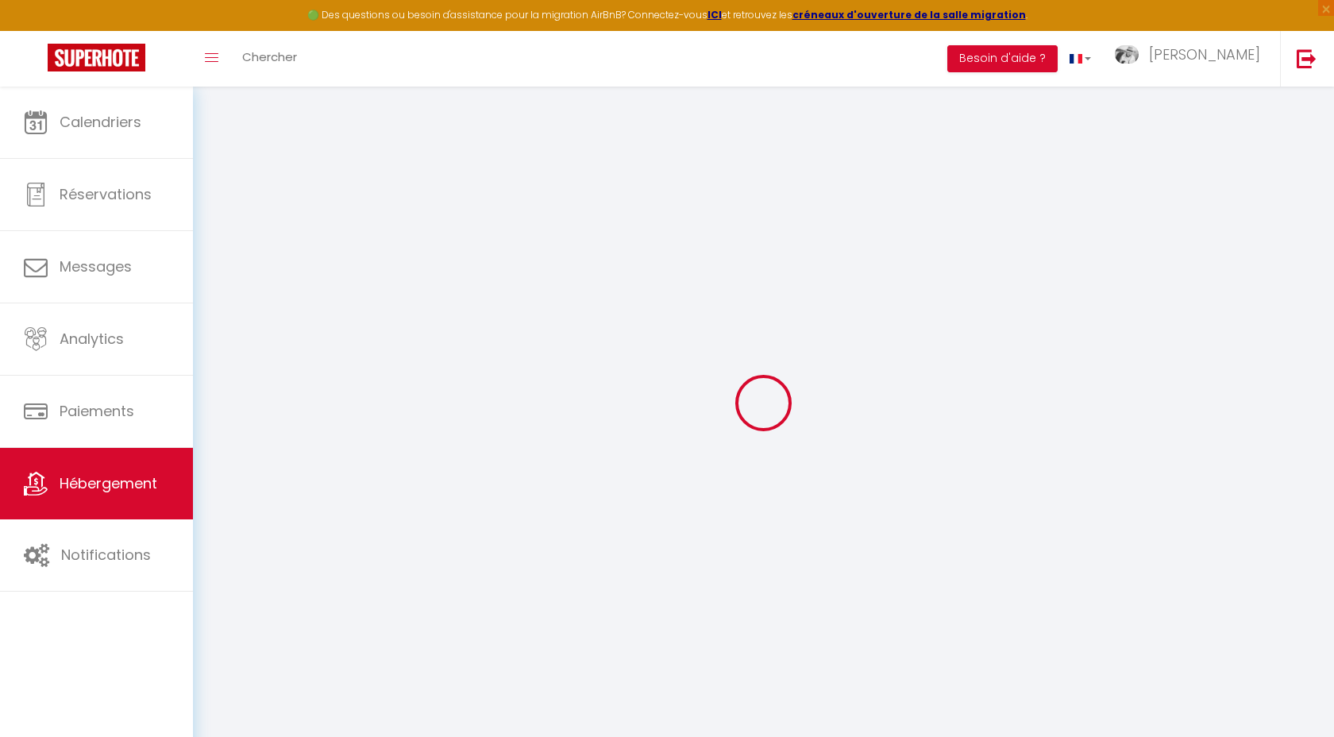
type input "AGARD"
type input "1 Le Pavillon"
type input "16490"
type input "Alloue"
select select "houses"
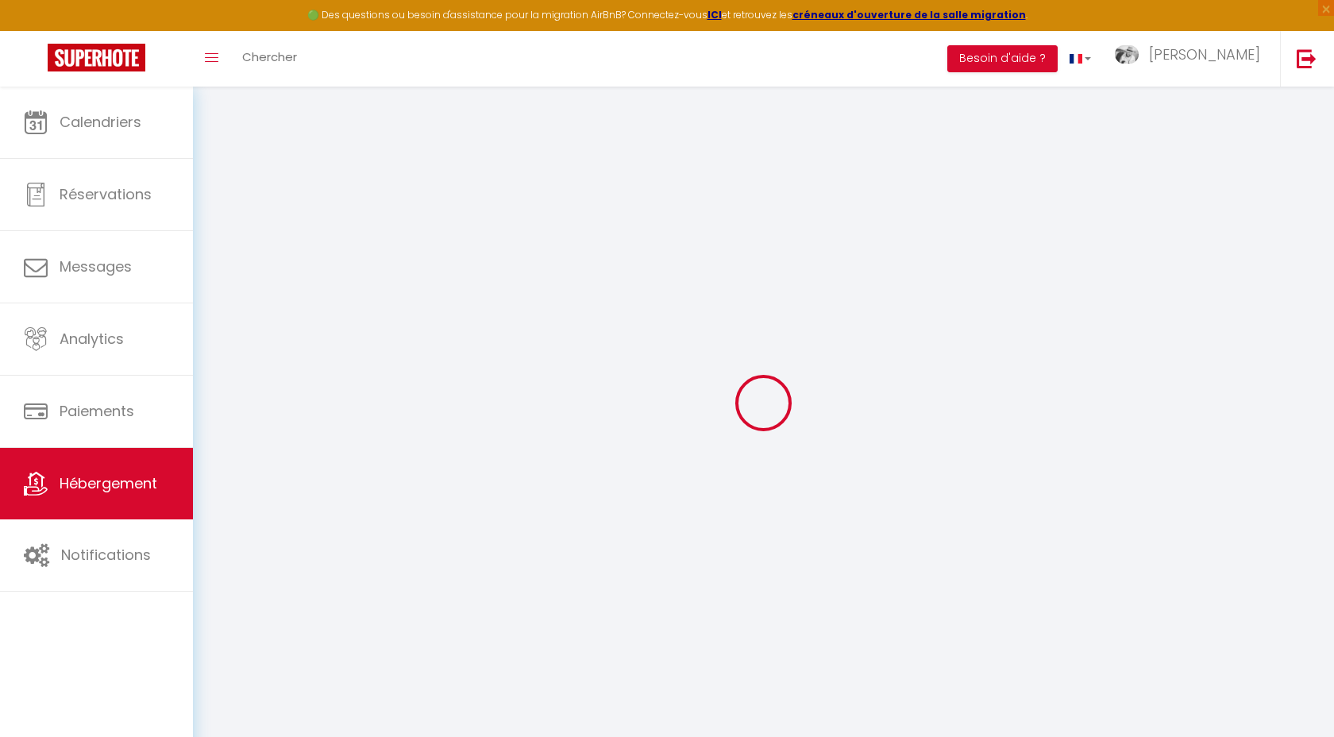
select select "20"
select select "16"
select select "6"
select select "3"
type input "350"
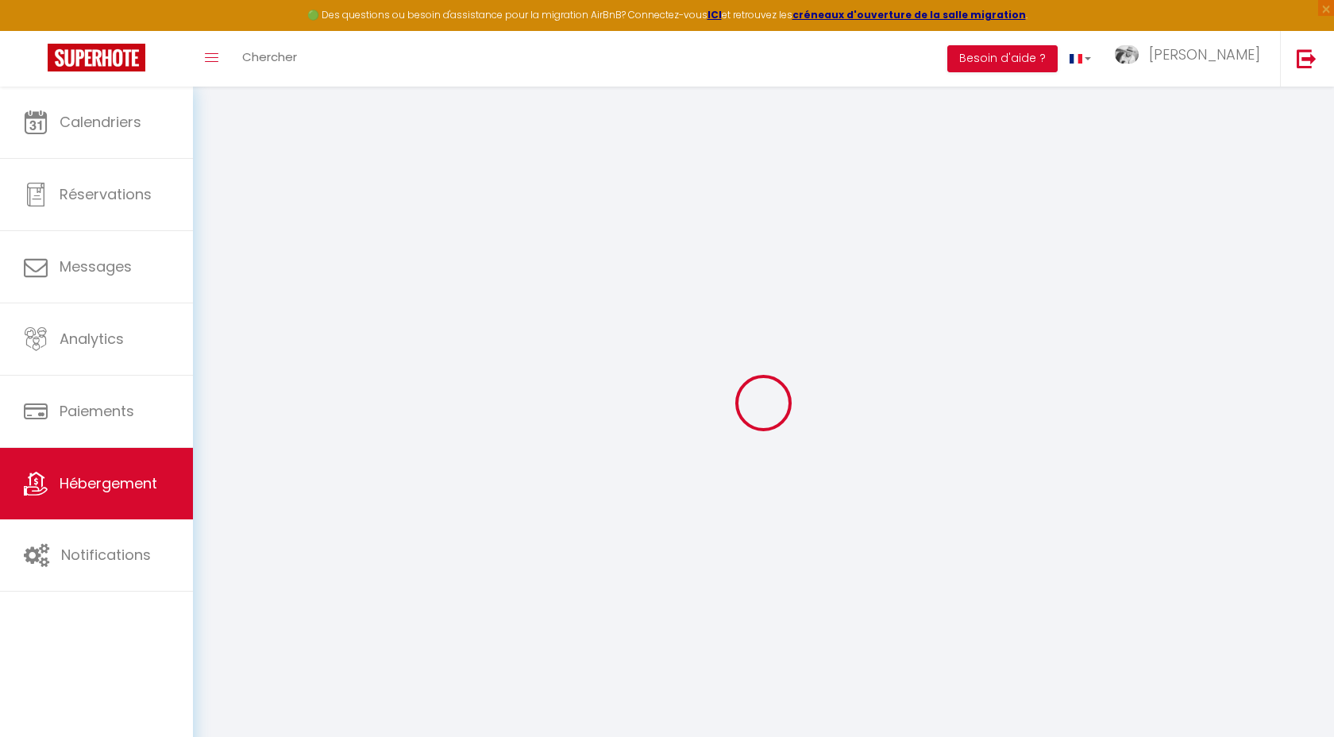
type input "20"
type input "250"
type input "4"
type input "3.20"
type input "800"
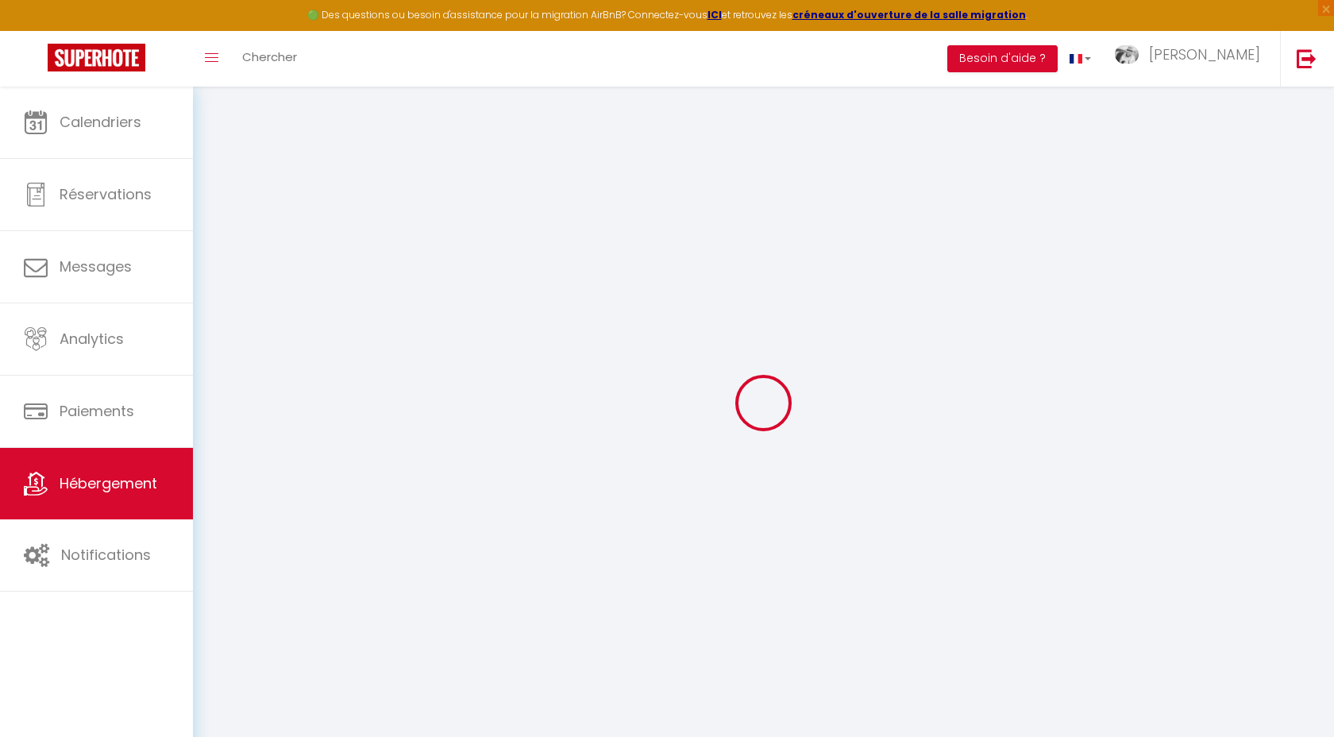
type input "10"
select select
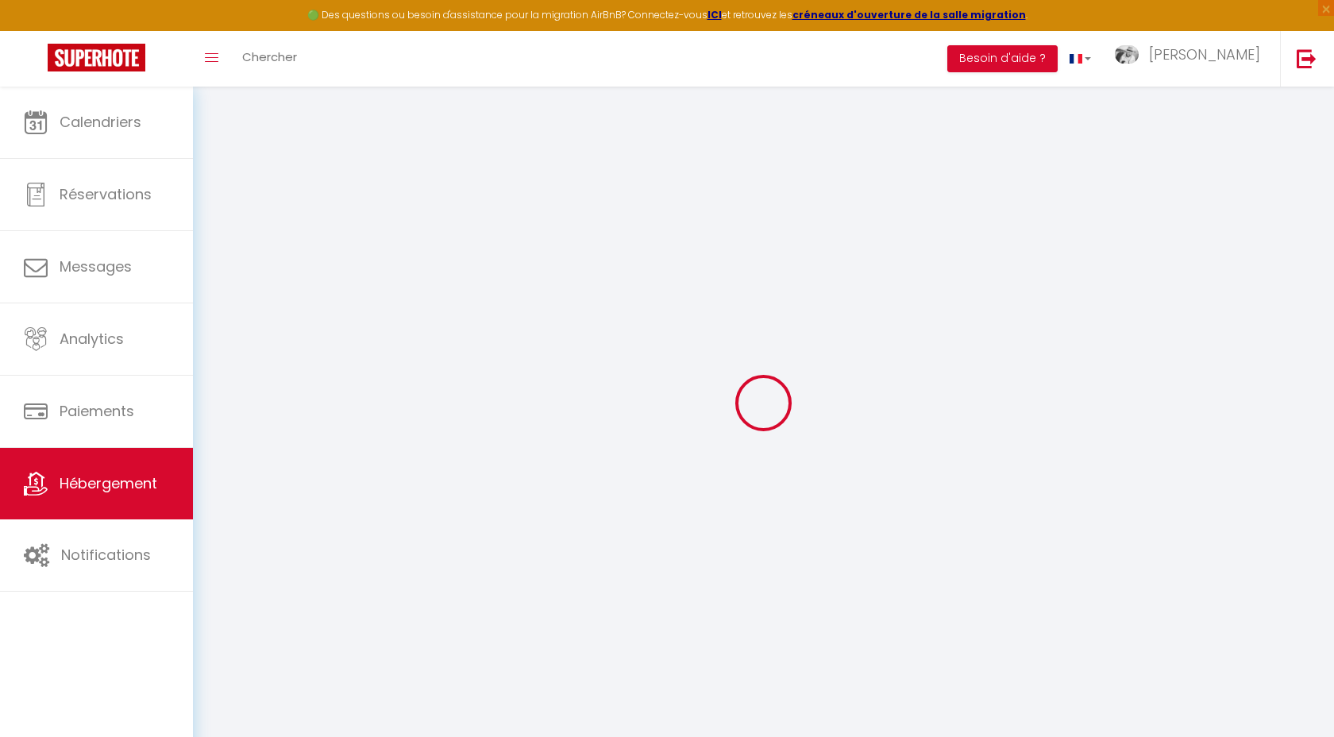
select select
type input "1 Le Pavillon"
type input "16490"
type input "Alloue"
type input "[EMAIL_ADDRESS][DOMAIN_NAME]"
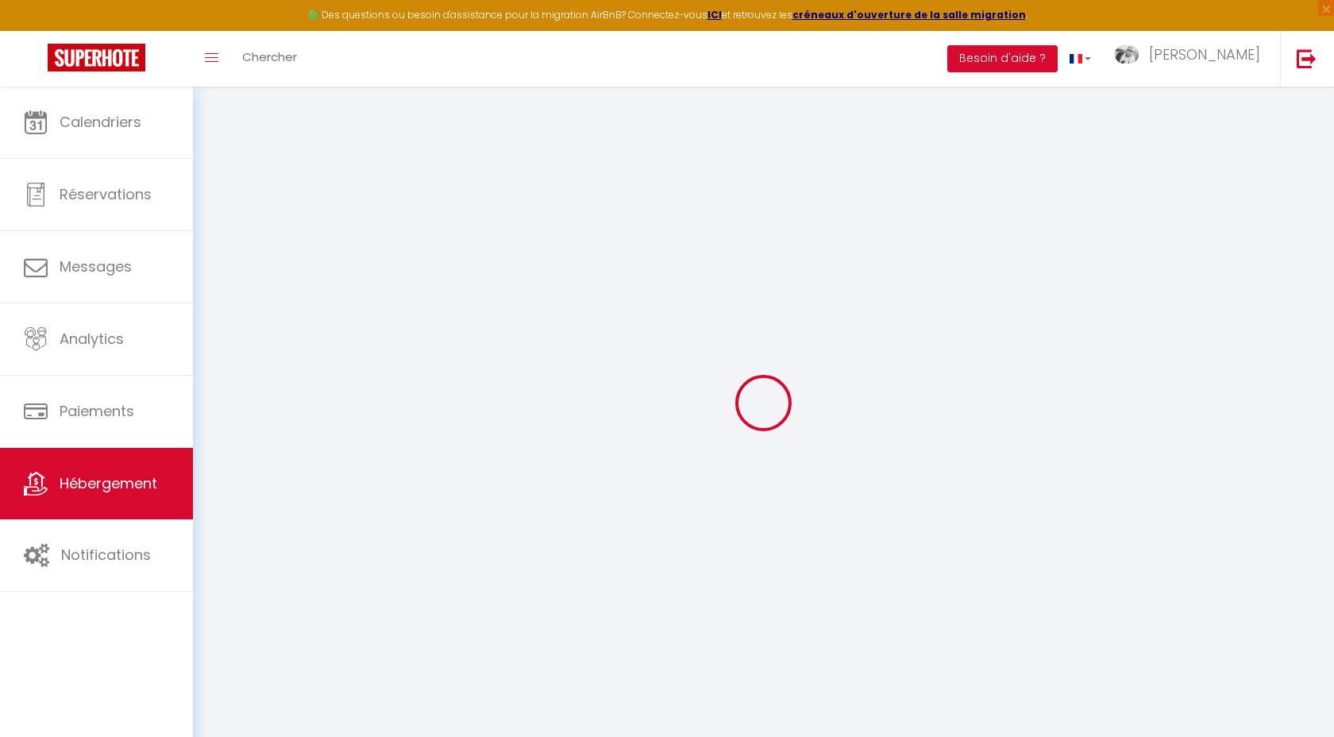
select select
checkbox input "false"
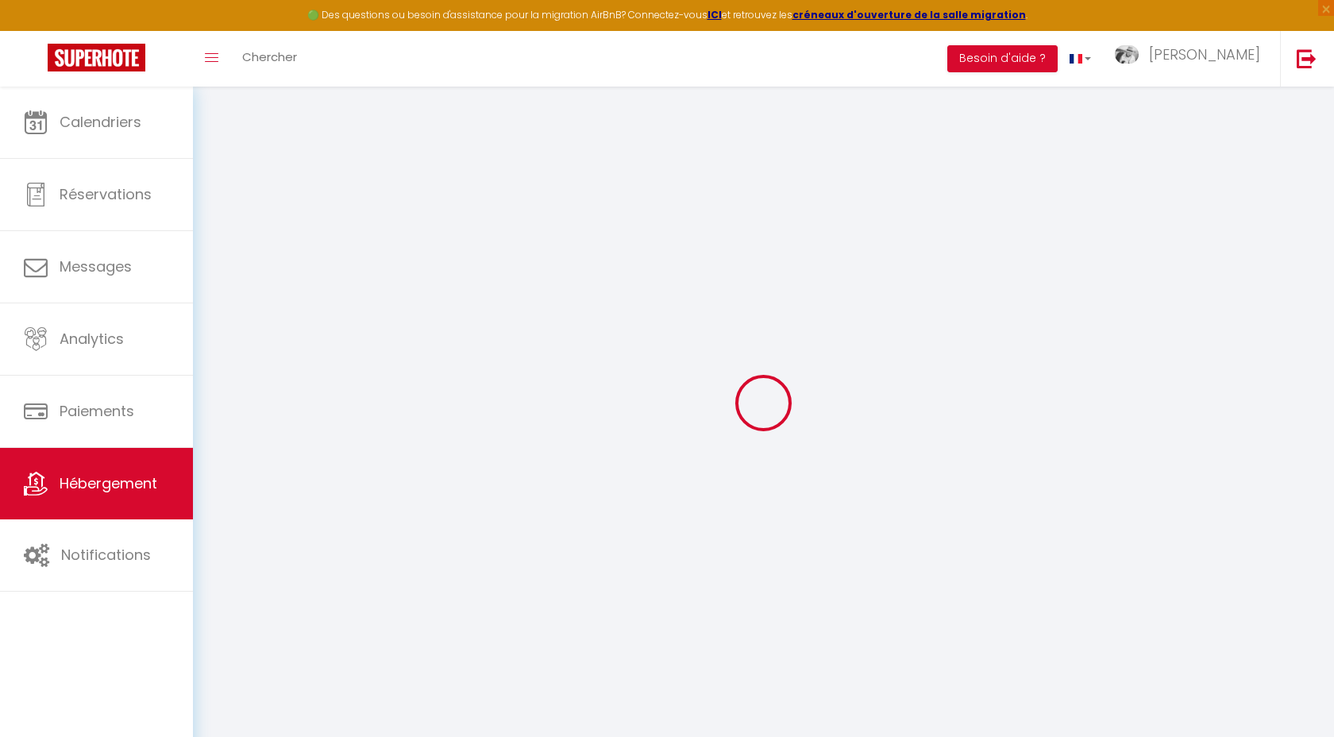
radio input "true"
type input "0"
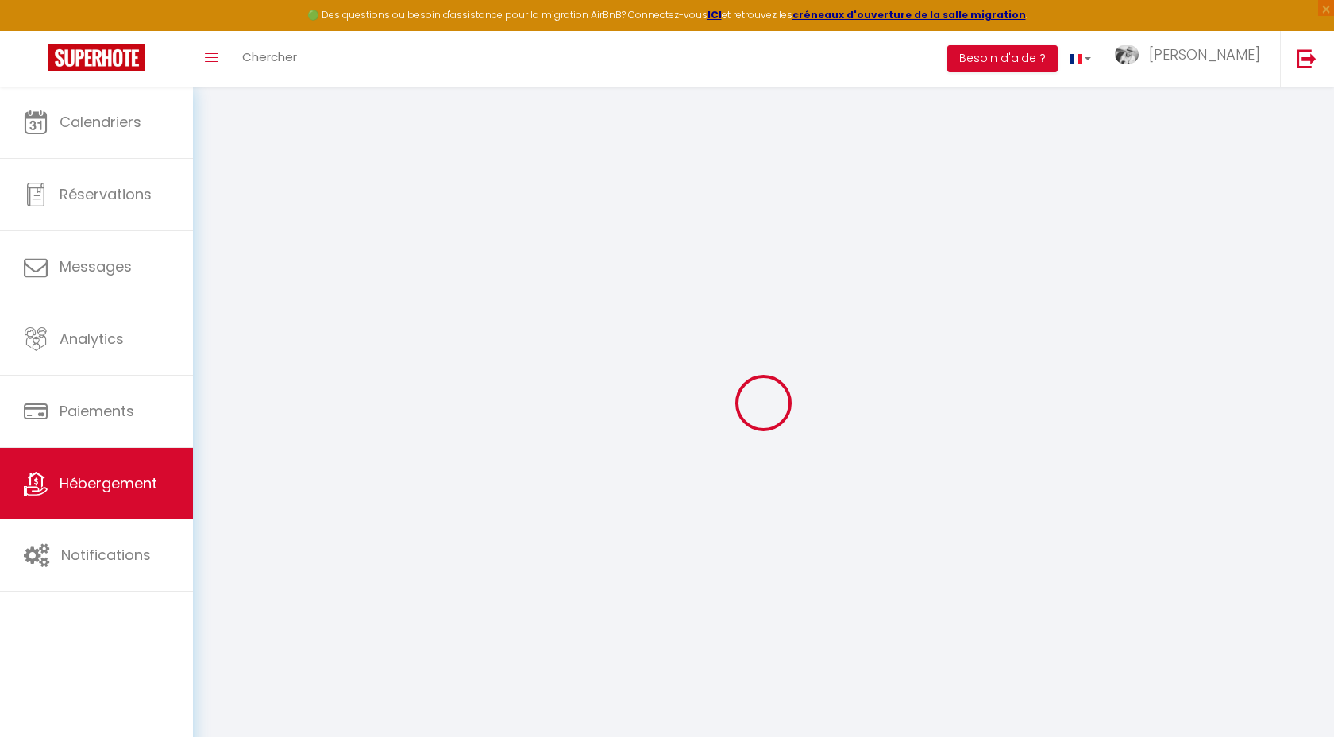
select select "16:00"
select select "20:00"
select select "10:00"
select select "15"
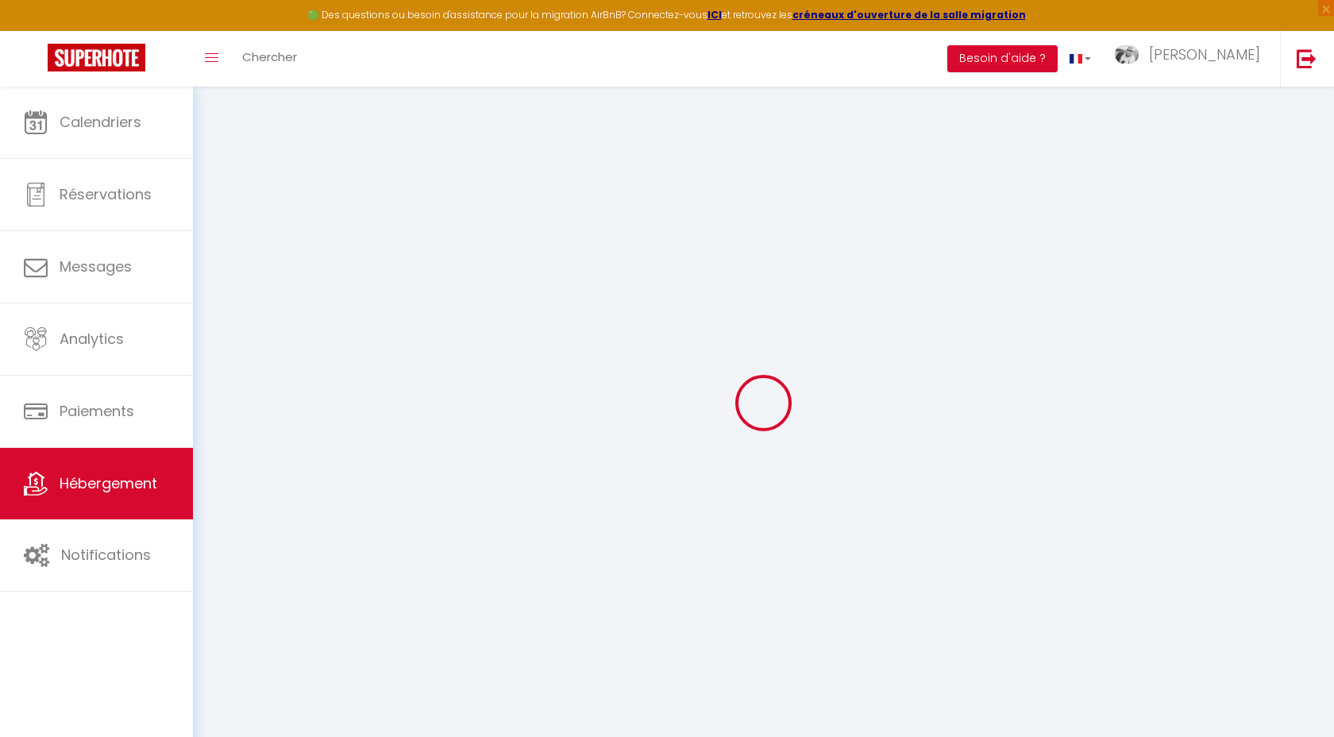
select select
checkbox input "false"
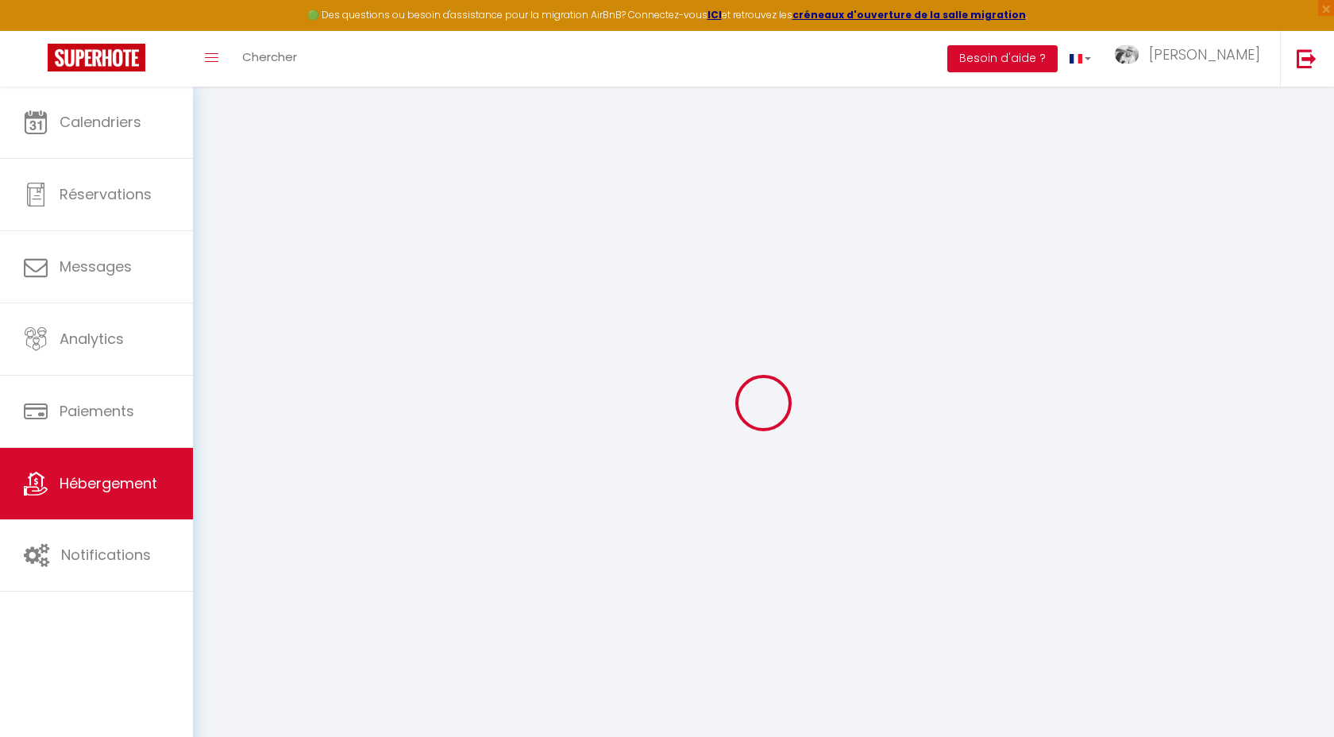
select select
checkbox input "false"
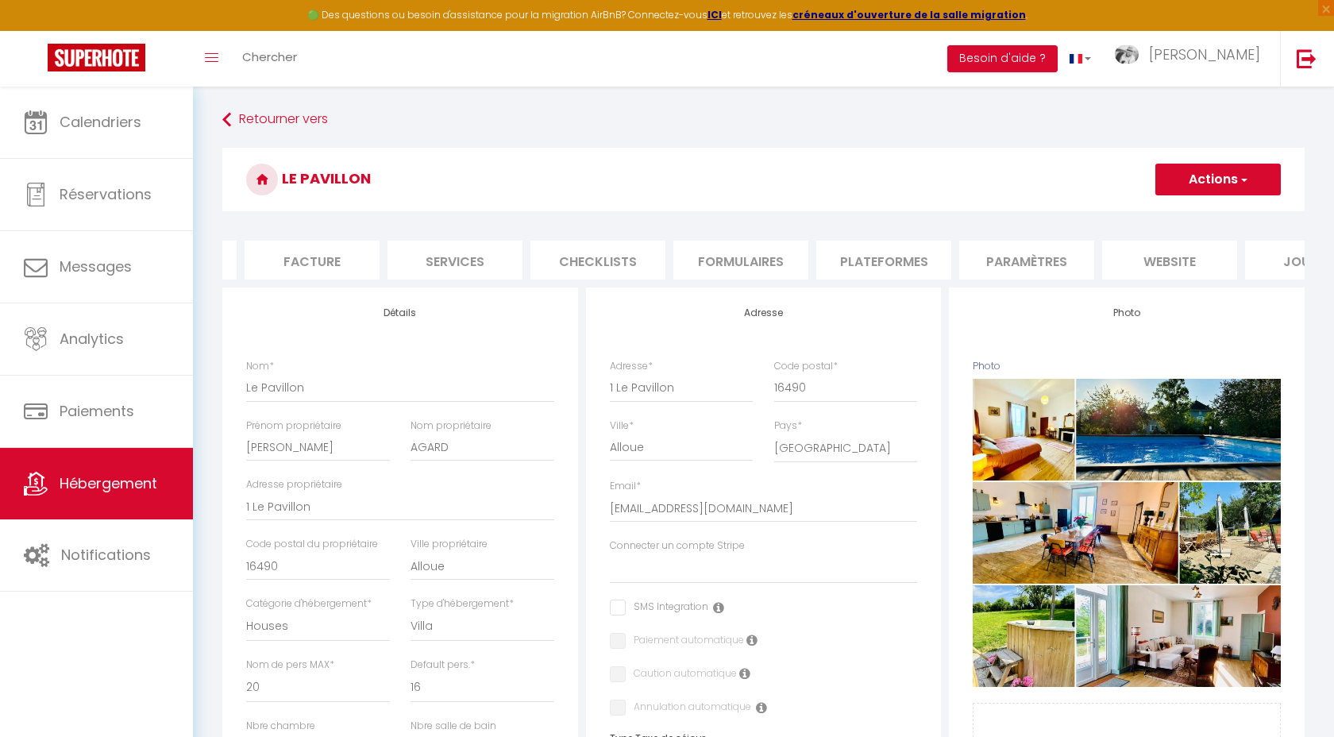
scroll to position [0, 289]
drag, startPoint x: 1010, startPoint y: 261, endPoint x: 1032, endPoint y: 269, distance: 22.9
click at [978, 269] on li "Paramètres" at bounding box center [1001, 260] width 135 height 39
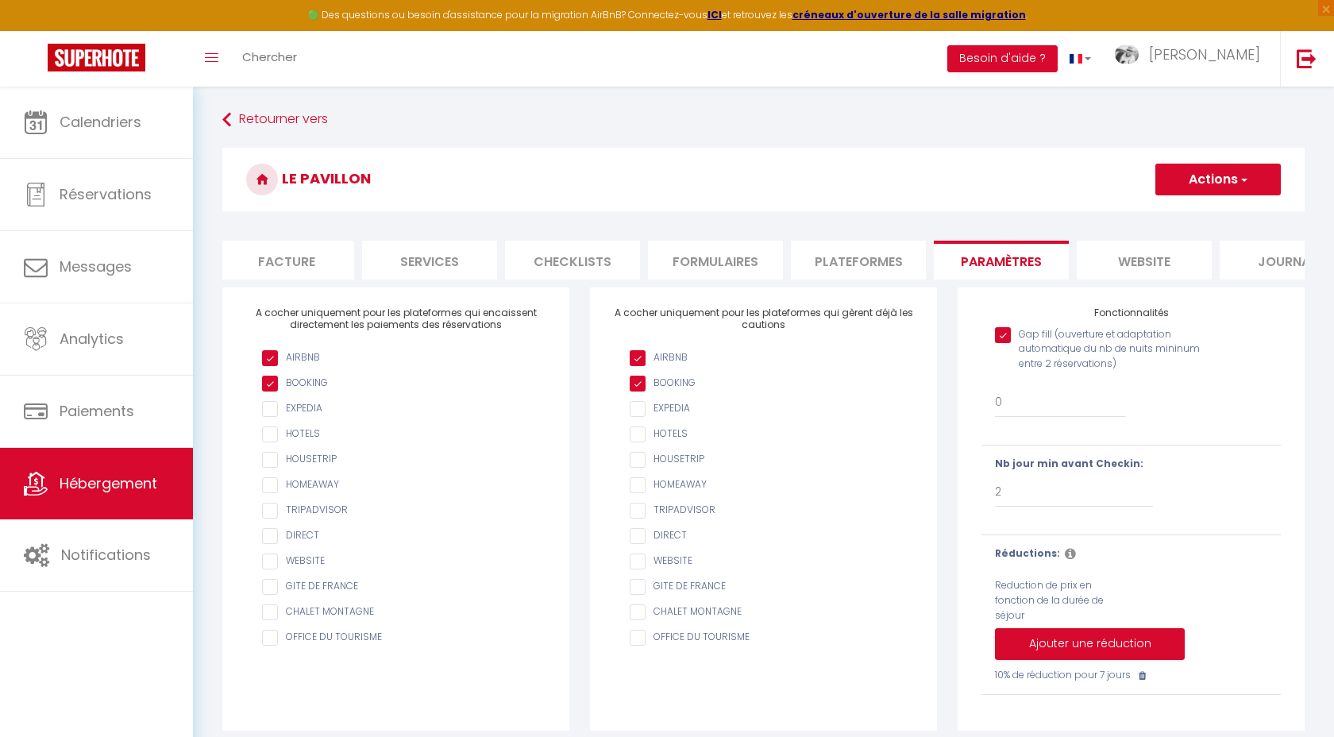
click at [978, 260] on li "website" at bounding box center [1144, 260] width 135 height 39
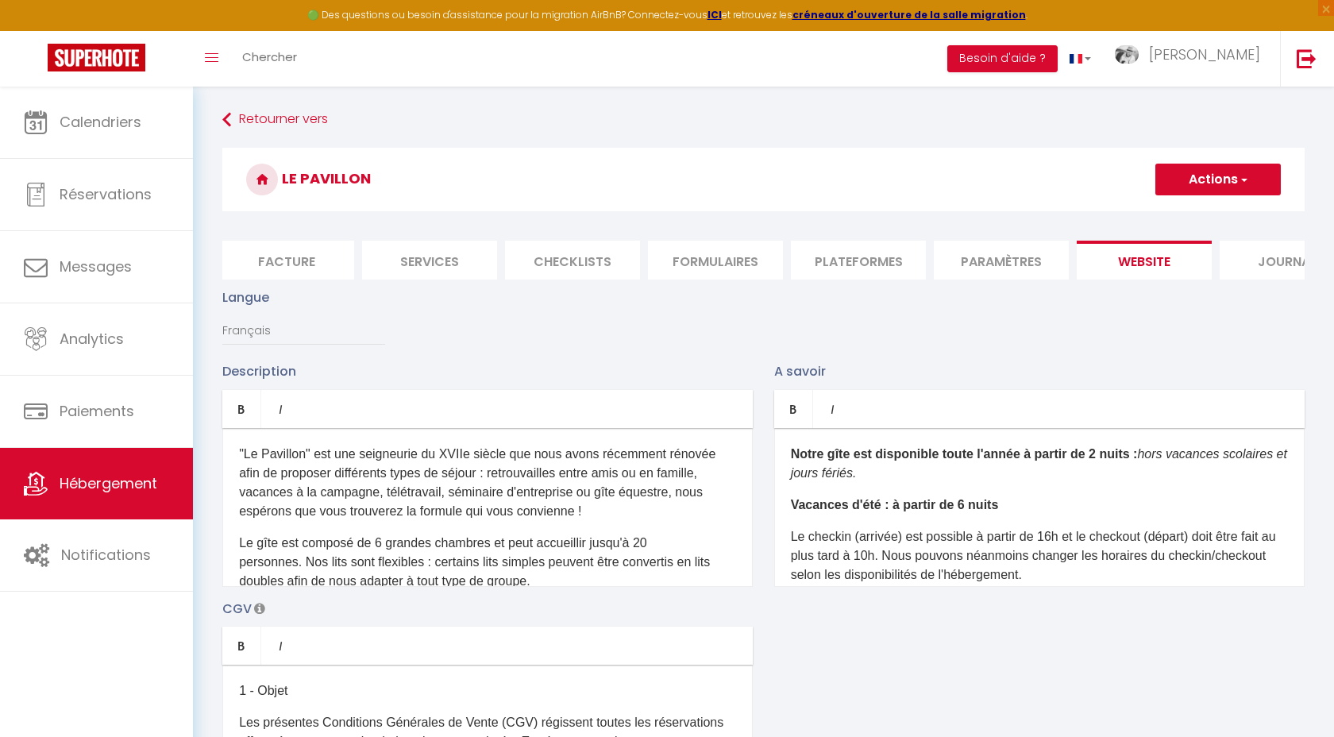
click at [886, 475] on p "Notre gîte est disponible toute l'année à partir de 2 nuits : hors vacances sco…" at bounding box center [1039, 464] width 497 height 38
drag, startPoint x: 1145, startPoint y: 453, endPoint x: 1280, endPoint y: 463, distance: 135.4
click at [978, 463] on p "Notre gîte est disponible toute l'année à partir de 2 nuits : hors vacances sco…" at bounding box center [1039, 464] width 497 height 38
click at [978, 466] on p "Notre gîte est disponible toute l'année à partir de 2 nuits : hors vacances sco…" at bounding box center [1039, 464] width 497 height 38
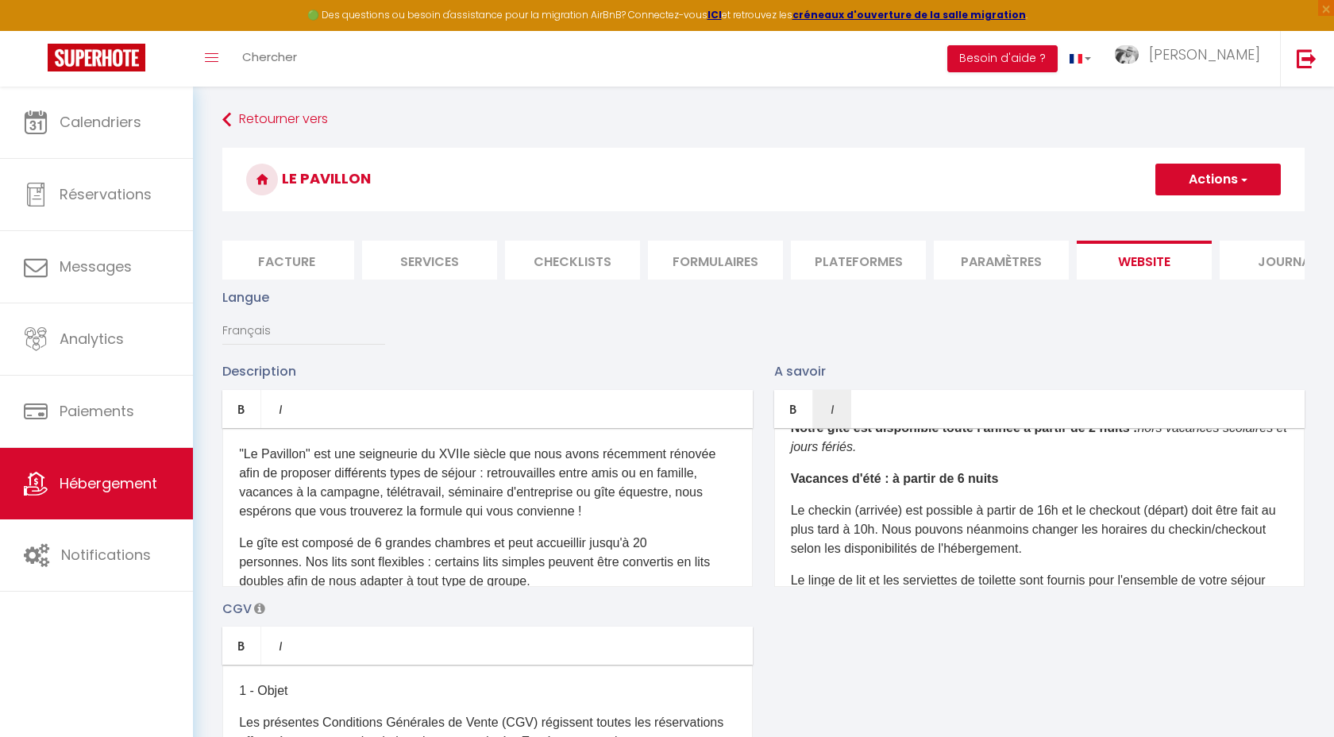
scroll to position [23, 0]
click at [963, 479] on strong "Vacances d'été : à partir de 6 nuits" at bounding box center [895, 482] width 208 height 14
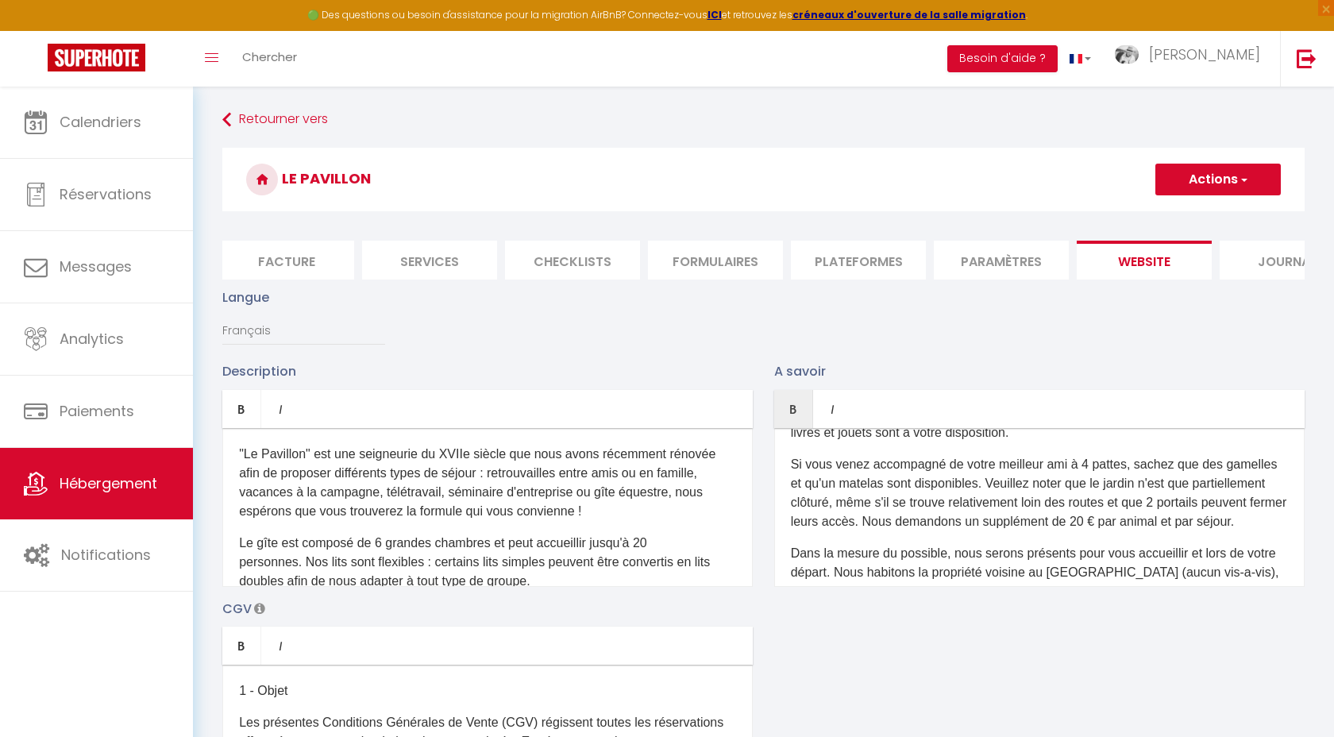
scroll to position [0, 0]
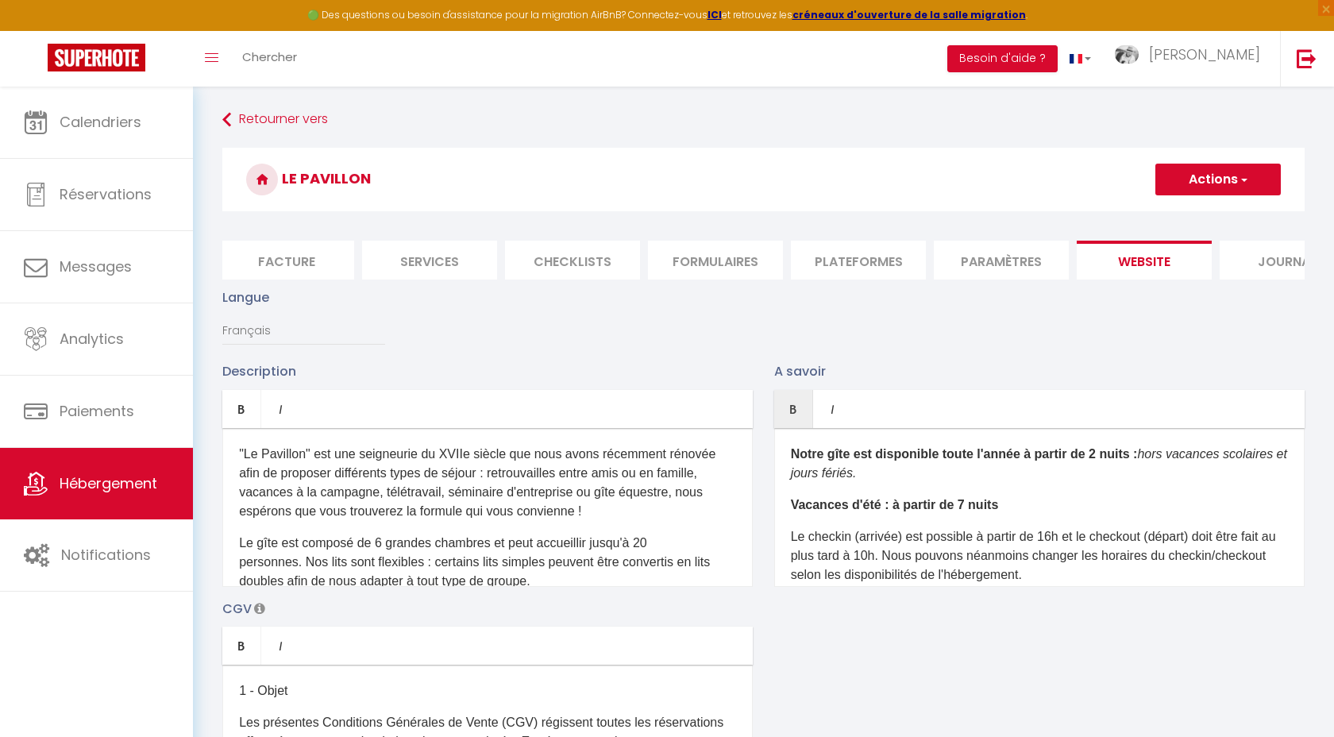
click at [978, 485] on div "Notre gîte est disponible toute l'année à partir de 2 nuits : hors vacances sco…" at bounding box center [1039, 507] width 531 height 159
click at [960, 468] on p "Notre gîte est disponible toute l'année à partir de 2 nuits : hors vacances sco…" at bounding box center [1039, 464] width 497 height 38
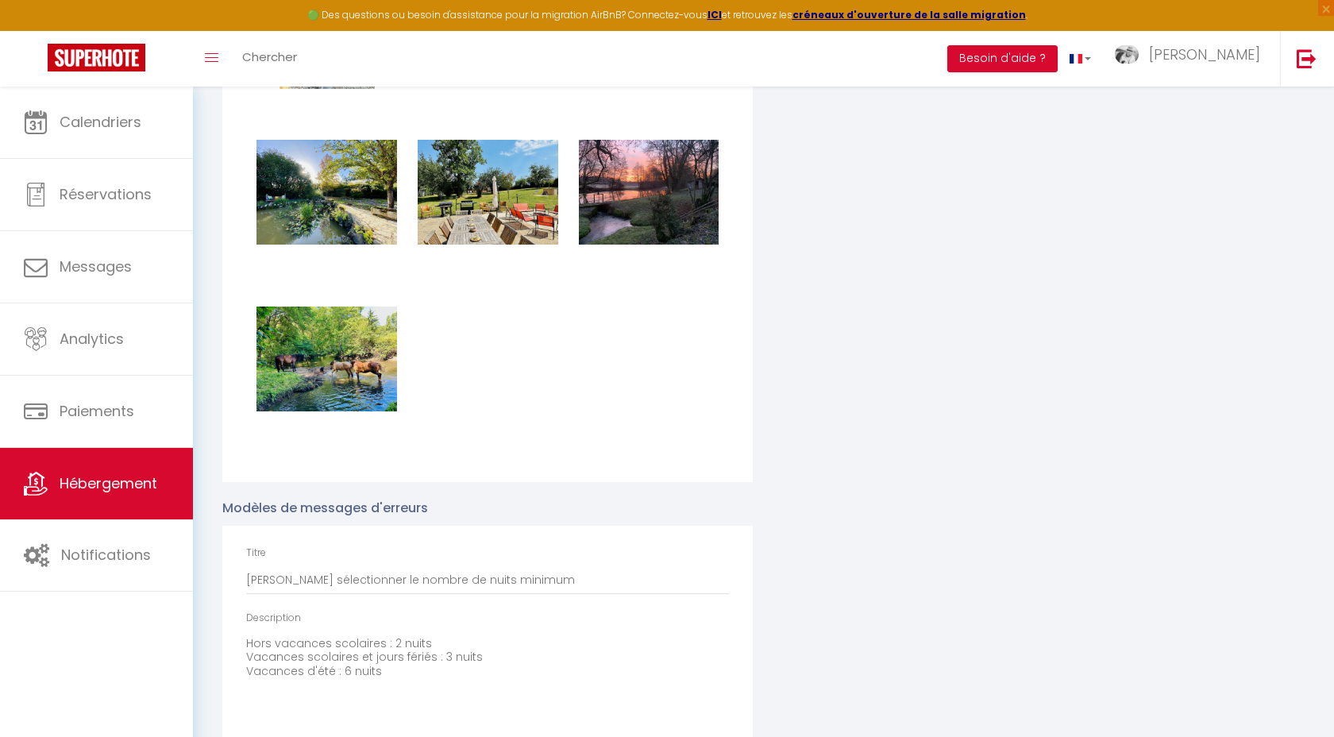
scroll to position [3103, 0]
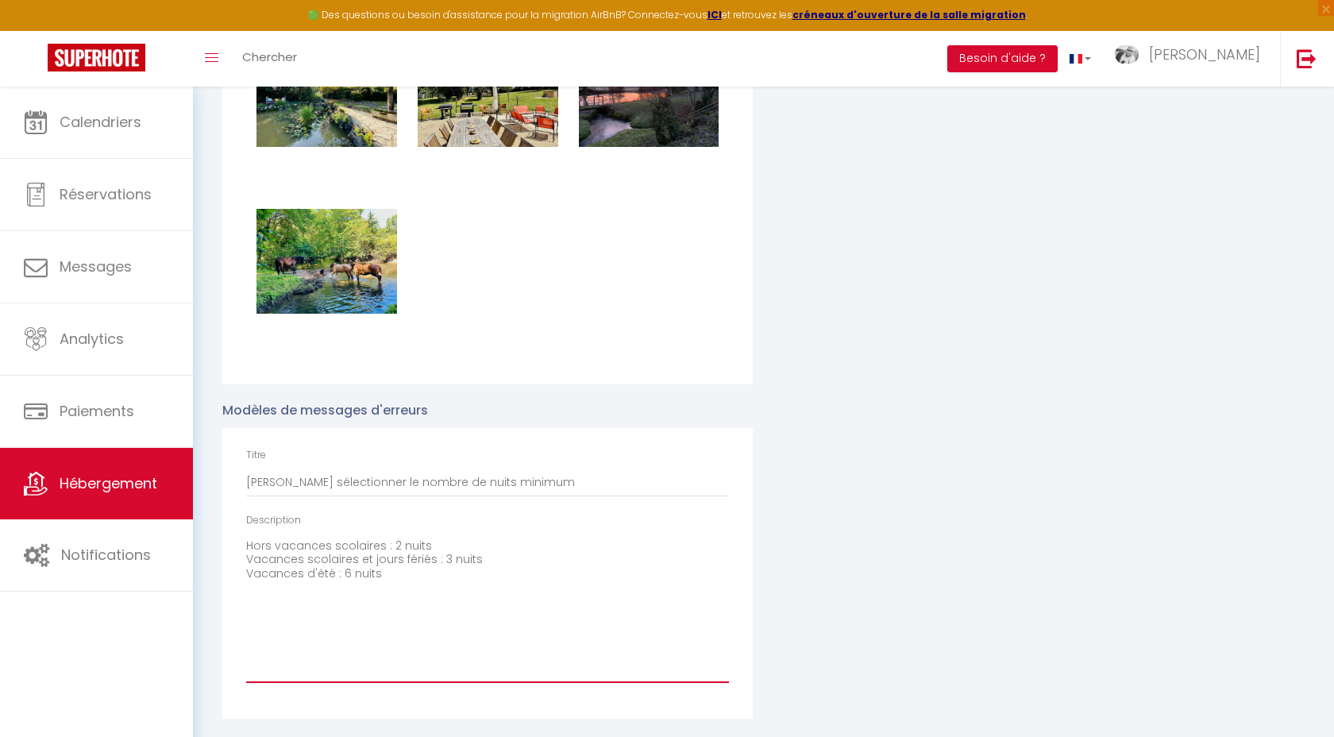
click at [396, 568] on textarea "Hors vacances scolaires : 2 nuits Vacances scolaires et jours fériés : 3 nuits …" at bounding box center [487, 608] width 483 height 149
click at [249, 543] on textarea "Hors vacances scolaires : 2 nuits Vacances scolaires et jours fériés : 3 nuits …" at bounding box center [487, 608] width 483 height 149
click at [442, 544] on textarea "Hors vacances scolaires : 2 nuits Vacances scolaires et jours fériés : 3 nuits …" at bounding box center [487, 608] width 483 height 149
click at [346, 568] on textarea "Hors vacances scolaires : 2 nuits Vacances scolaires et jours fériés : 3 nuits …" at bounding box center [487, 608] width 483 height 149
type textarea "Hors vacances scolaires : 2 nuits Vacances scolaires et jours fériés : 3 nuits …"
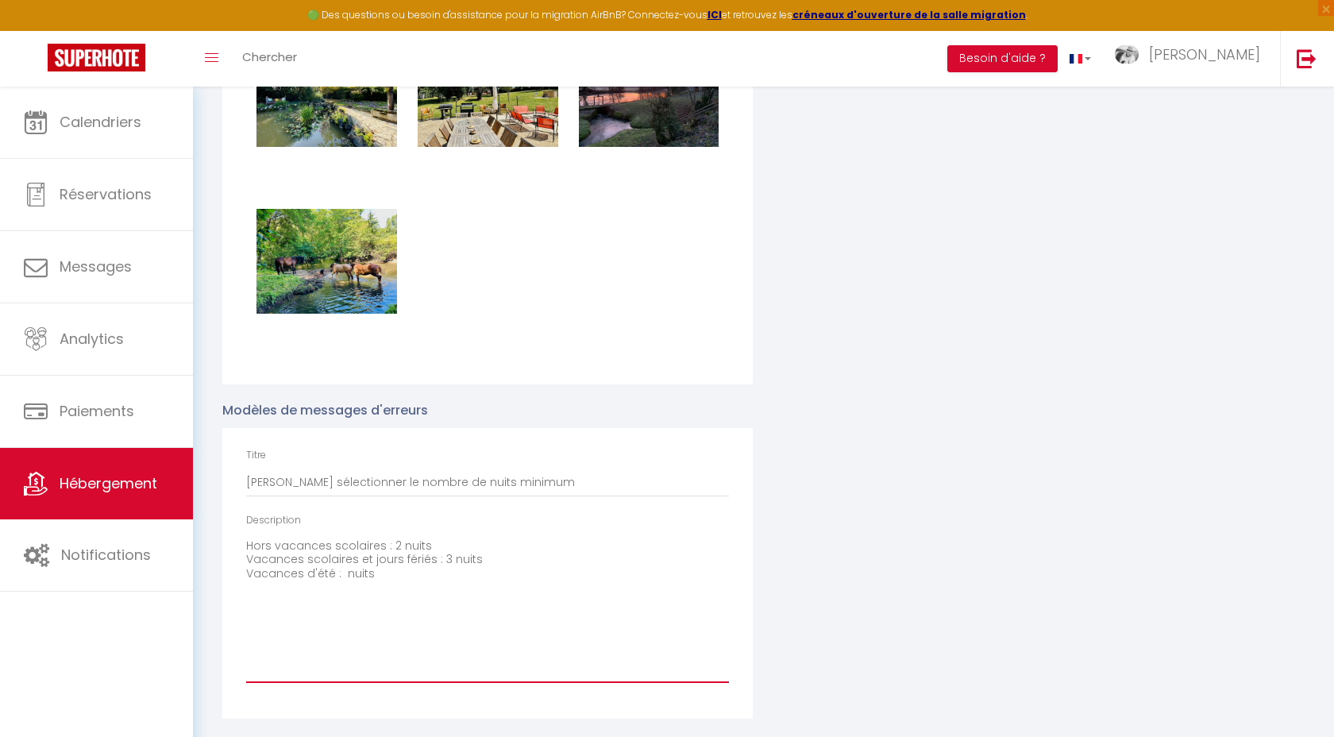
checkbox input "true"
checkbox input "false"
checkbox input "true"
type textarea "Hors vacances scolaires : 2 nuits Vacances scolaires et jours fériés : 3 nuits …"
checkbox input "true"
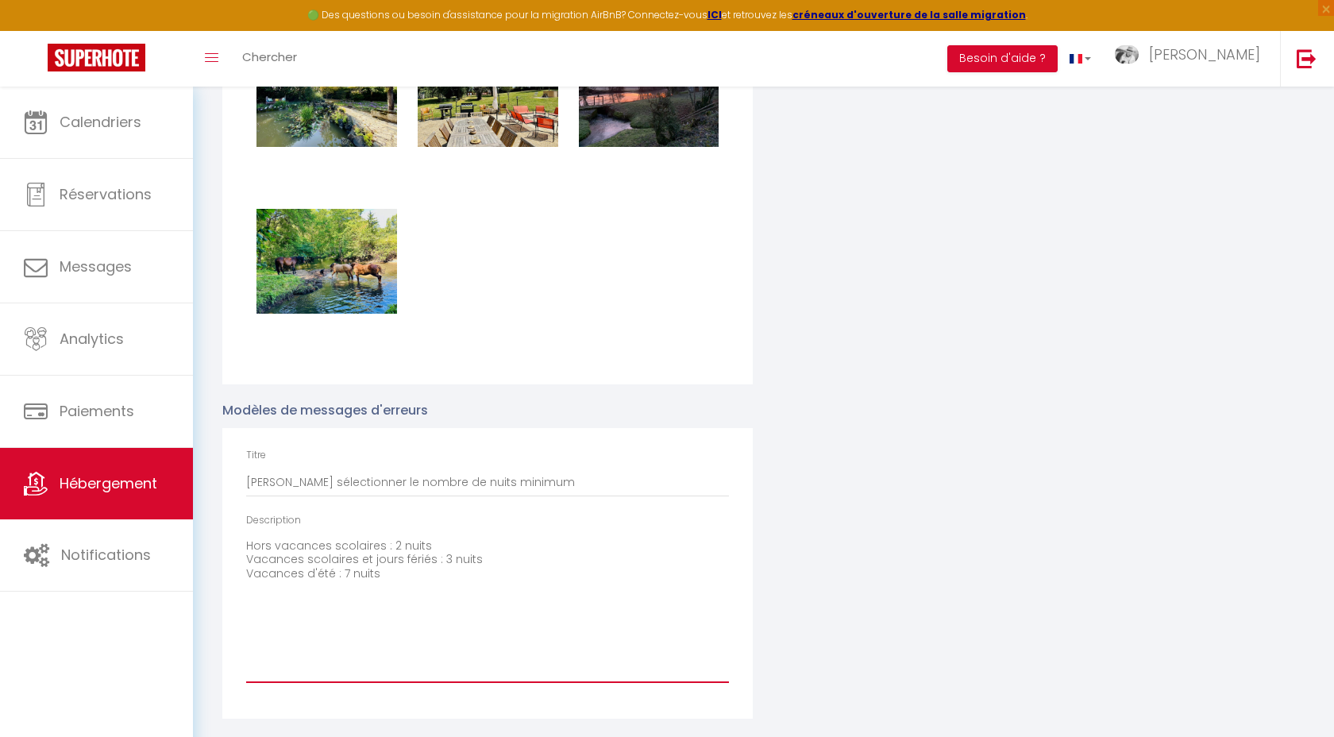
checkbox input "false"
checkbox input "true"
click at [450, 585] on textarea "Hors vacances scolaires : 2 nuits Vacances scolaires et jours fériés : 3 nuits …" at bounding box center [487, 608] width 483 height 149
click at [442, 555] on textarea "Hors vacances scolaires : 2 nuits Vacances scolaires et jours fériés : 3 nuits …" at bounding box center [487, 608] width 483 height 149
type textarea "Hors vacances scolaires : 2 nuits Vacances scolaires et jours fériés : nuits Va…"
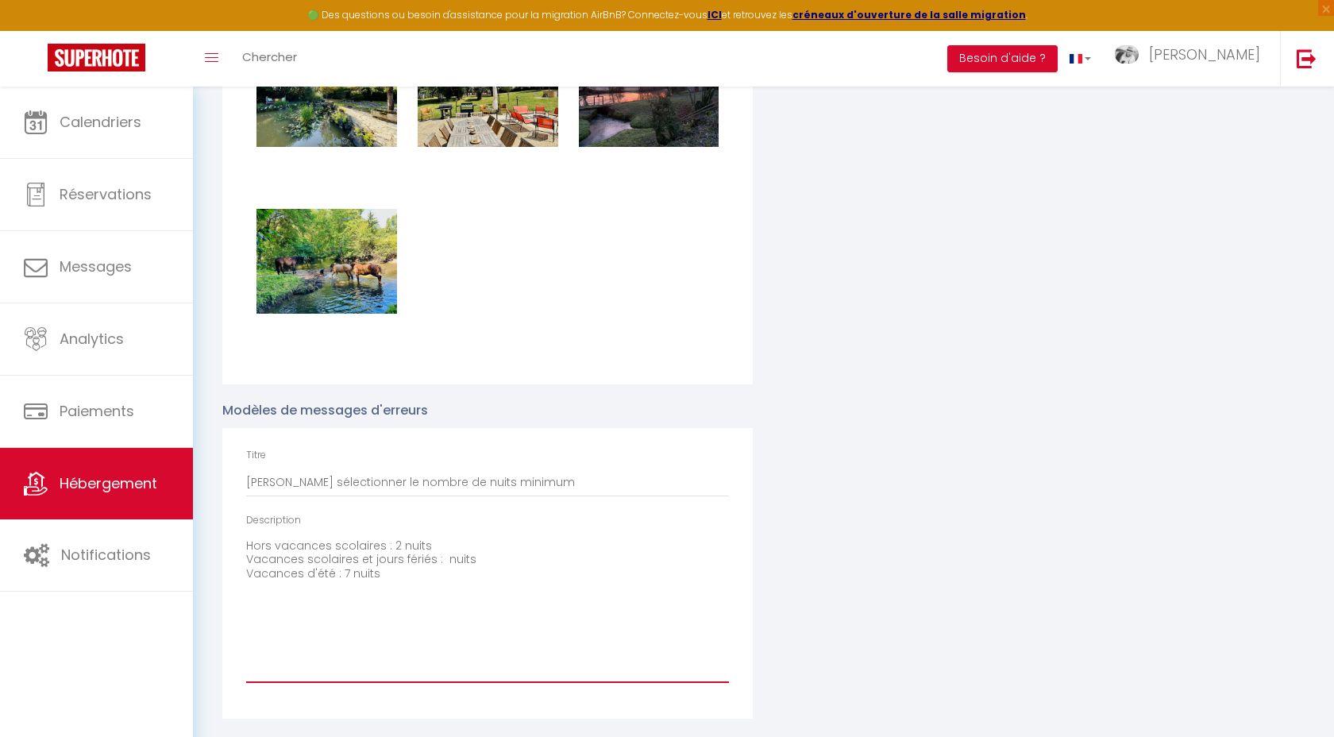
checkbox input "true"
checkbox input "false"
checkbox input "true"
drag, startPoint x: 248, startPoint y: 559, endPoint x: 480, endPoint y: 558, distance: 232.0
click at [480, 558] on textarea "Hors vacances scolaires : 2 nuits Vacances scolaires et jours fériés : nuits Va…" at bounding box center [487, 608] width 483 height 149
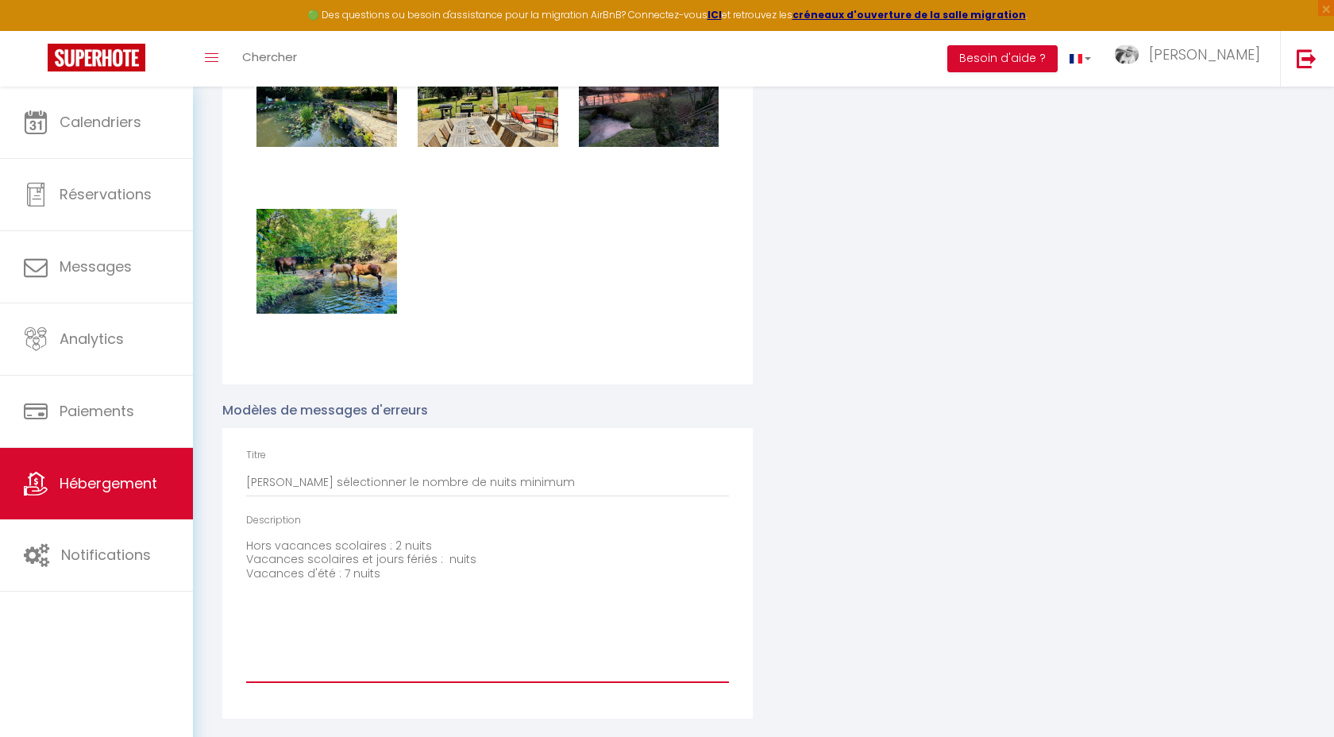
type textarea "Hors vacances scolaires : 2 nuits Vacances d'été : 7 nuits"
checkbox input "true"
checkbox input "false"
checkbox input "true"
type textarea "Hors vacances scolaires : 2 nuits V Vacances d'été : 7 nuits"
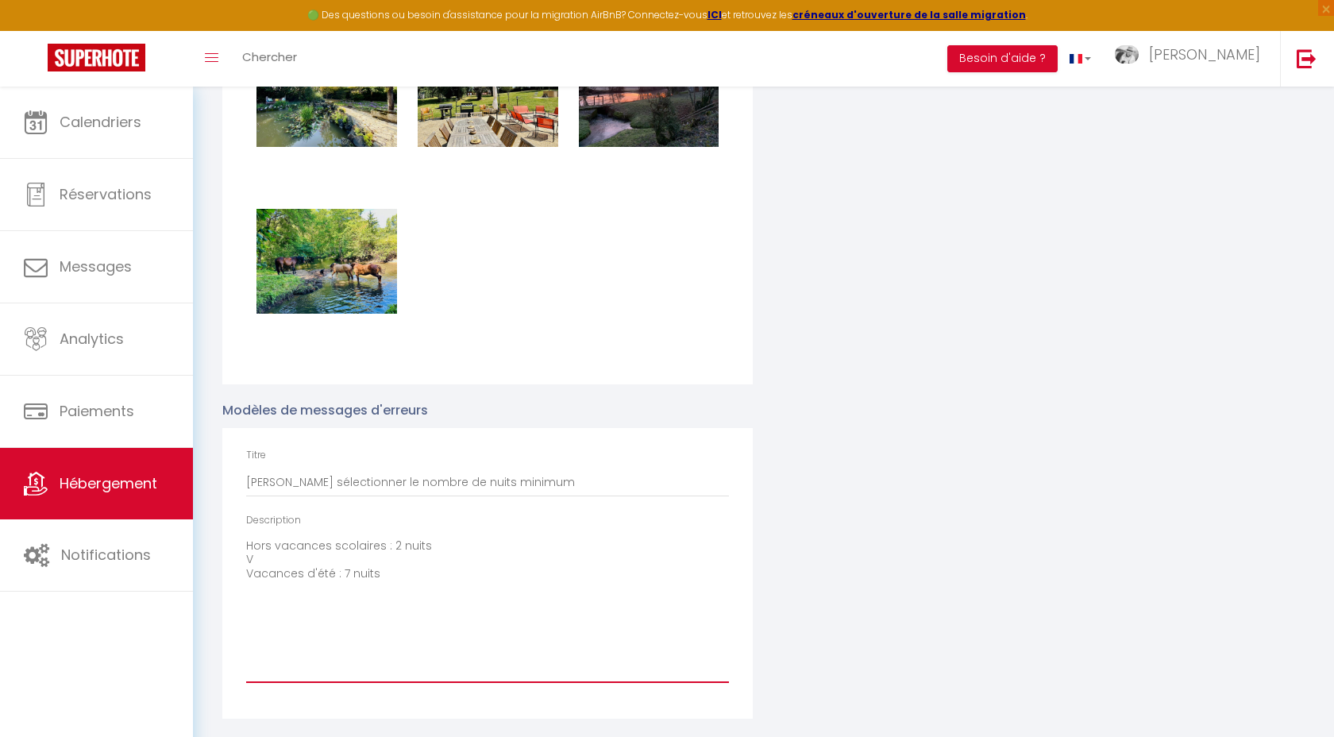
checkbox input "true"
checkbox input "false"
checkbox input "true"
type textarea "Hors vacances scolaires : 2 nuits Va Vacances d'été : 7 nuits"
checkbox input "true"
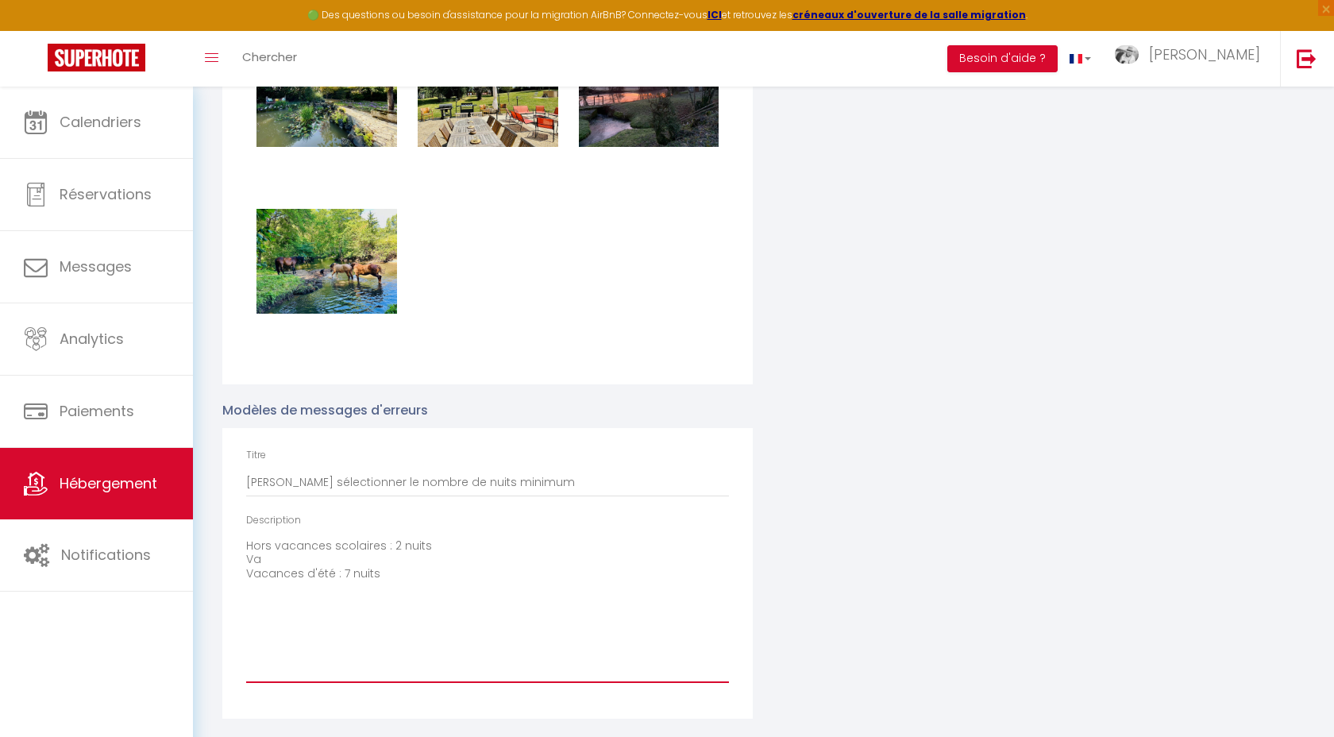
checkbox input "false"
checkbox input "true"
type textarea "Hors vacances scolaires : 2 nuits Vac Vacances d'été : 7 nuits"
checkbox input "true"
checkbox input "false"
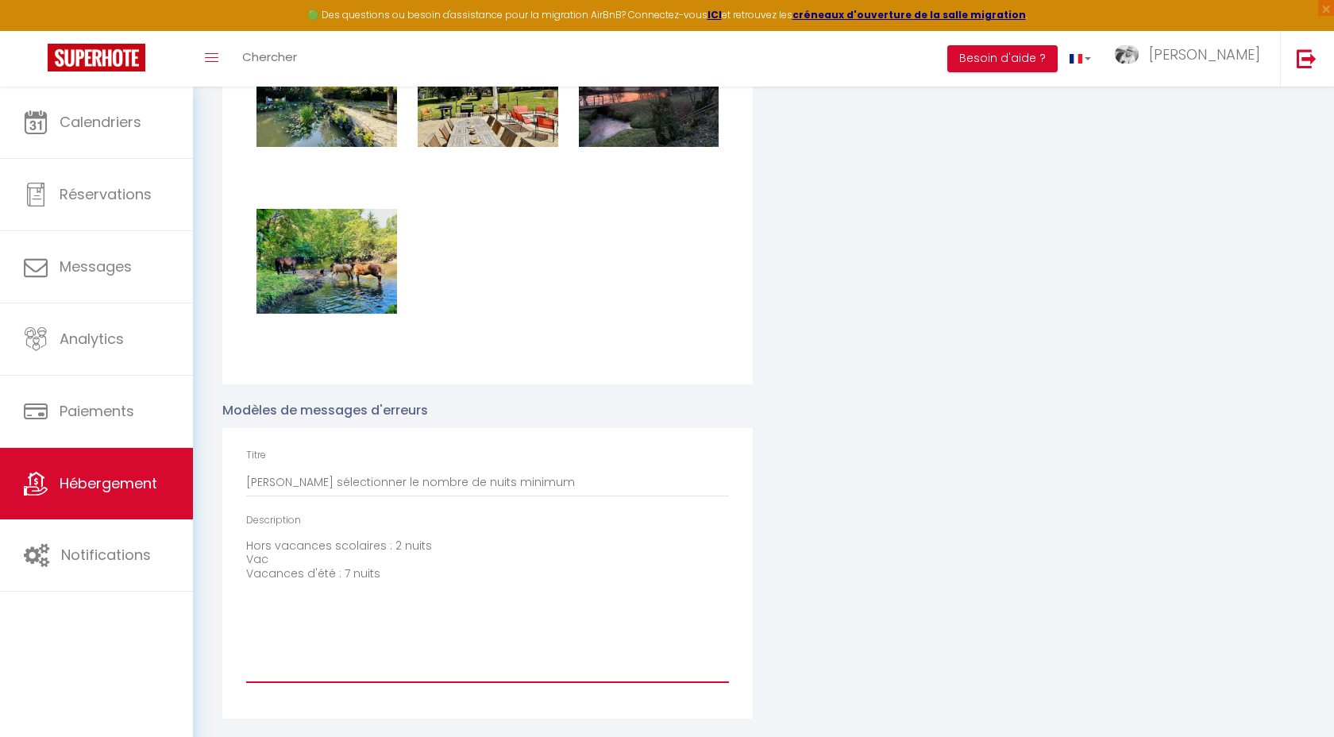
checkbox input "true"
type textarea "Hors vacances scolaires : 2 nuits Vaca Vacances d'été : 7 nuits"
checkbox input "true"
checkbox input "false"
checkbox input "true"
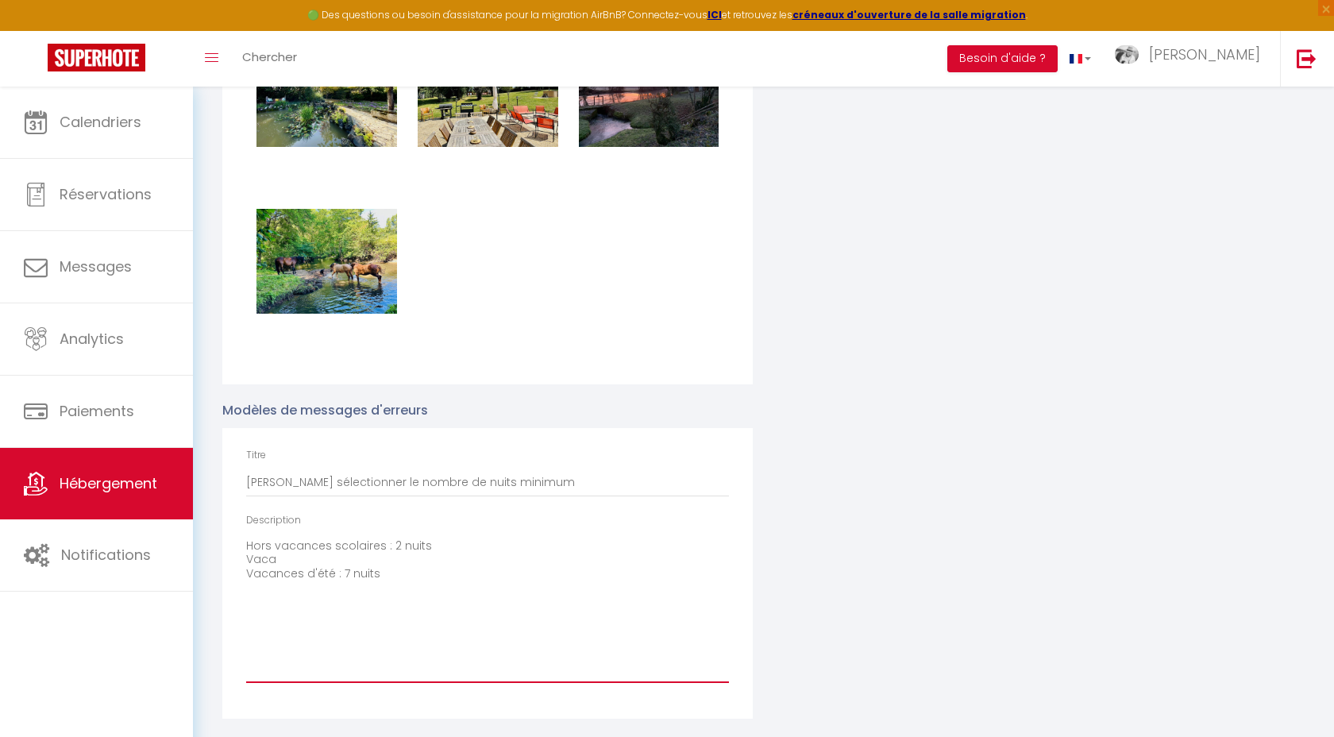
type textarea "Hors vacances scolaires : 2 nuits Vacan Vacances d'été : 7 nuits"
checkbox input "true"
checkbox input "false"
checkbox input "true"
type textarea "Hors vacances scolaires : 2 nuits Vacanc Vacances d'été : 7 nuits"
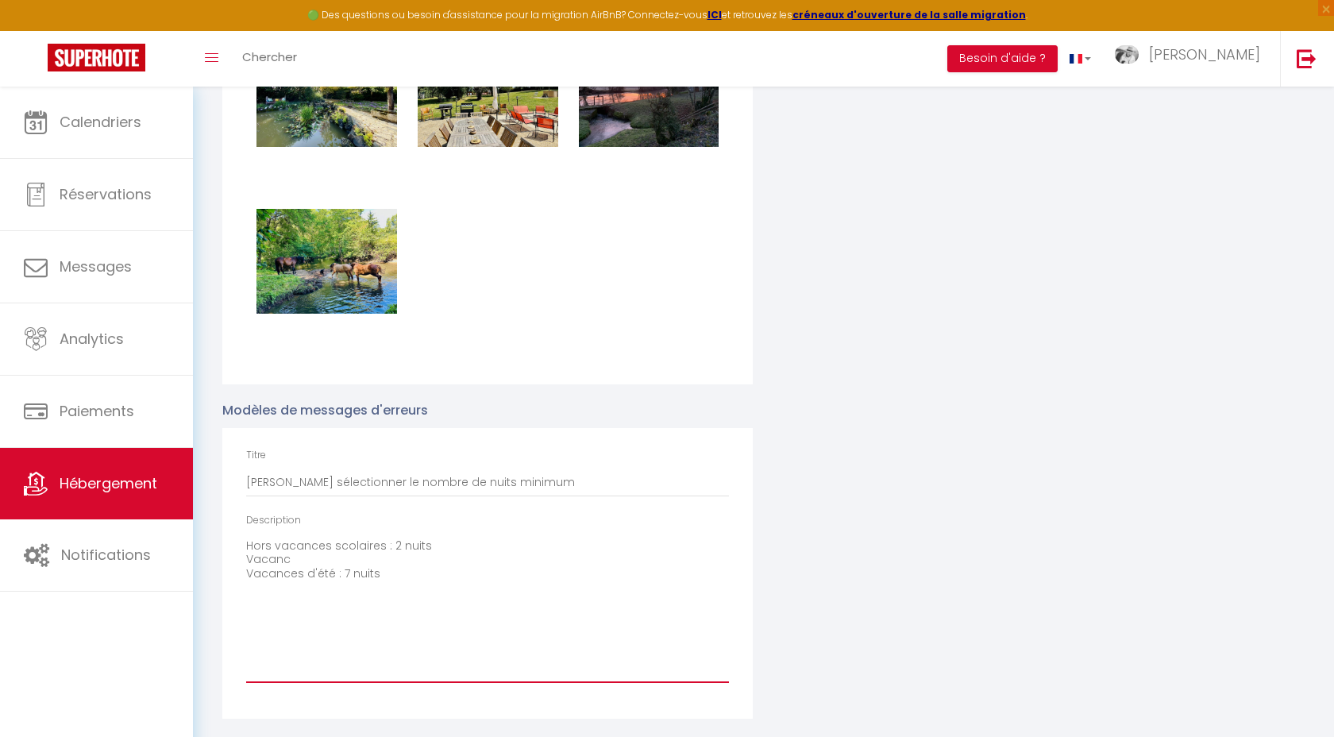
checkbox input "true"
checkbox input "false"
checkbox input "true"
type textarea "Hors vacances scolaires : 2 nuits Vacance Vacances d'été : 7 nuits"
checkbox input "true"
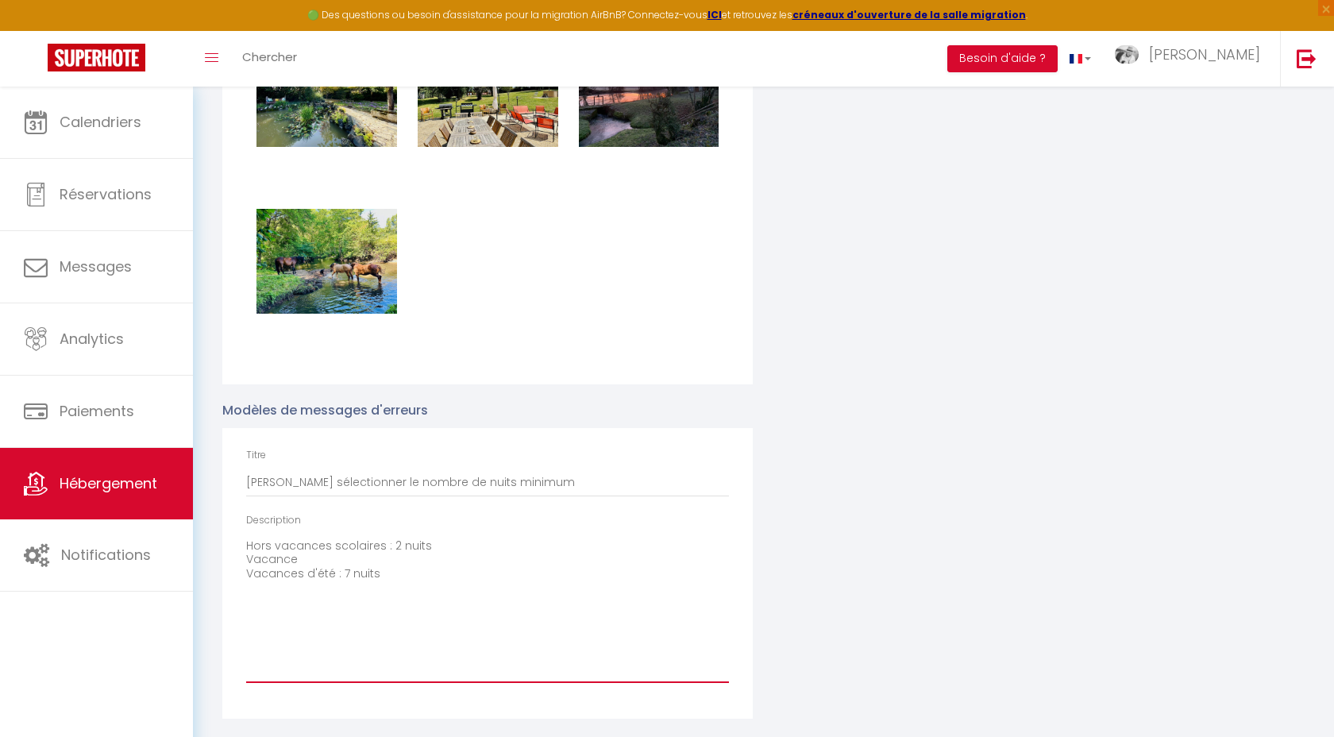
checkbox input "false"
checkbox input "true"
type textarea "Hors vacances scolaires : 2 nuits Vacances Vacances d'été : 7 nuits"
checkbox input "true"
checkbox input "false"
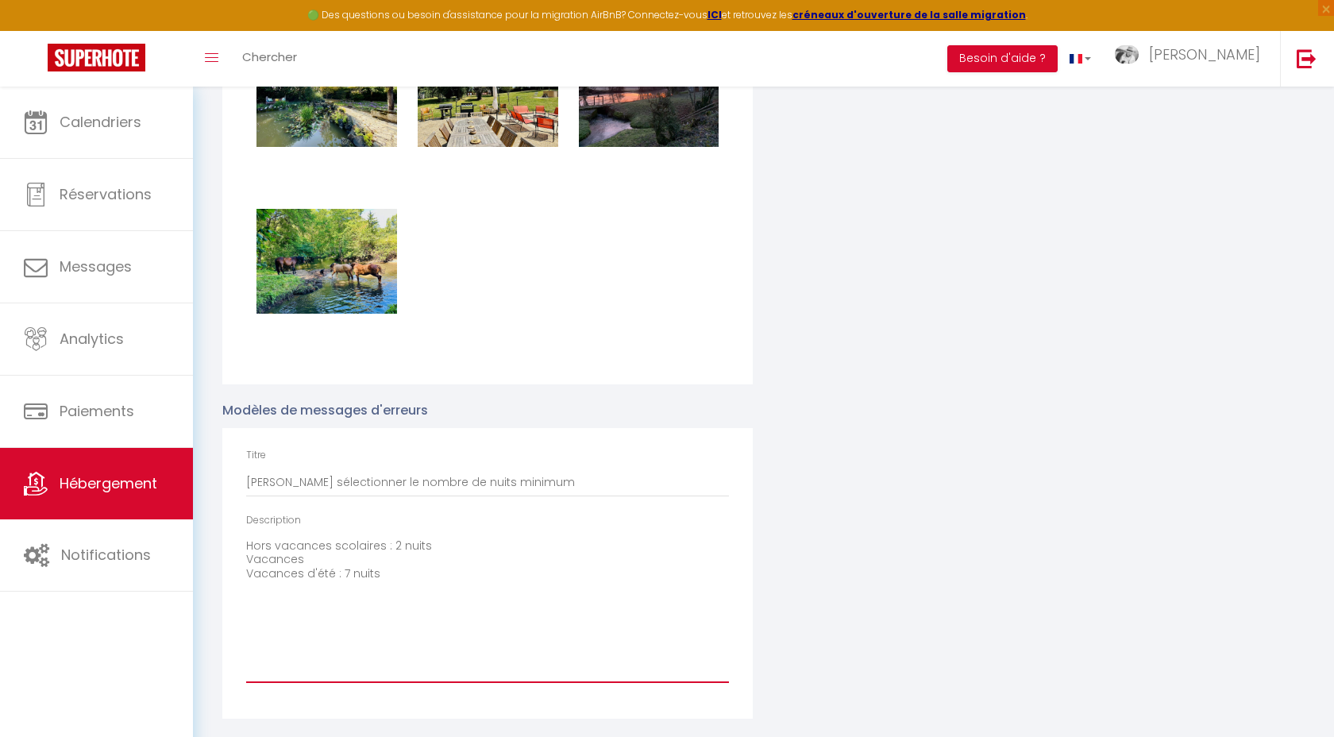
checkbox input "true"
type textarea "Hors vacances scolaires : 2 nuits Vacances Vacances d'été : 7 nuits"
checkbox input "true"
checkbox input "false"
checkbox input "true"
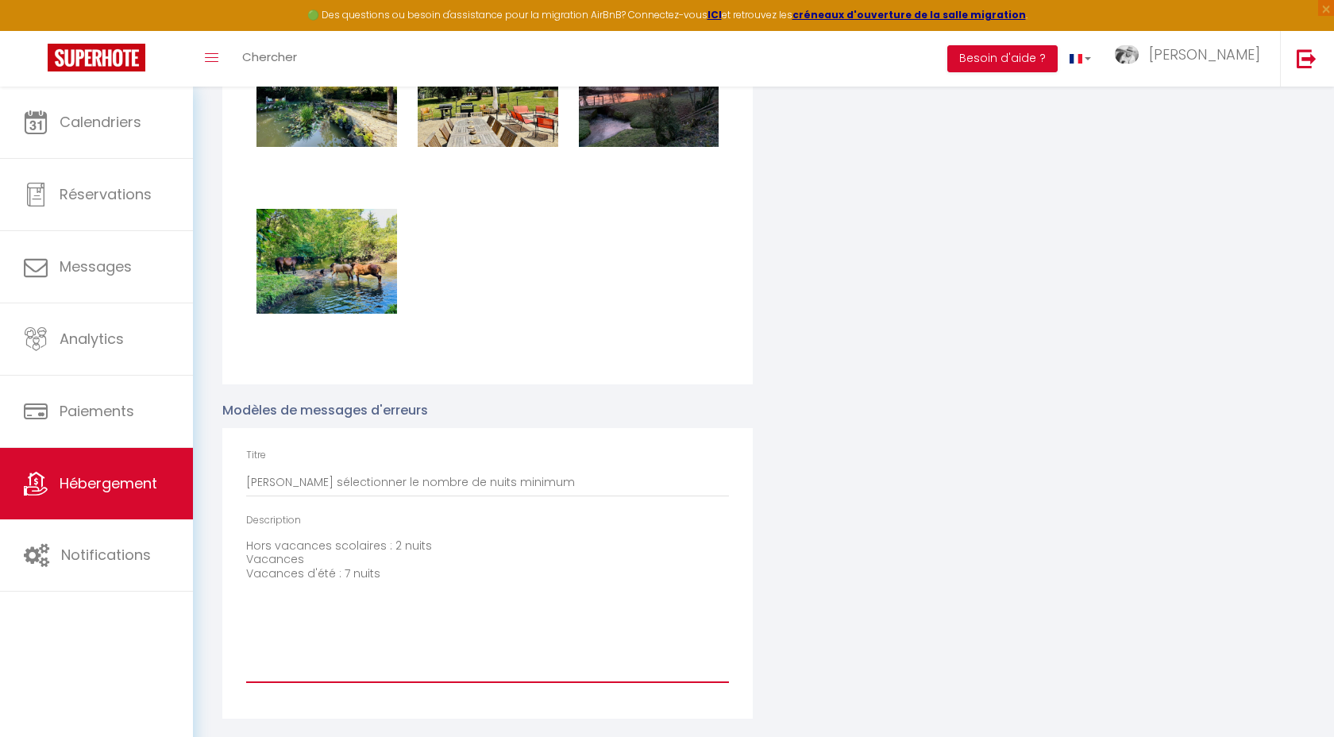
type textarea "Hors vacances scolaires : 2 nuits Vacances s Vacances d'été : 7 nuits"
checkbox input "true"
checkbox input "false"
checkbox input "true"
type textarea "Hors vacances scolaires : 2 nuits Vacances sc Vacances d'été : 7 nuits"
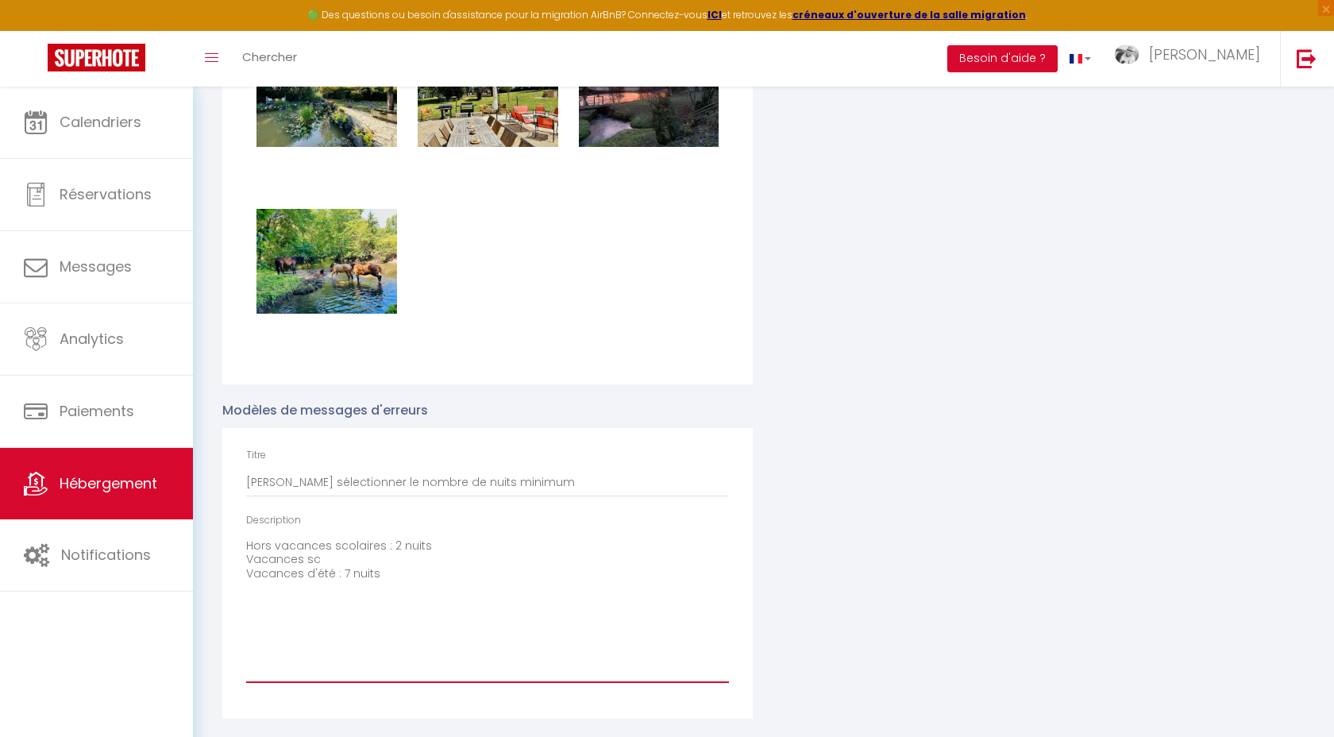
checkbox input "true"
checkbox input "false"
checkbox input "true"
type textarea "Hors vacances scolaires : 2 nuits Vacances sco Vacances d'été : 7 nuits"
checkbox input "true"
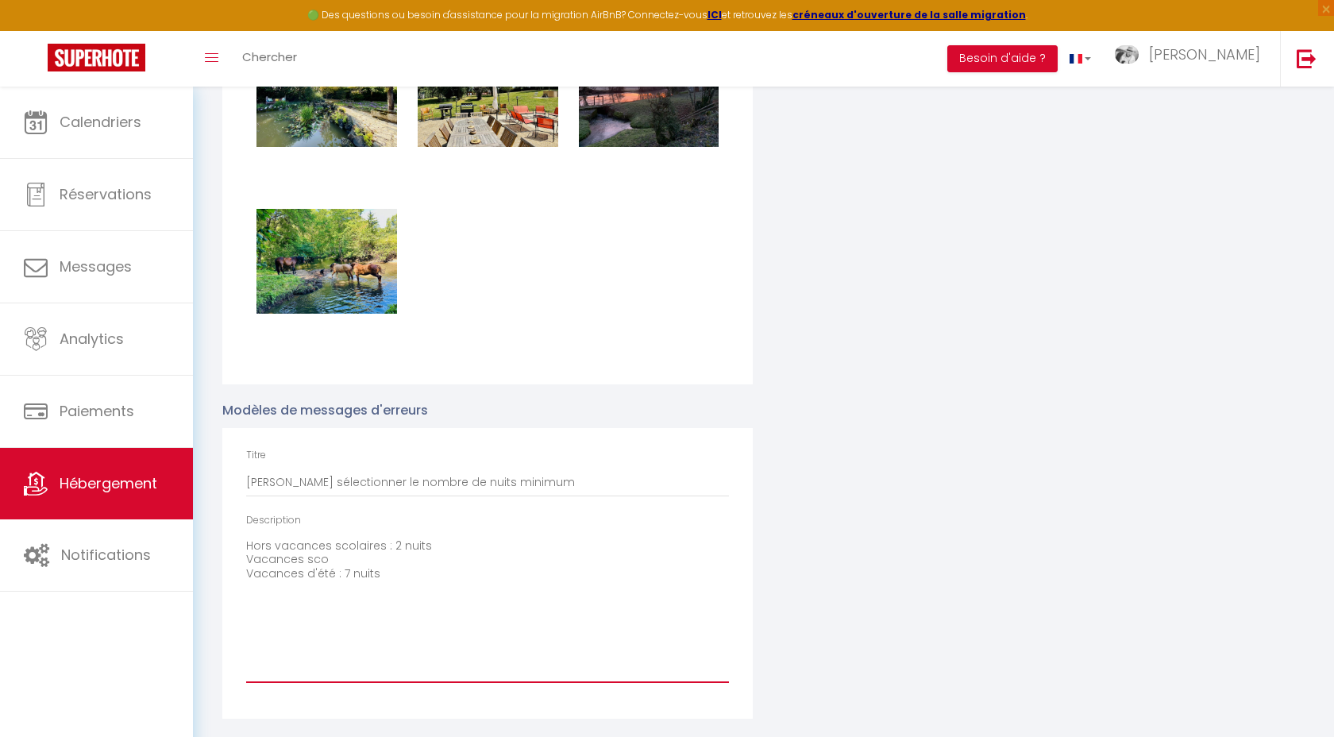
checkbox input "false"
checkbox input "true"
type textarea "Hors vacances scolaires : 2 nuits Vacances scol Vacances d'été : 7 nuits"
checkbox input "true"
checkbox input "false"
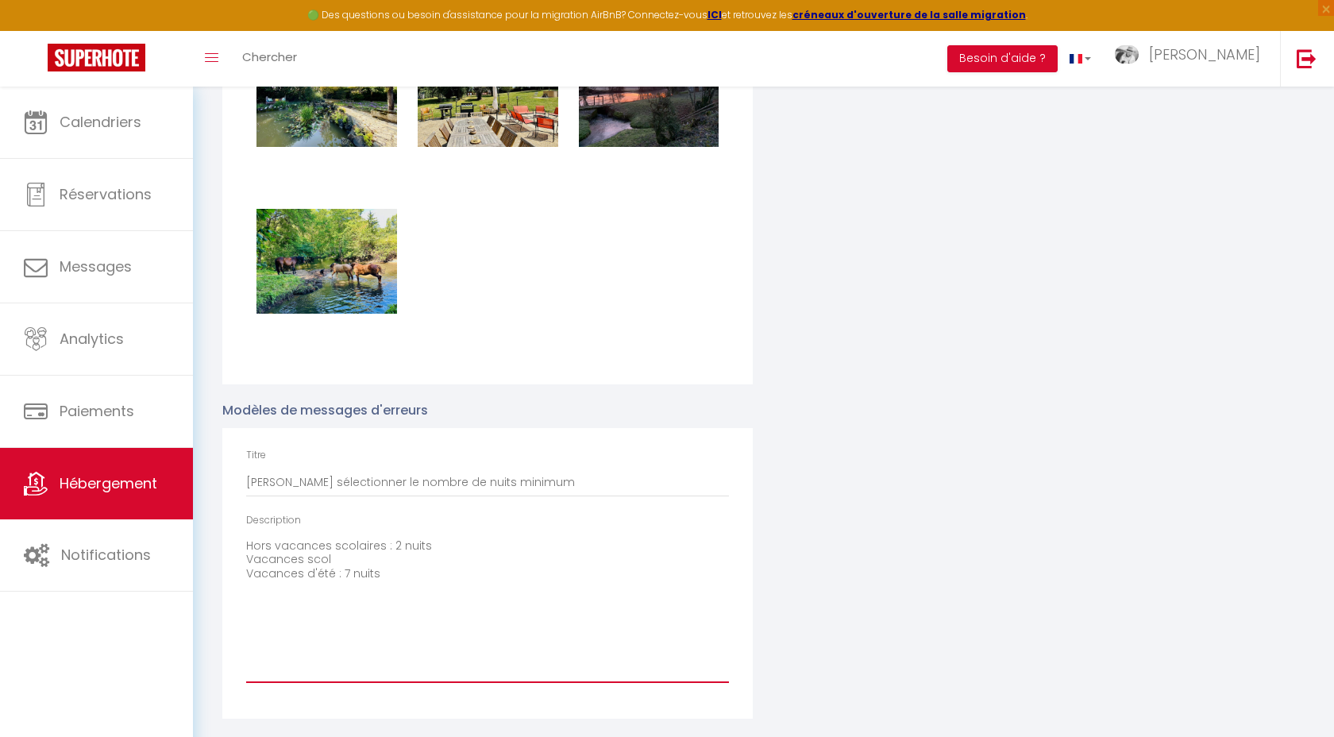
checkbox input "true"
type textarea "Hors vacances scolaires : 2 nuits Vacances scola Vacances d'été : 7 nuits"
checkbox input "true"
checkbox input "false"
checkbox input "true"
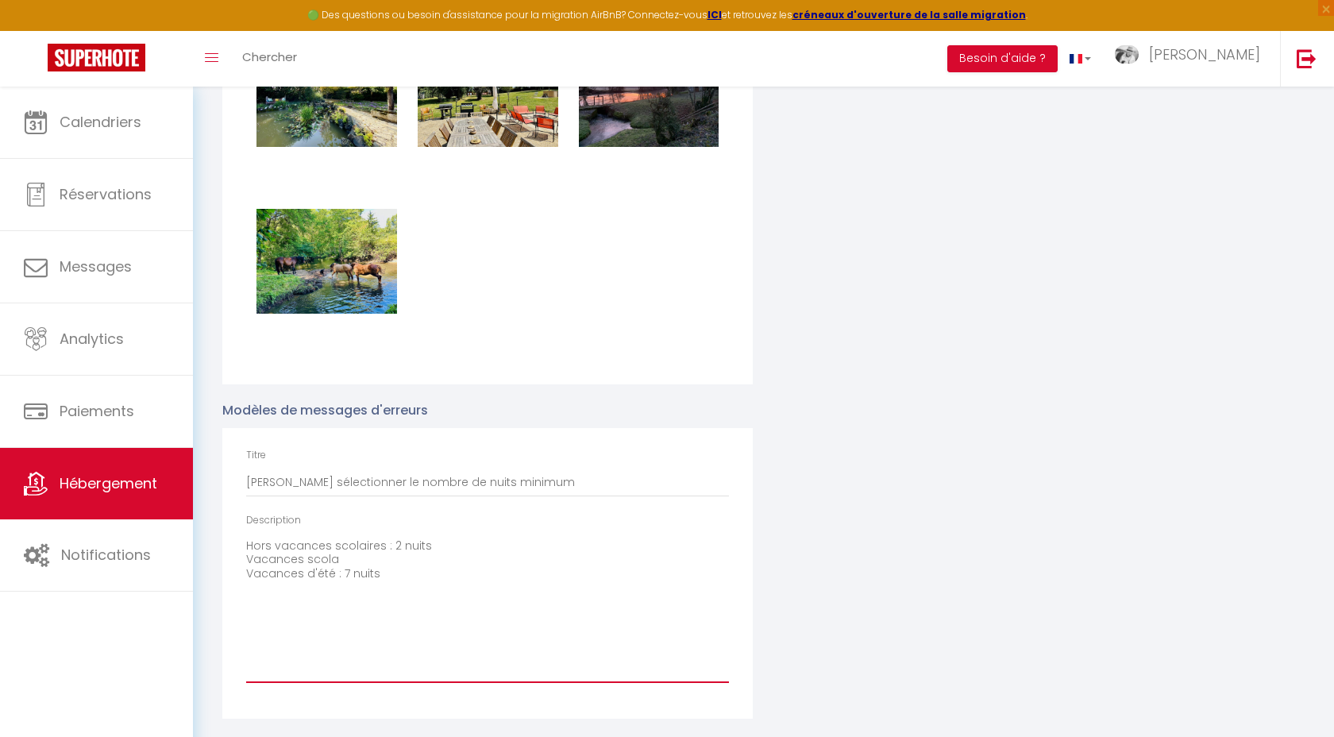
type textarea "Hors vacances scolaires : 2 nuits Vacances scolai Vacances d'été : 7 nuits"
checkbox input "true"
checkbox input "false"
checkbox input "true"
type textarea "Hors vacances scolaires : 2 nuits Vacances scolair Vacances d'été : 7 nuits"
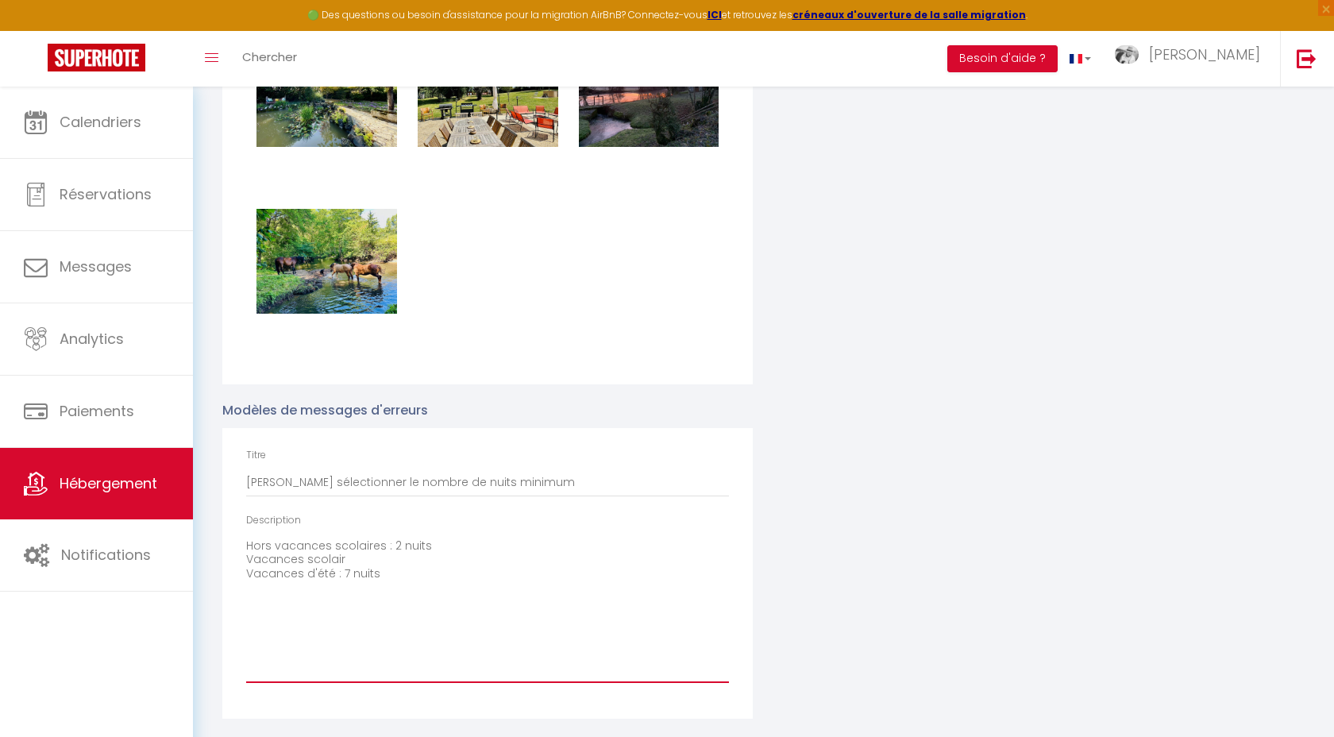
checkbox input "true"
checkbox input "false"
checkbox input "true"
type textarea "Hors vacances scolaires : 2 nuits Vacances scolaire Vacances d'été : 7 nuits"
checkbox input "true"
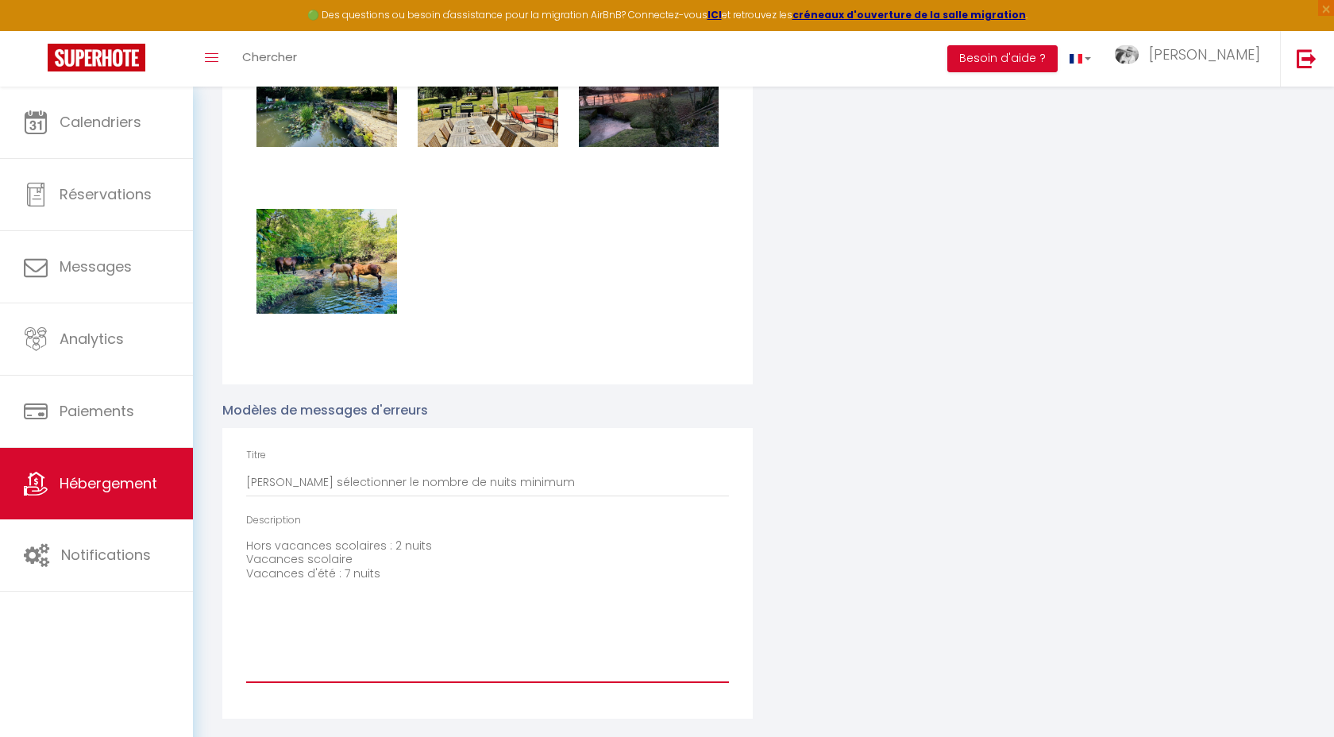
checkbox input "false"
checkbox input "true"
type textarea "Hors vacances scolaires : 2 nuits Vacances scolaires Vacances d'été : 7 nuits"
click at [459, 560] on textarea "Hors vacances scolaires : 2 nuits Vacances scolaires et jours fériés : 2 à 4 nu…" at bounding box center [487, 608] width 483 height 149
click at [632, 577] on textarea "Hors vacances scolaires : 2 nuits Vacances scolaires et jours fériés : 3 à 4 nu…" at bounding box center [487, 608] width 483 height 149
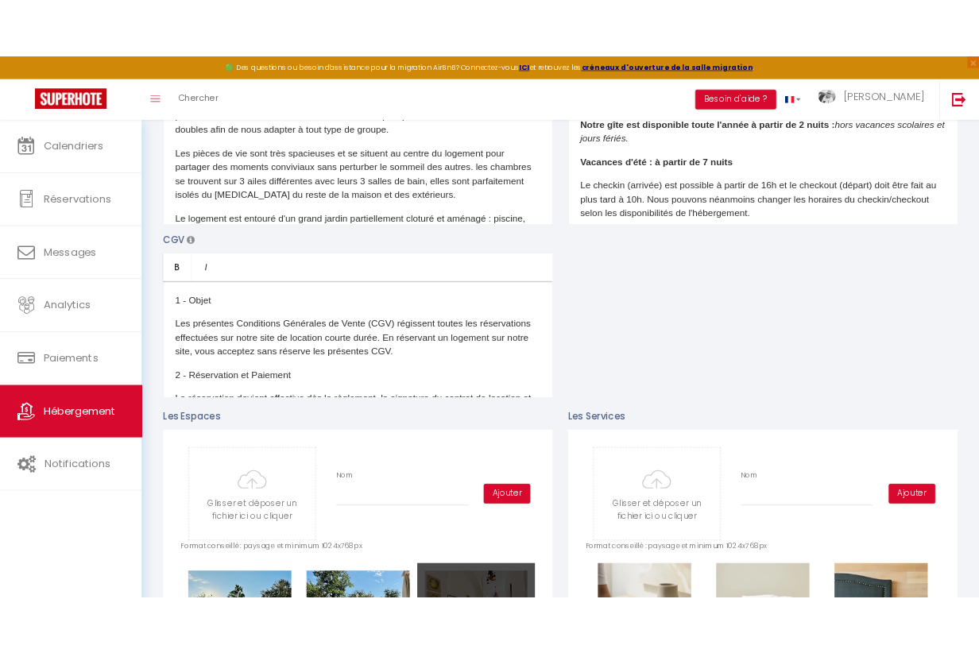
scroll to position [0, 0]
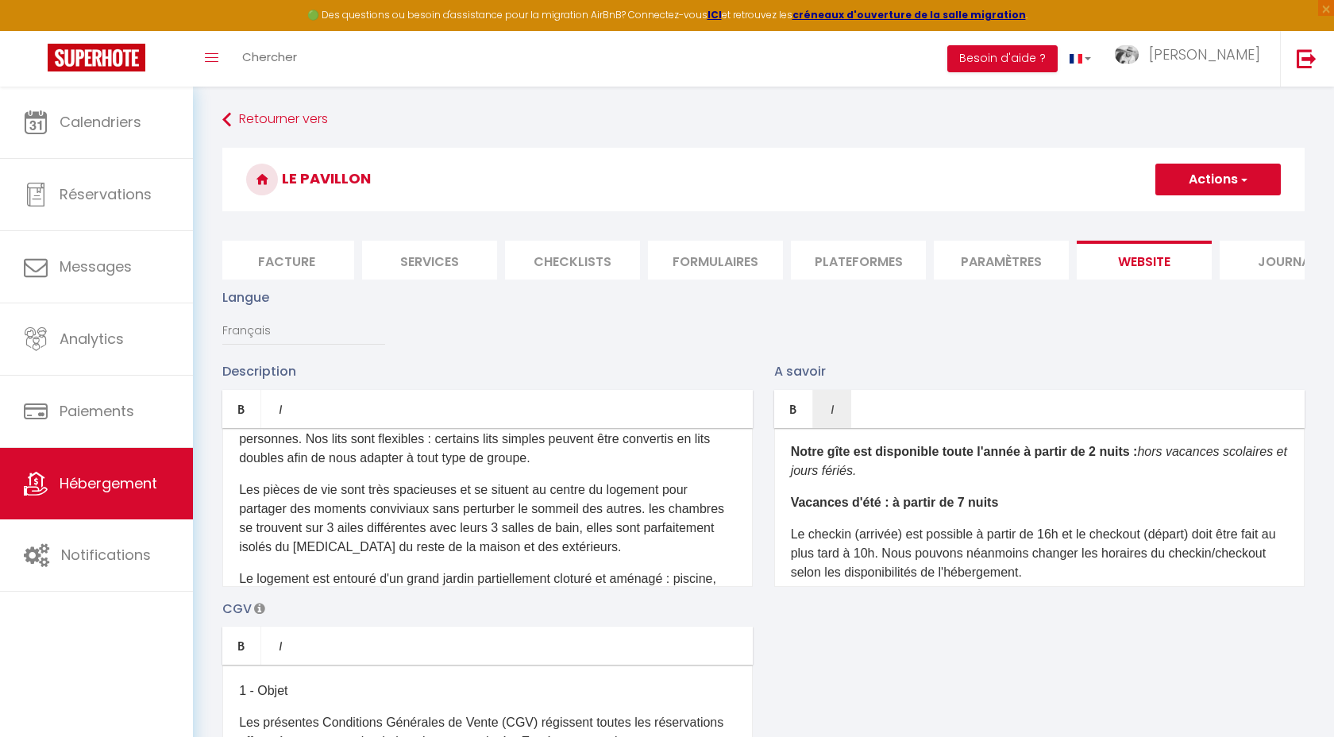
click at [978, 180] on button "Actions" at bounding box center [1219, 180] width 126 height 32
click at [978, 212] on input "Enregistrer" at bounding box center [1200, 215] width 59 height 16
